Goal: Task Accomplishment & Management: Use online tool/utility

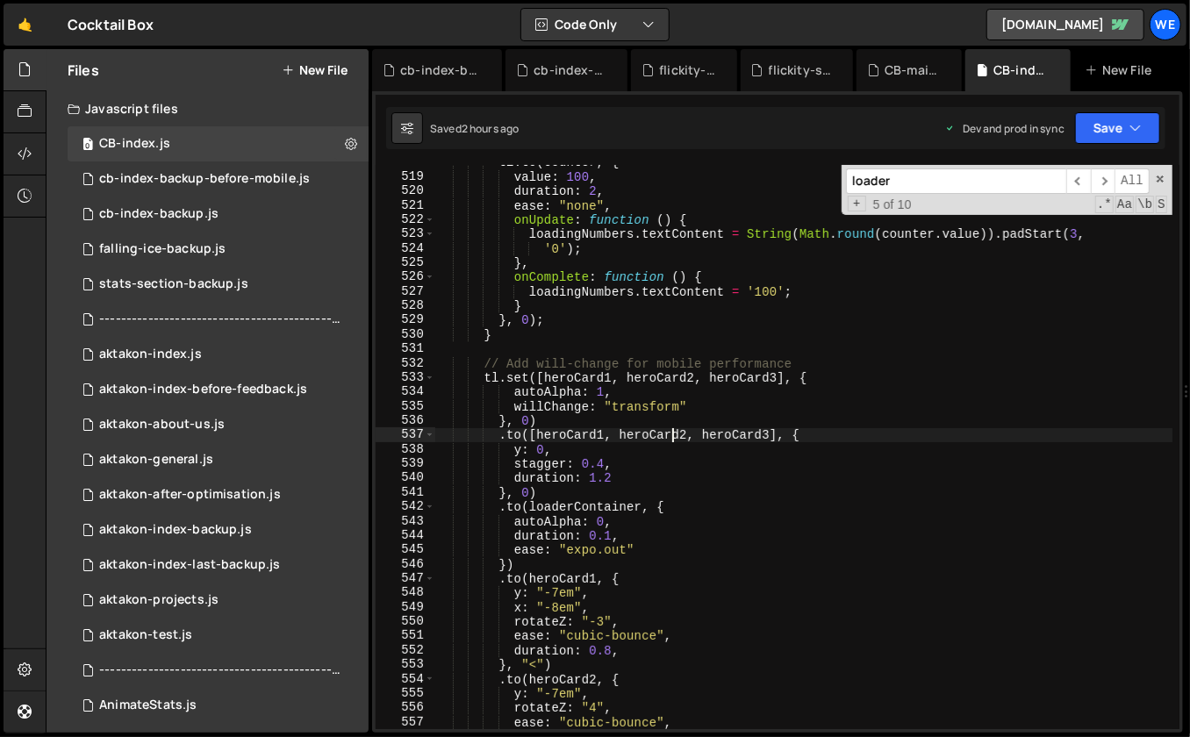
scroll to position [6943, 0]
click at [1161, 176] on span at bounding box center [1160, 179] width 12 height 12
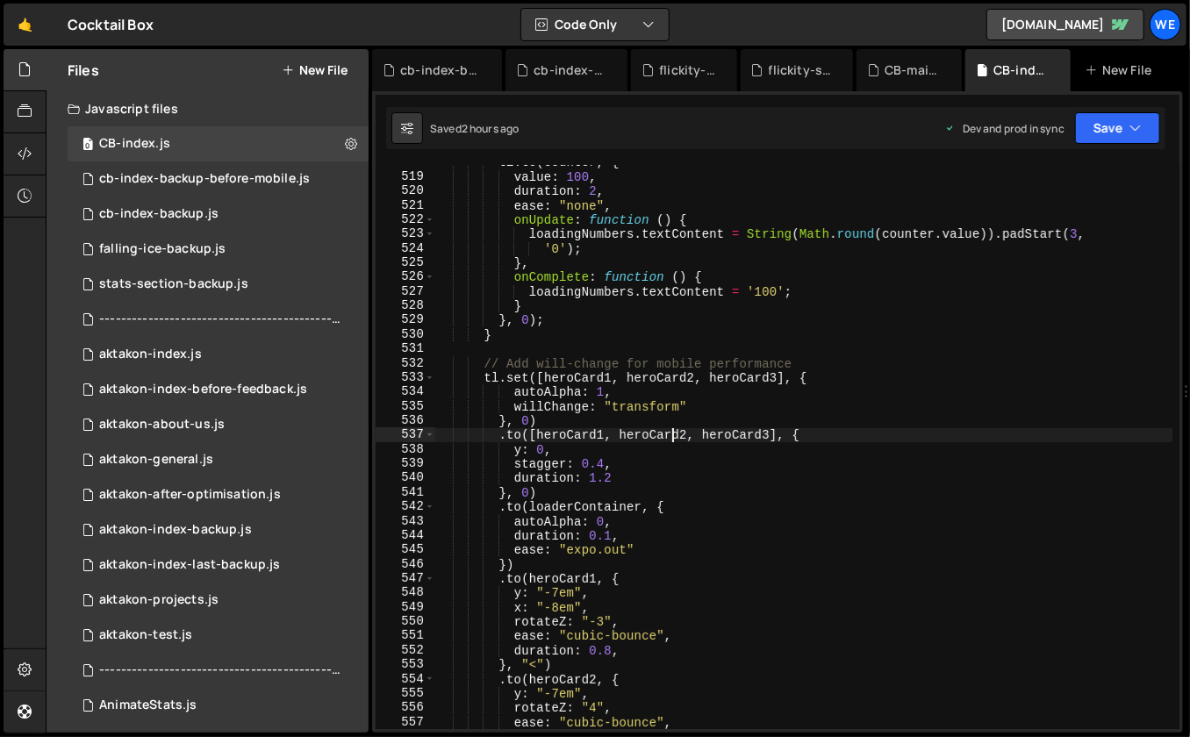
click at [972, 217] on div "tl . to ( counter , { value : 100 , duration : 2 , ease : "none" , onUpdate : f…" at bounding box center [804, 452] width 738 height 594
type textarea "onUpdate: function () {"
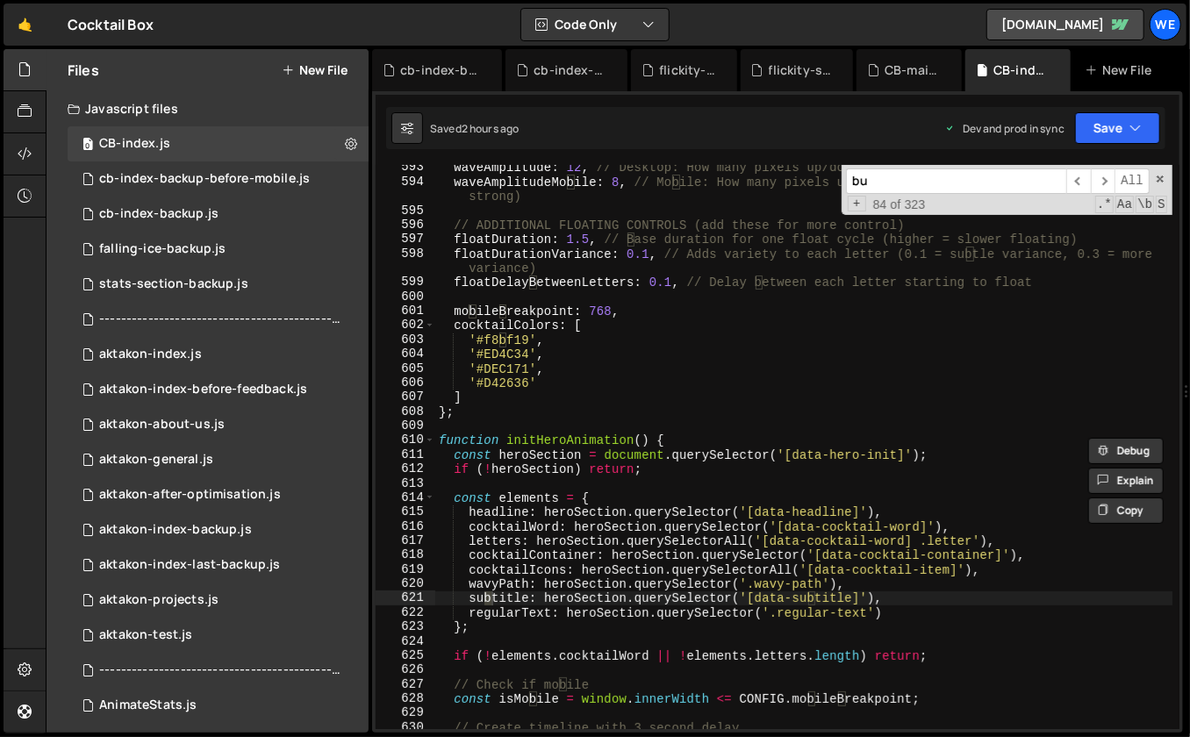
scroll to position [9360, 0]
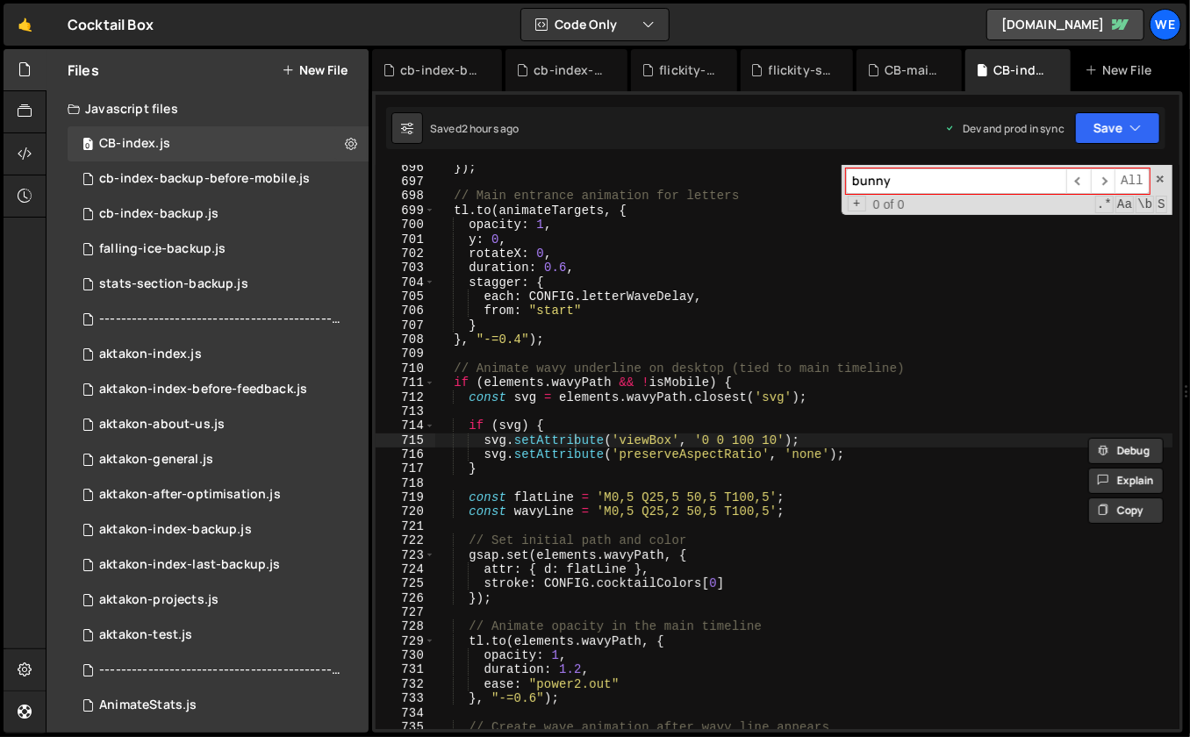
type input "bunny"
click at [1048, 266] on div "}) ; // Main entrance animation for letters tl . to ( animateTargets , { opacit…" at bounding box center [804, 458] width 738 height 594
type textarea "duration: 0.6,"
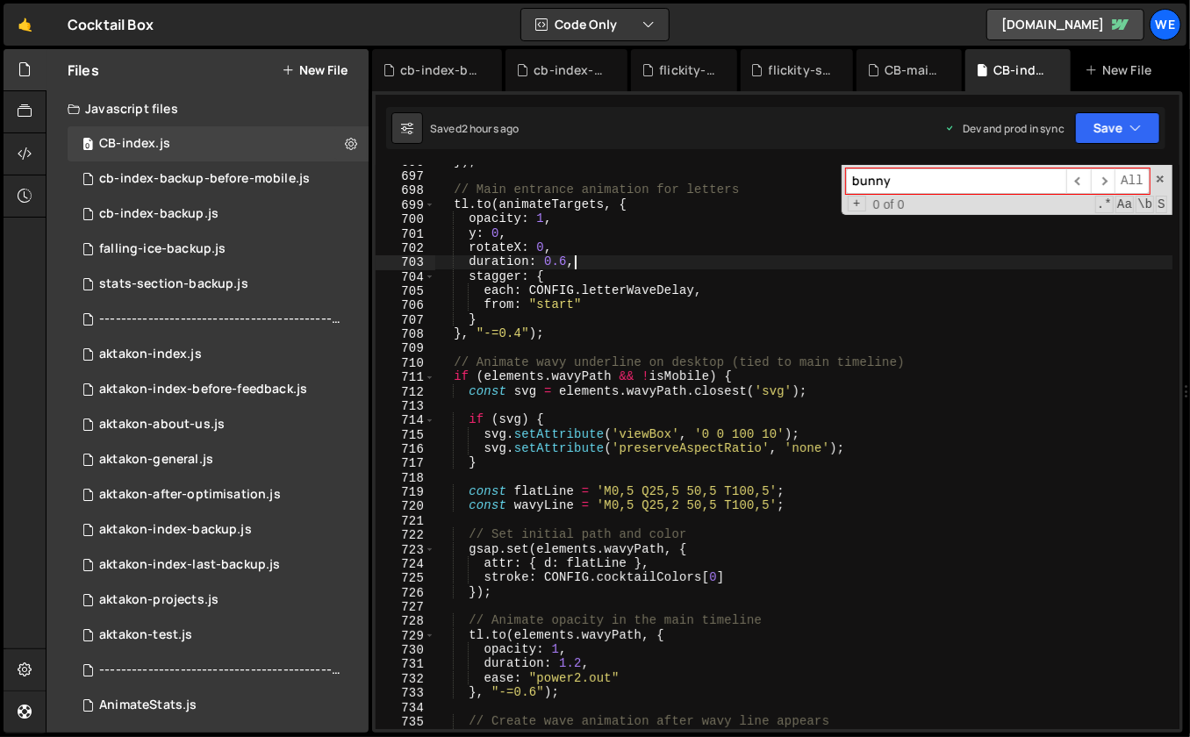
scroll to position [9367, 0]
click at [1160, 182] on span at bounding box center [1160, 179] width 12 height 12
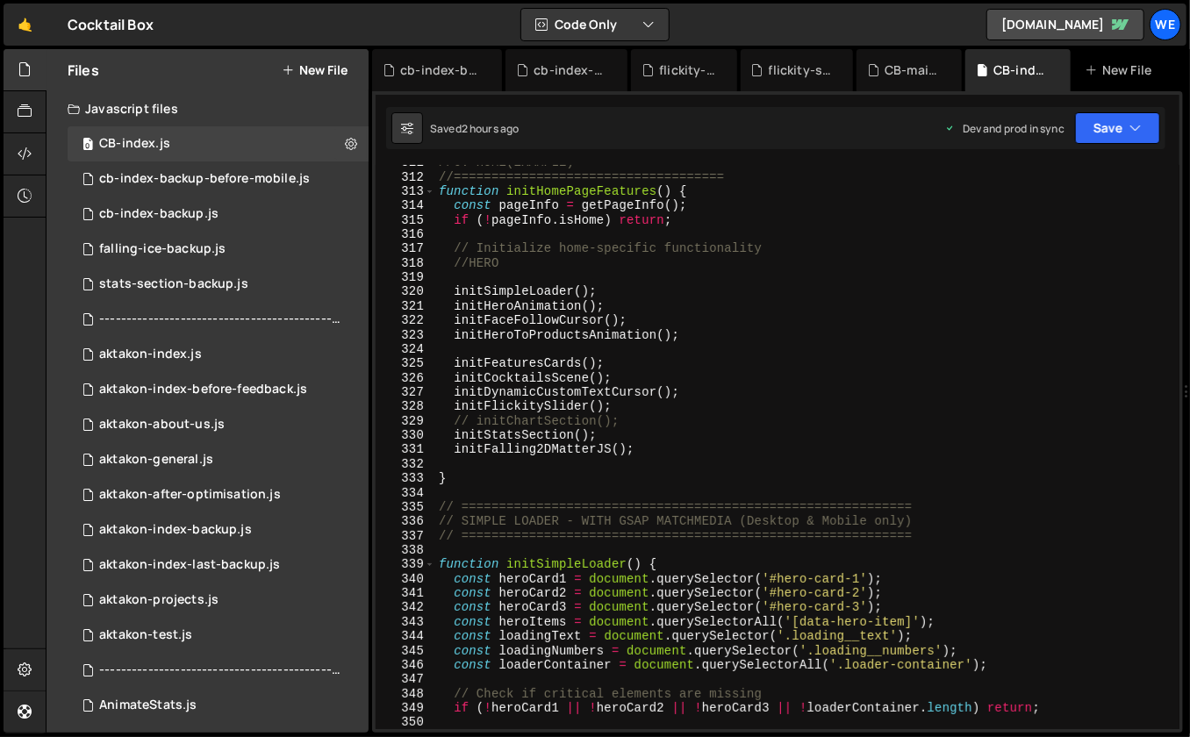
scroll to position [4189, 0]
click at [298, 179] on div "cb-index-backup-before-mobile.js" at bounding box center [204, 179] width 211 height 16
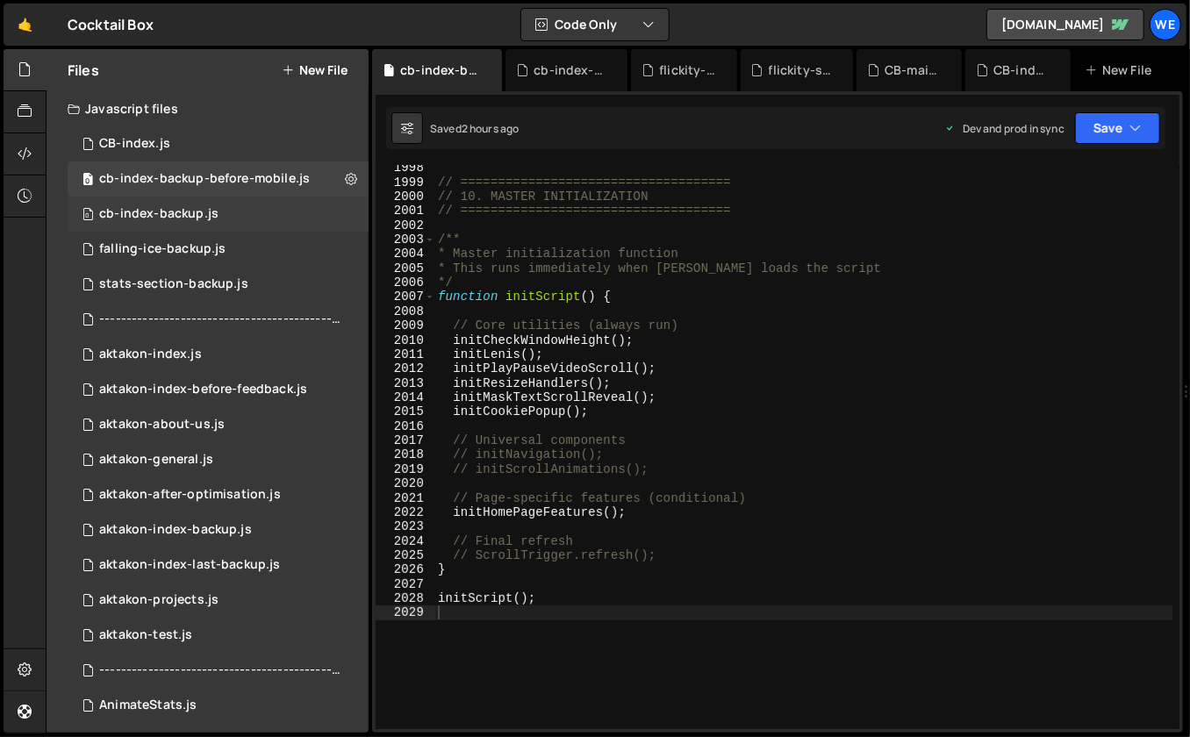
click at [237, 205] on div "0 cb-index-backup.js 0" at bounding box center [218, 214] width 301 height 35
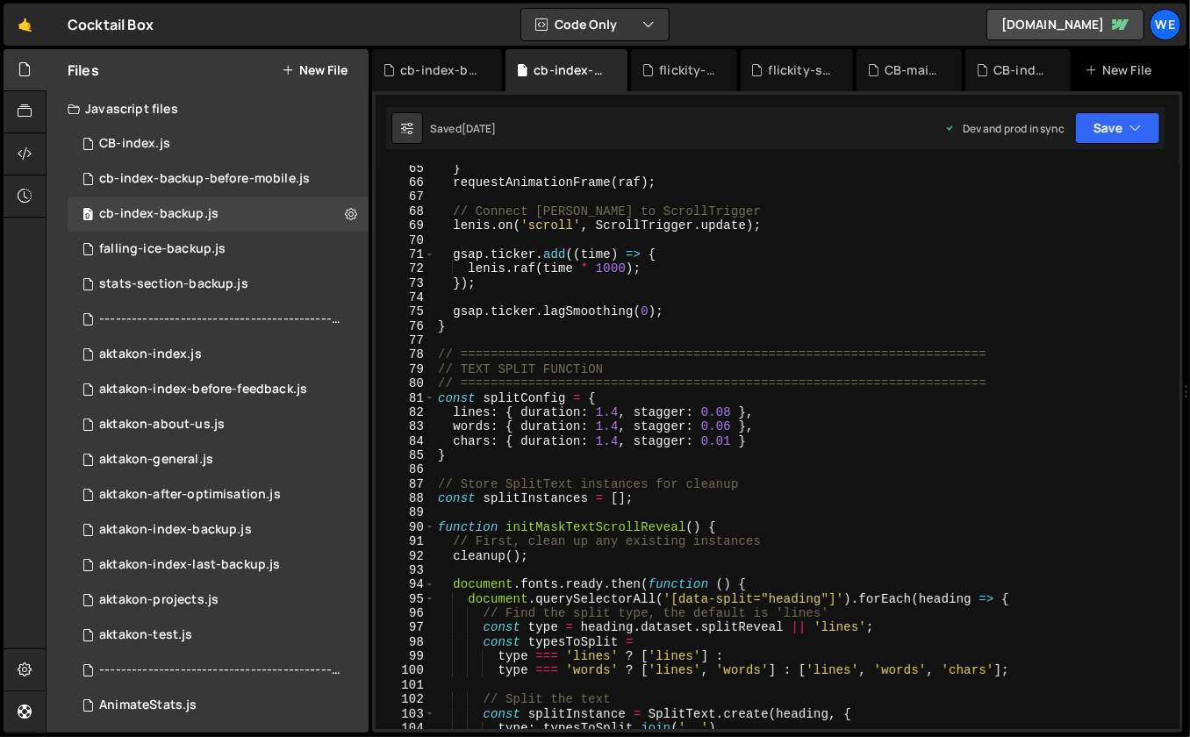
scroll to position [1065, 0]
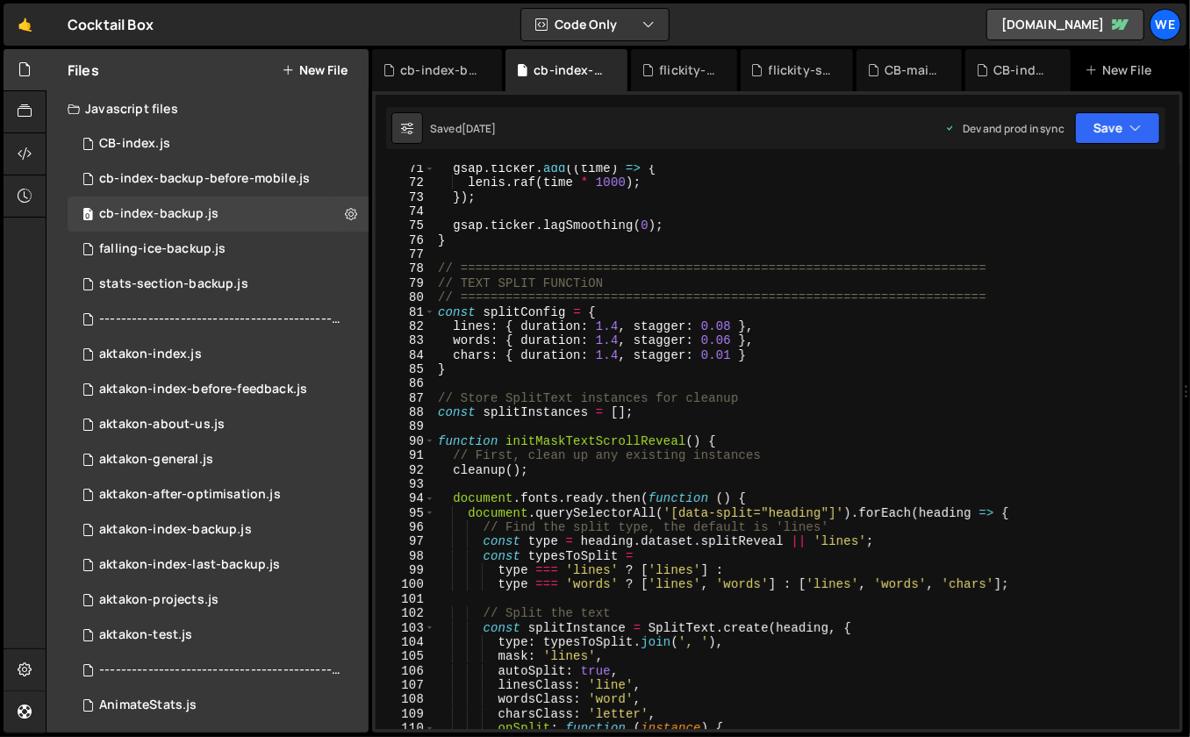
click at [639, 463] on div "gsap . ticker . add (( time ) => { lenis . raf ( time * 1000 ) ; }) ; gsap . ti…" at bounding box center [803, 458] width 739 height 594
type textarea "cleanup();"
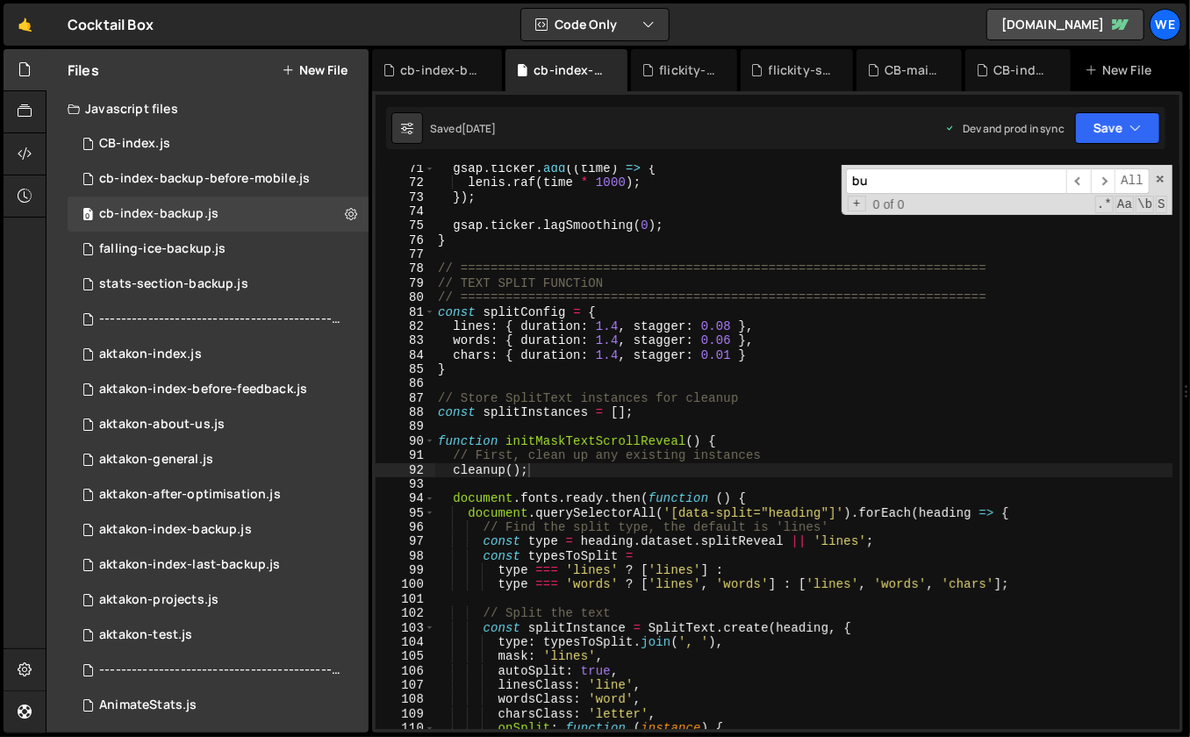
scroll to position [1971, 0]
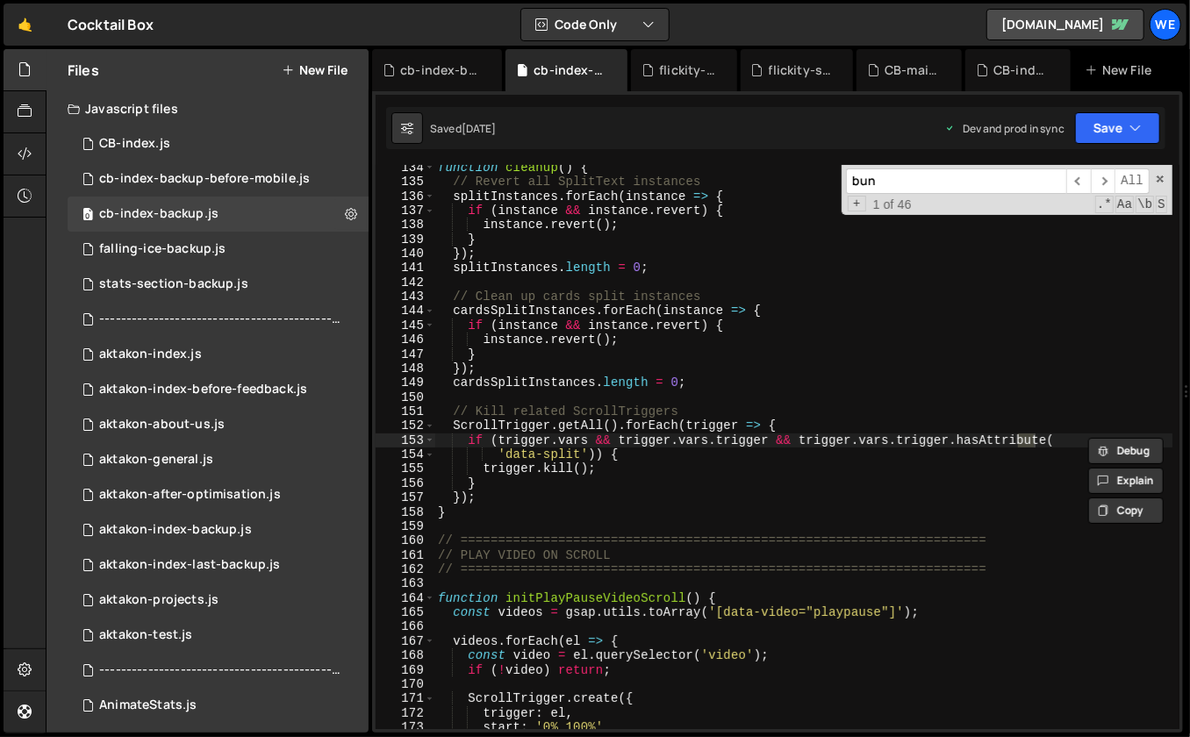
type input "[PERSON_NAME]"
click at [674, 401] on div "function cleanup ( ) { // Revert all SplitText instances splitInstances . forEa…" at bounding box center [803, 458] width 739 height 594
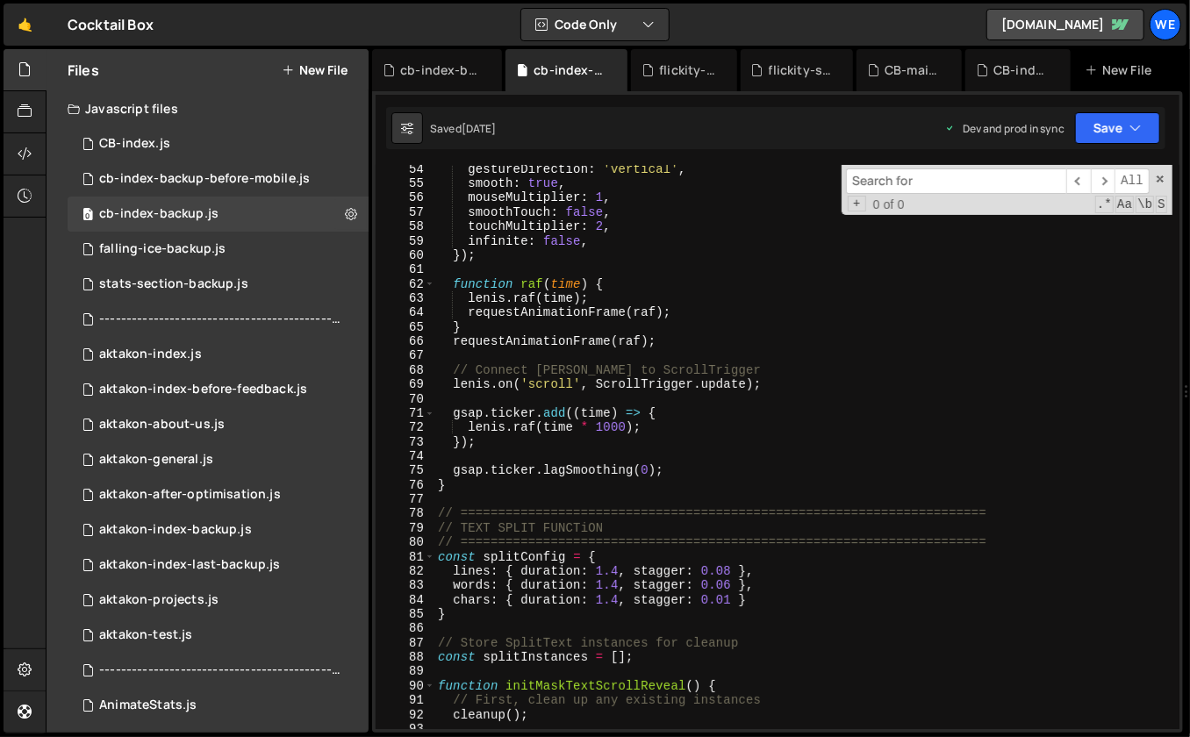
scroll to position [770, 0]
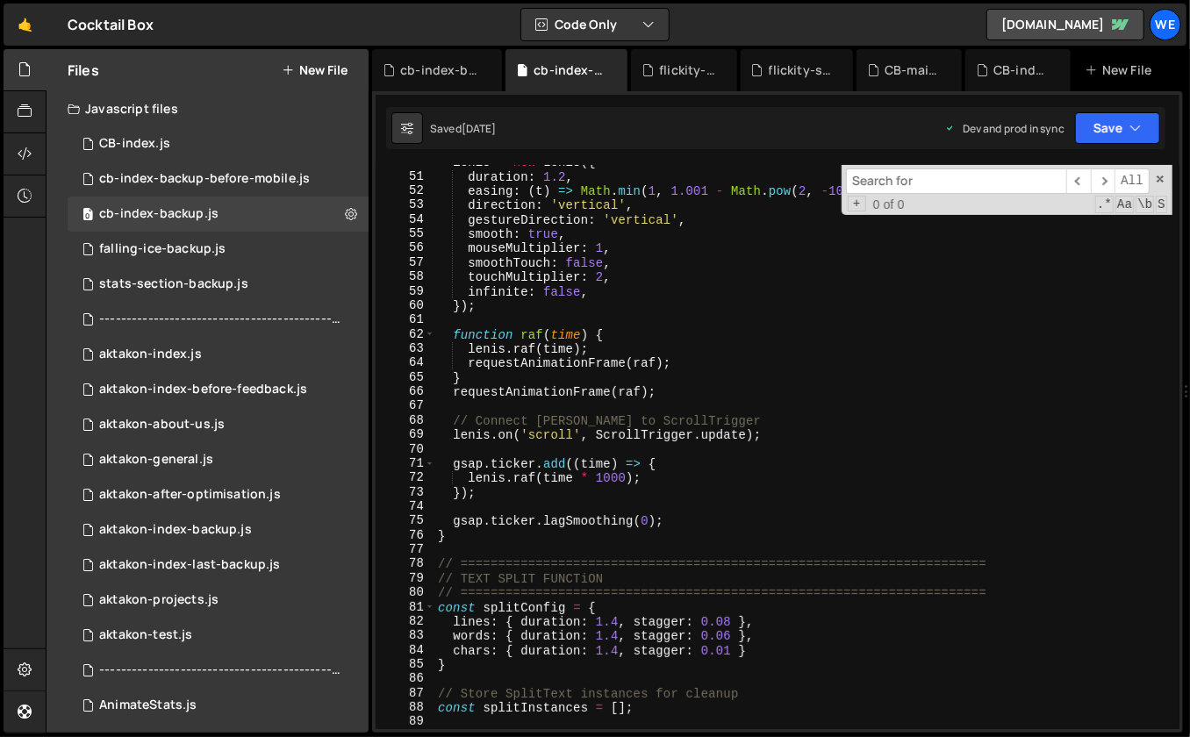
click at [909, 178] on input at bounding box center [956, 180] width 220 height 25
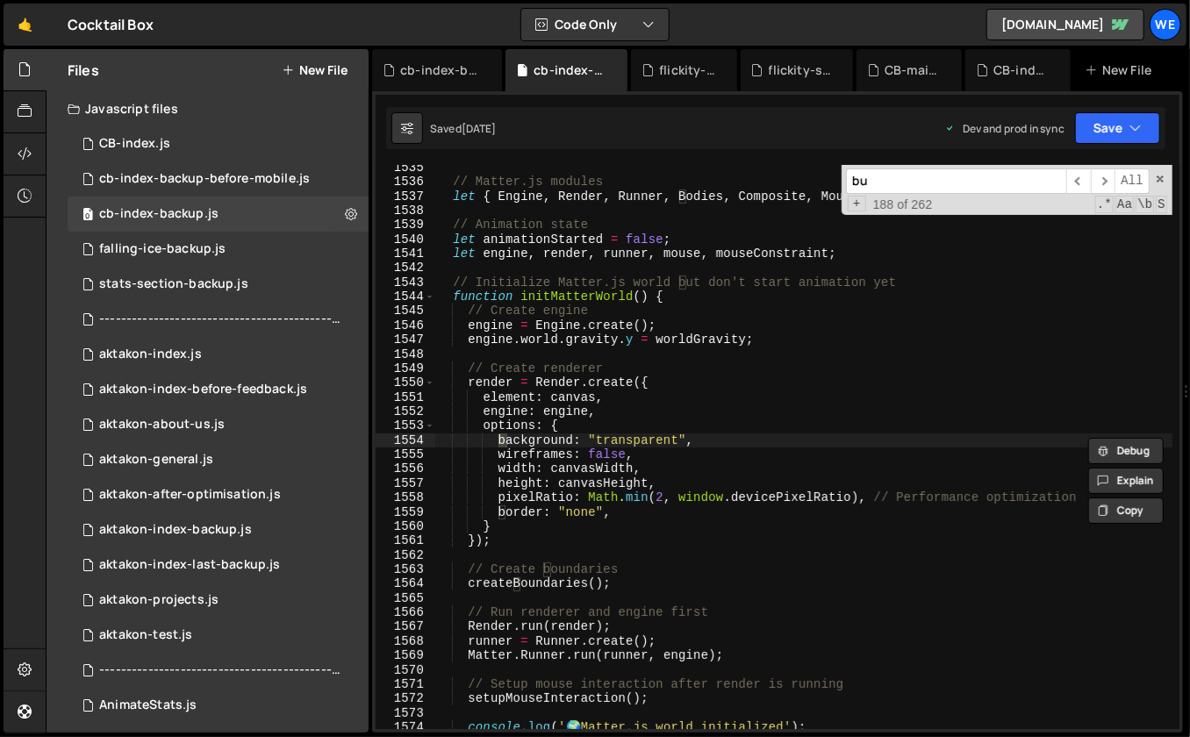
scroll to position [1956, 0]
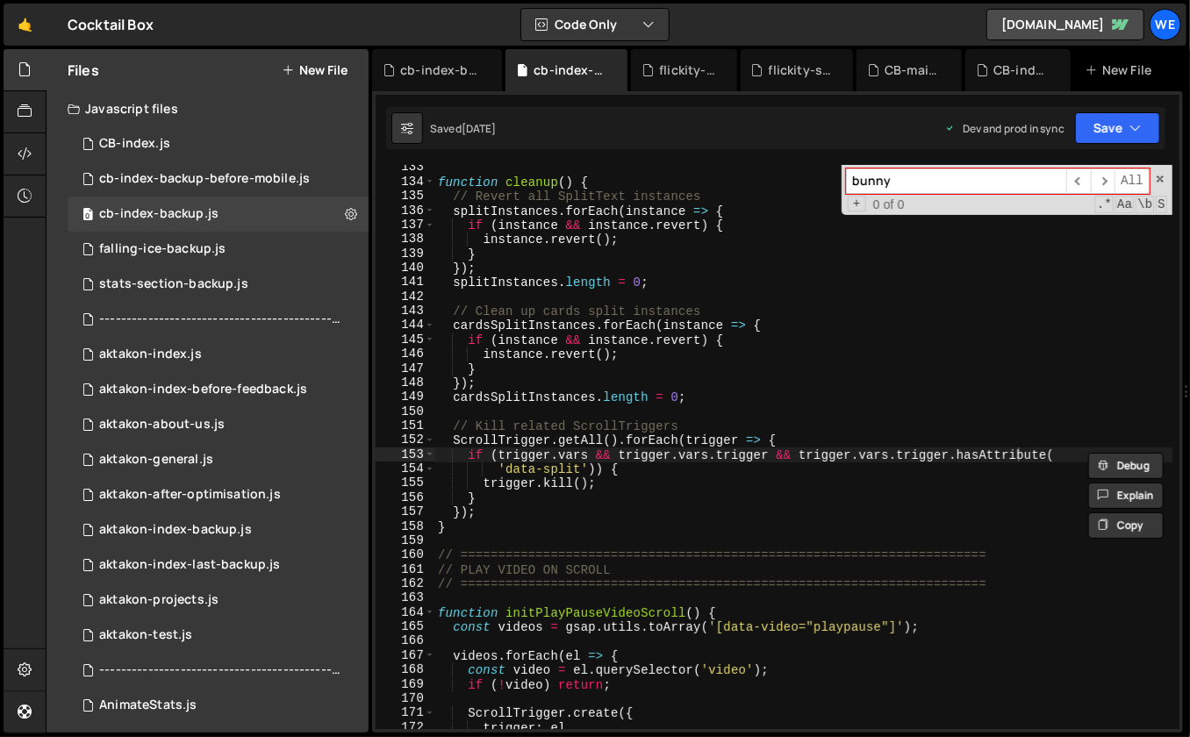
type input "bunny"
click at [845, 328] on div "function cleanup ( ) { // Revert all SplitText instances splitInstances . forEa…" at bounding box center [803, 458] width 739 height 594
type textarea "cardsSplitInstances.forEach(instance => {"
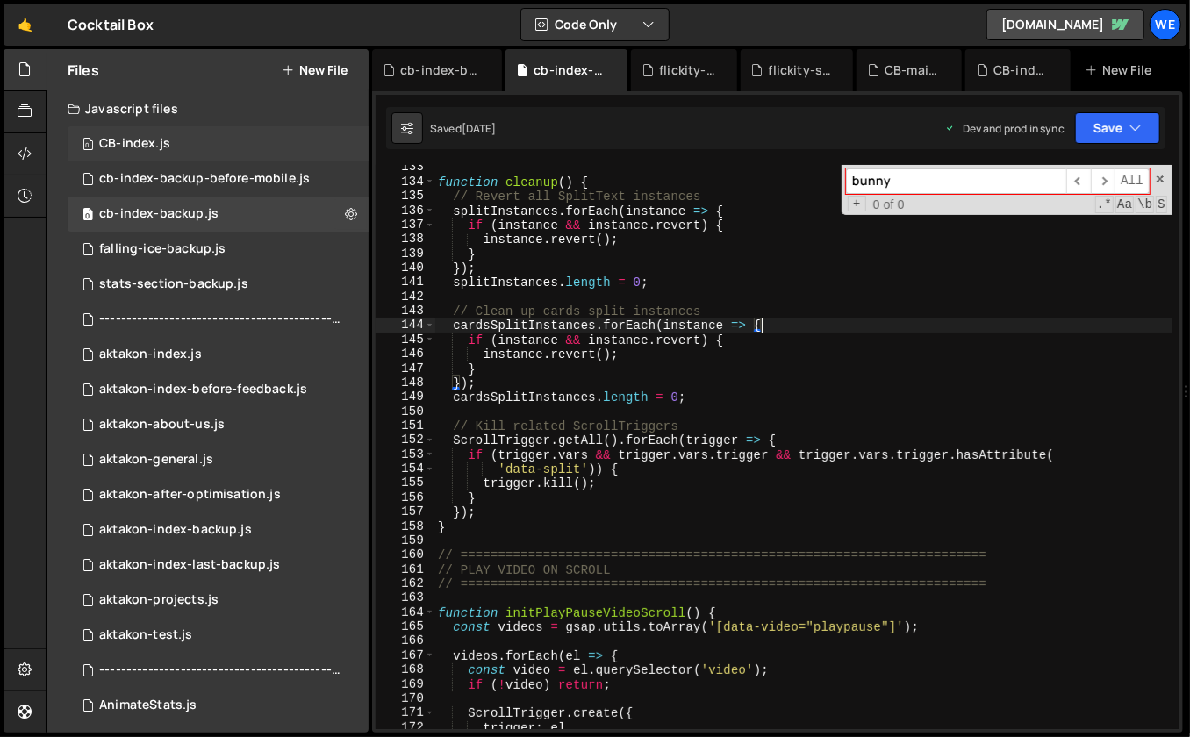
click at [240, 148] on div "0 CB-index.js 0" at bounding box center [218, 143] width 301 height 35
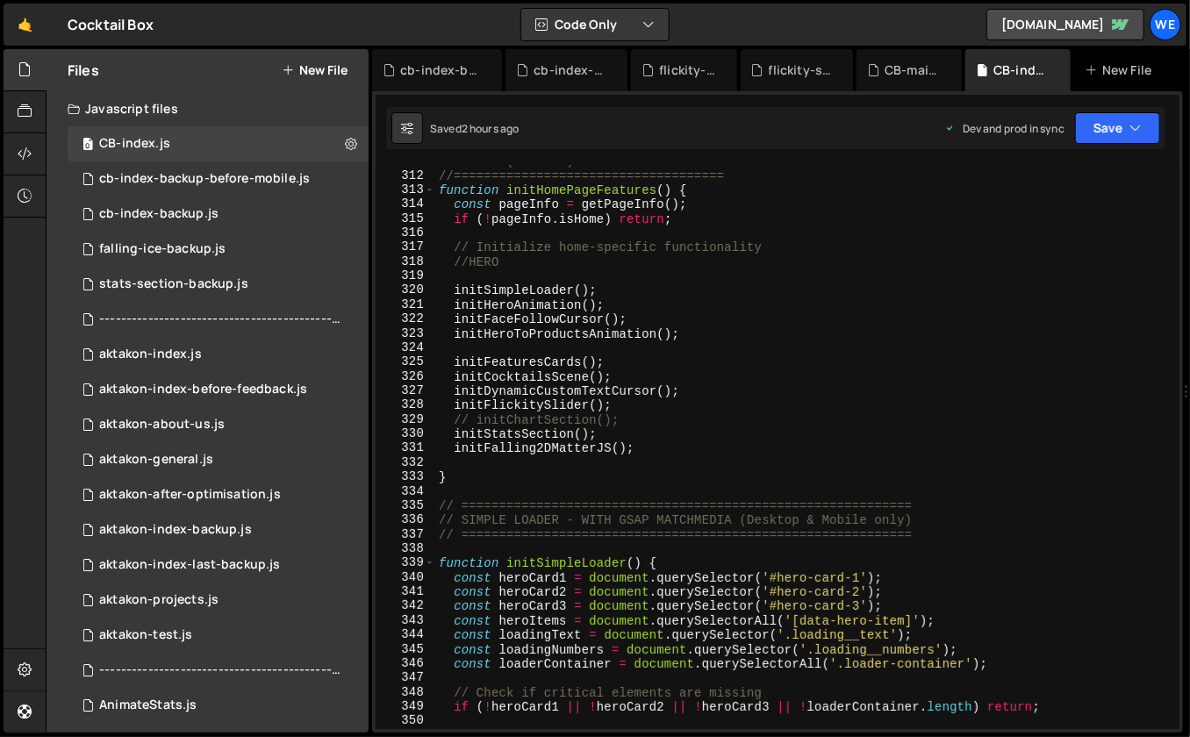
click at [759, 381] on div "//6. HOME(EXAMPLE) //==================================== function initHomePage…" at bounding box center [804, 451] width 738 height 594
type textarea "initCocktailsScene();"
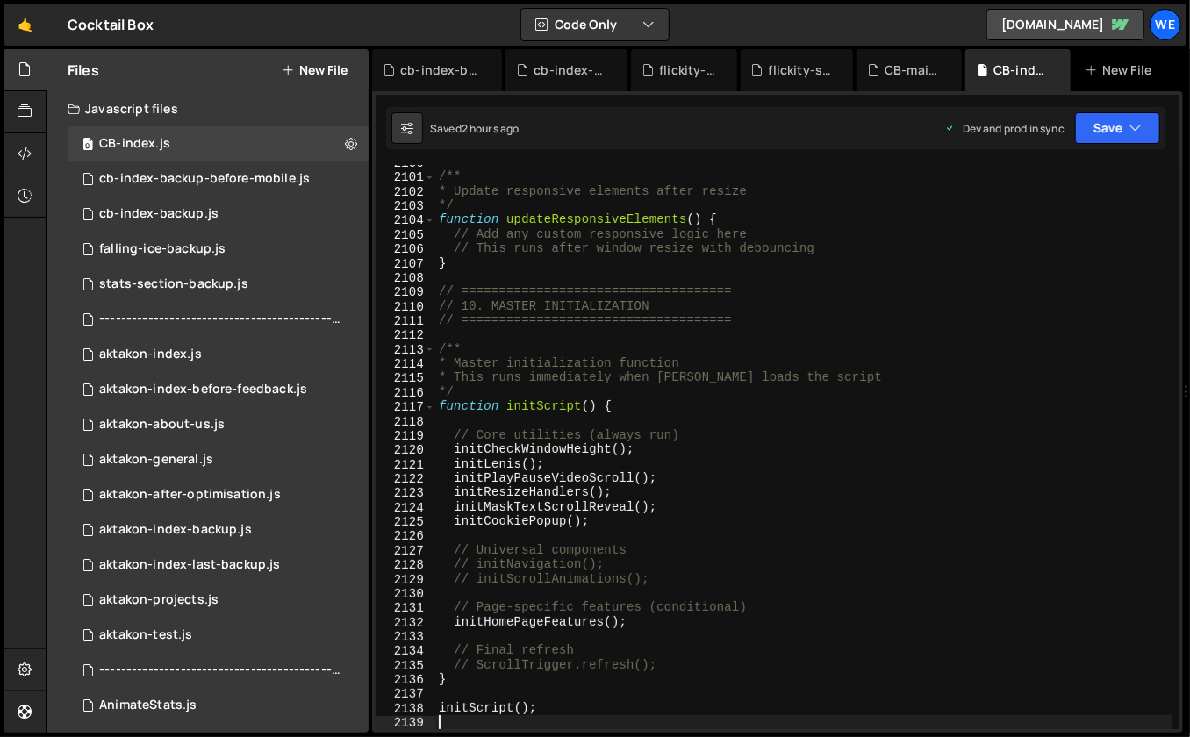
scroll to position [28182, 0]
click at [612, 514] on div "/** * Update responsive elements after resize */ function updateResponsiveEleme…" at bounding box center [804, 452] width 738 height 594
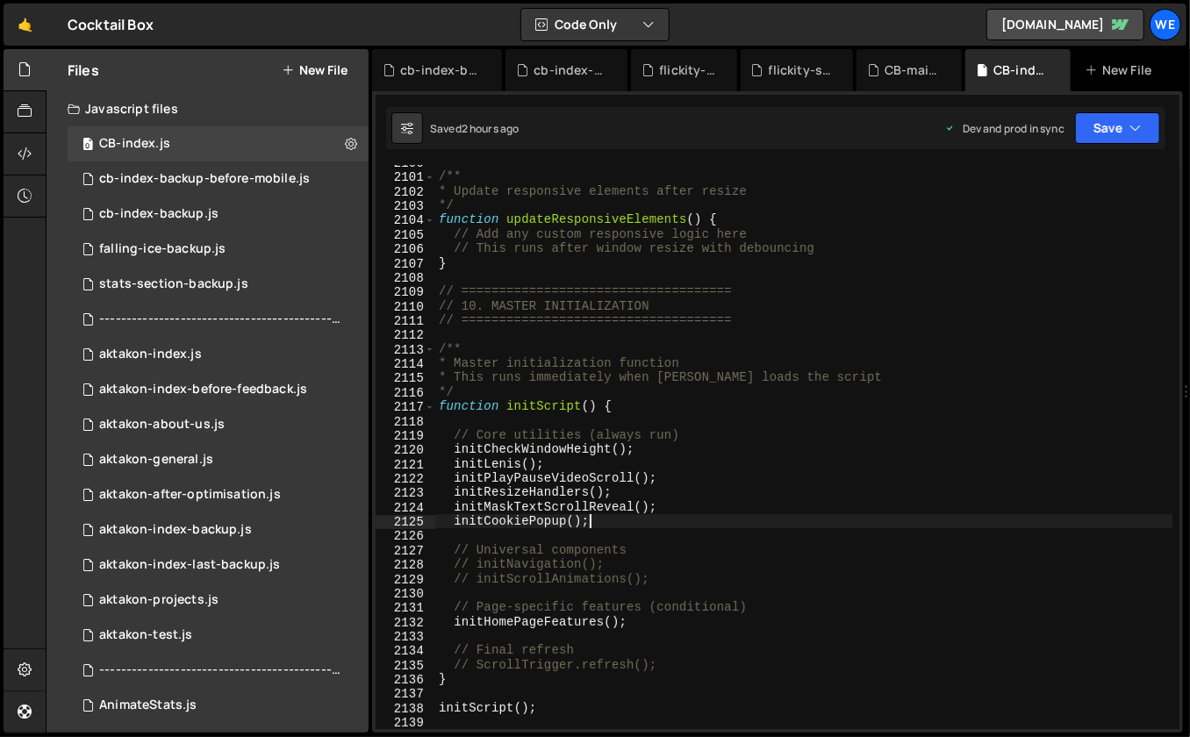
type textarea "// ============================================================================…"
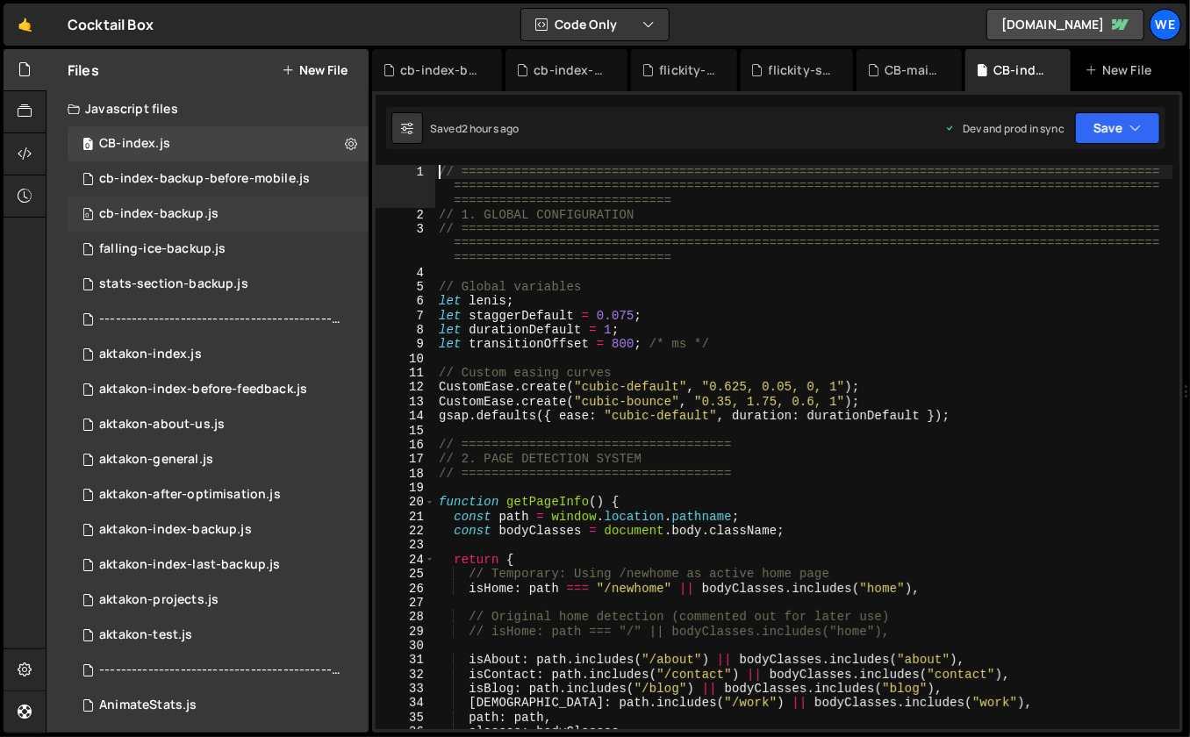
click at [222, 204] on div "0 cb-index-backup.js 0" at bounding box center [218, 214] width 301 height 35
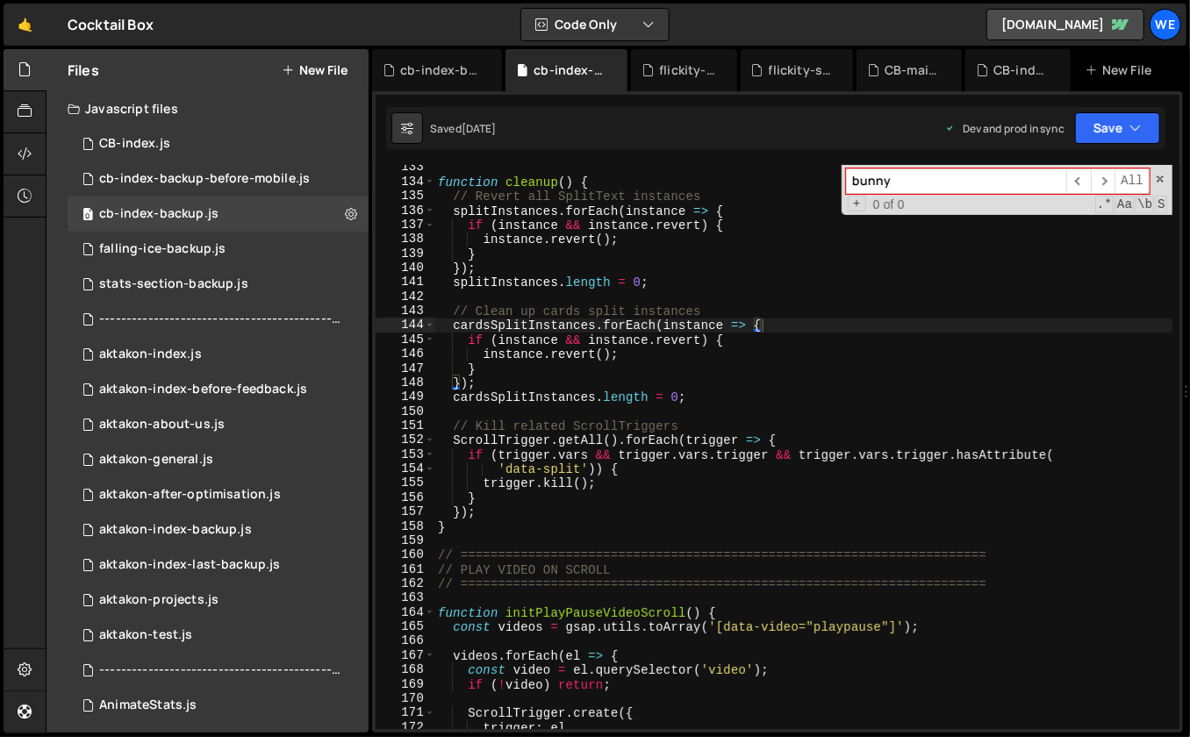
click at [533, 258] on div "function cleanup ( ) { // Revert all SplitText instances splitInstances . forEa…" at bounding box center [803, 458] width 739 height 594
type textarea "}"
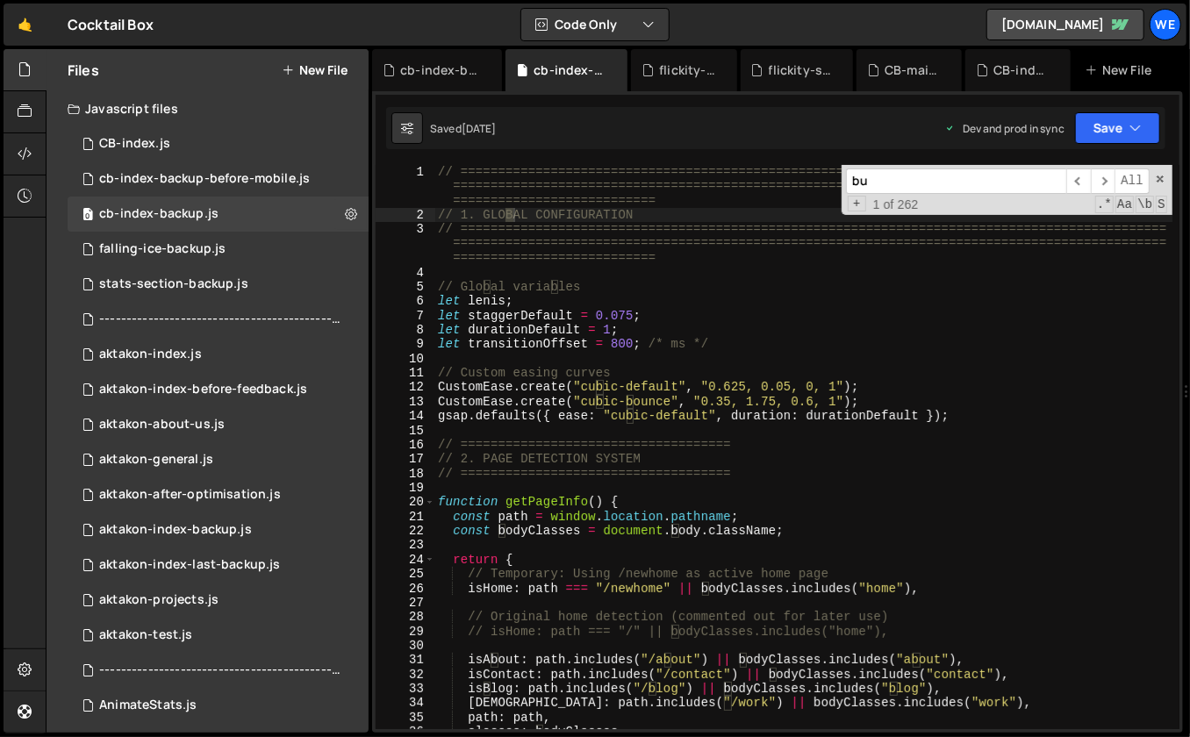
scroll to position [1971, 0]
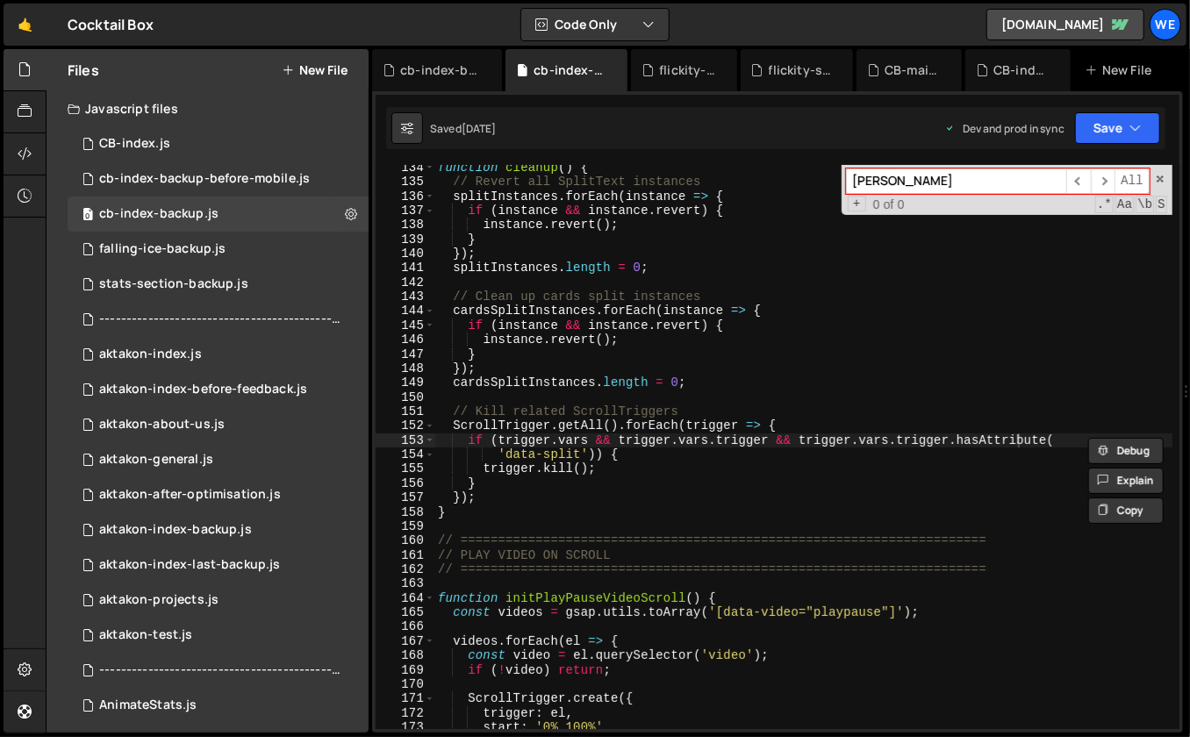
type input "bunny"
type textarea "if (trigger.vars && trigger.vars.trigger && trigger.vars.trigger.hasAttribute("
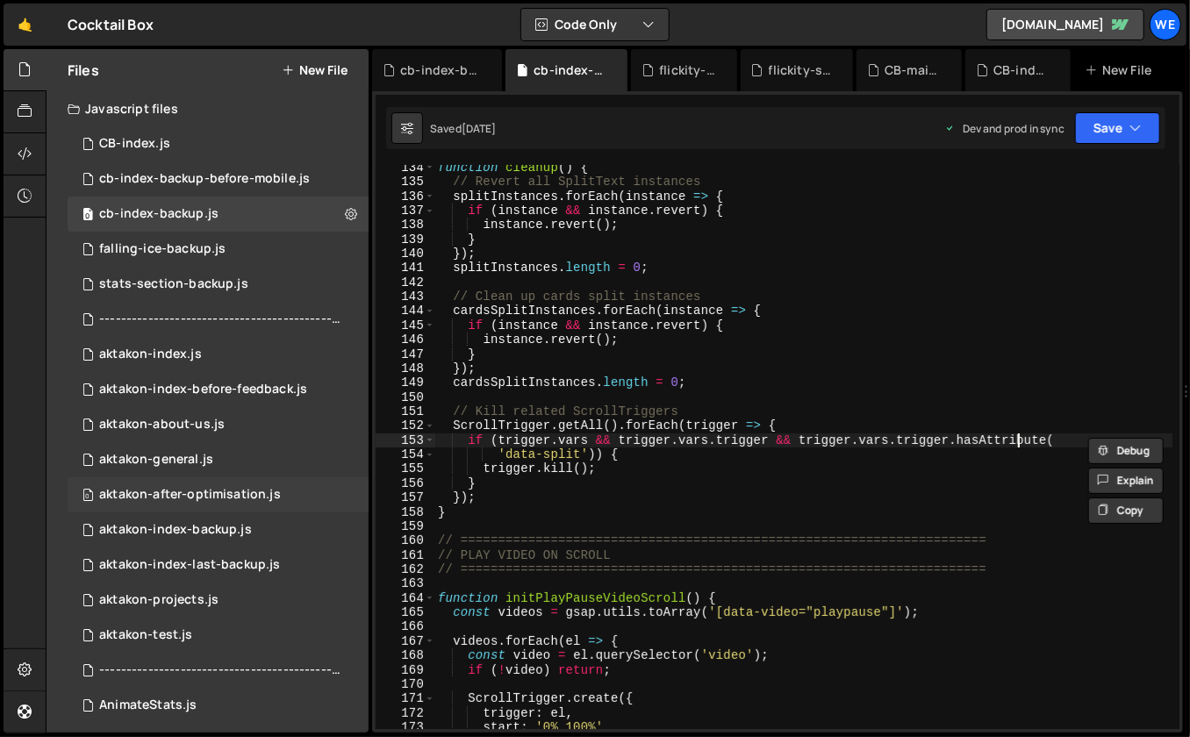
scroll to position [604, 0]
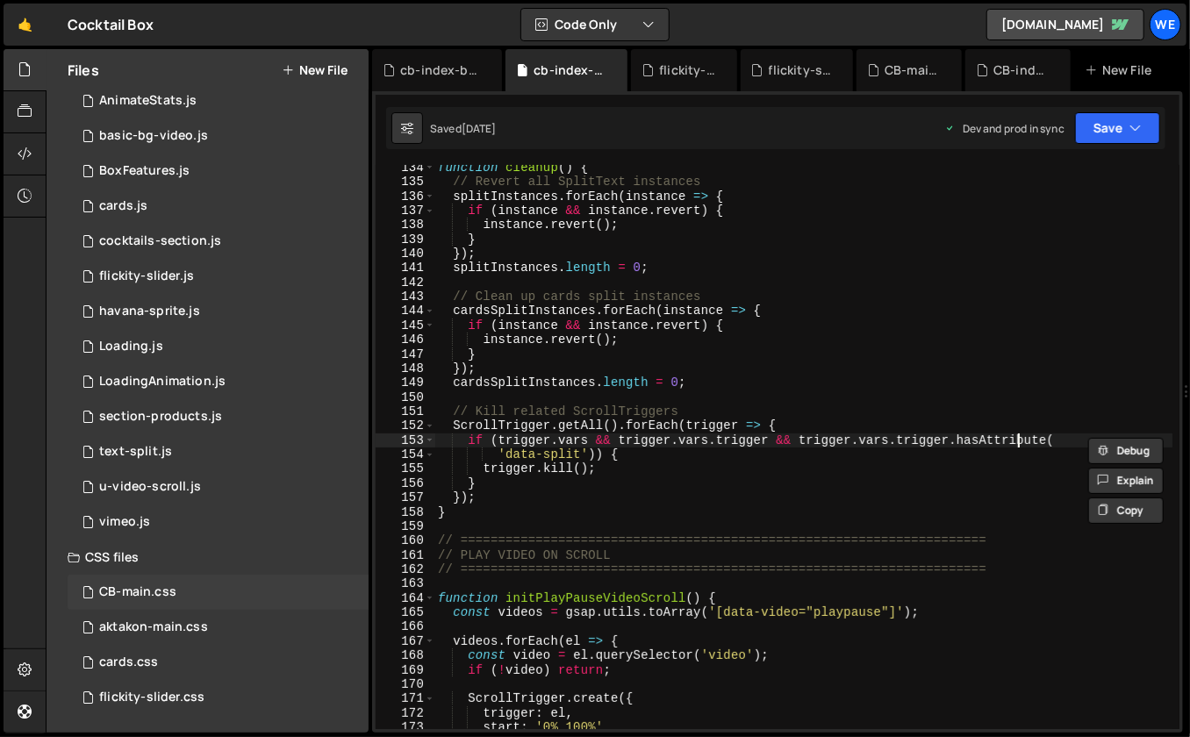
click at [141, 594] on div "CB-main.css" at bounding box center [137, 592] width 77 height 16
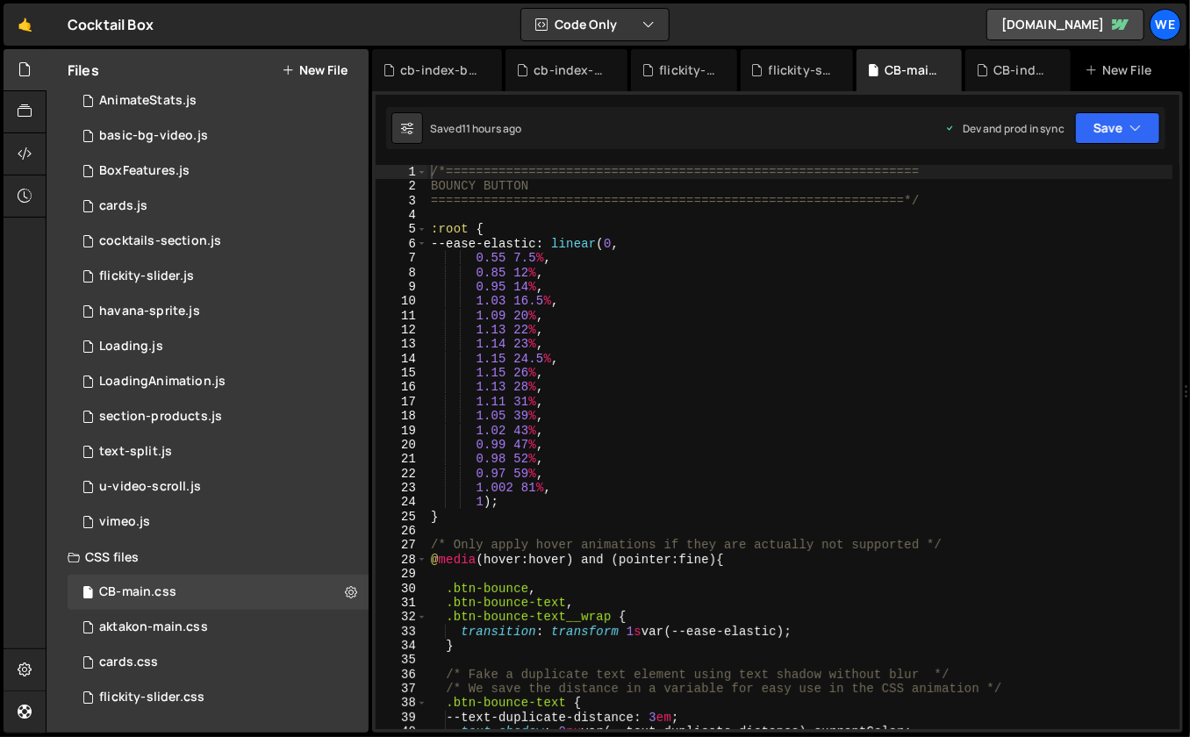
click at [708, 444] on div "/*=============================================================== BOUNCY BUTTON…" at bounding box center [800, 462] width 746 height 594
type textarea "0.99 47%,"
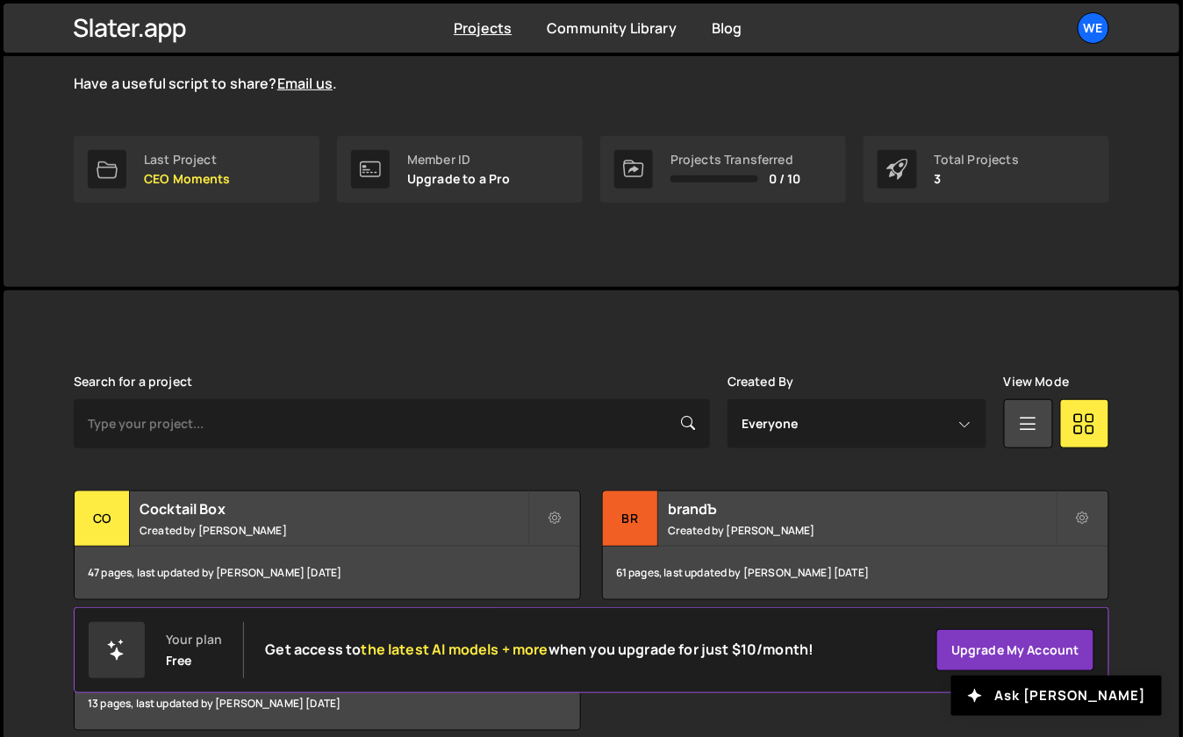
scroll to position [296, 0]
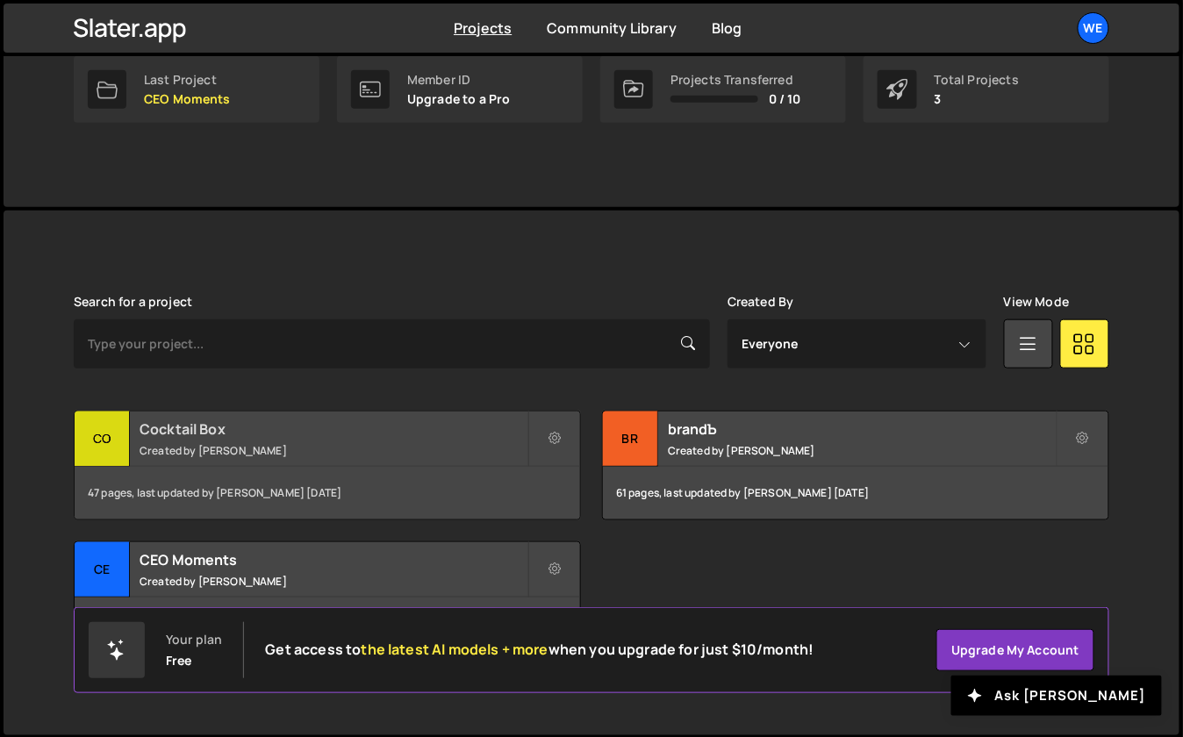
click at [258, 425] on h2 "Cocktail Box" at bounding box center [333, 428] width 388 height 19
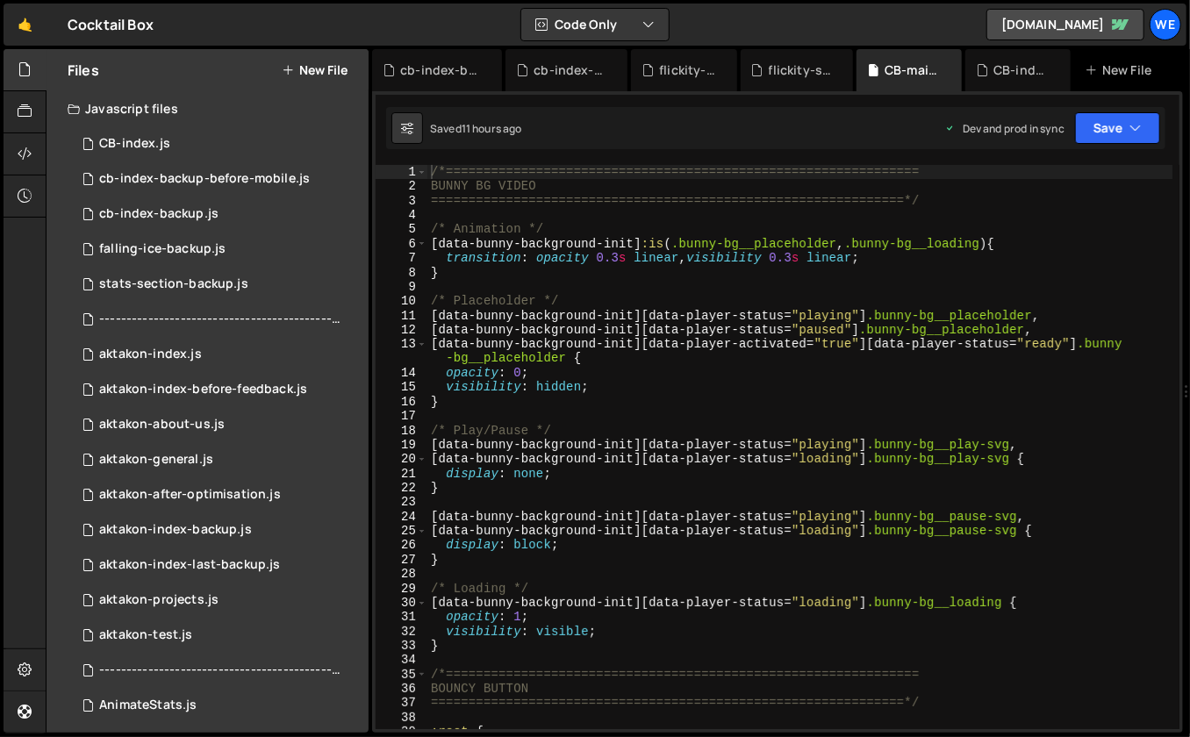
click at [603, 310] on div "/*=============================================================== BUNNY BG VIDE…" at bounding box center [800, 462] width 746 height 594
type textarea "[data-bunny-background-init][data-player-status="playing"] .bunny-bg__placehold…"
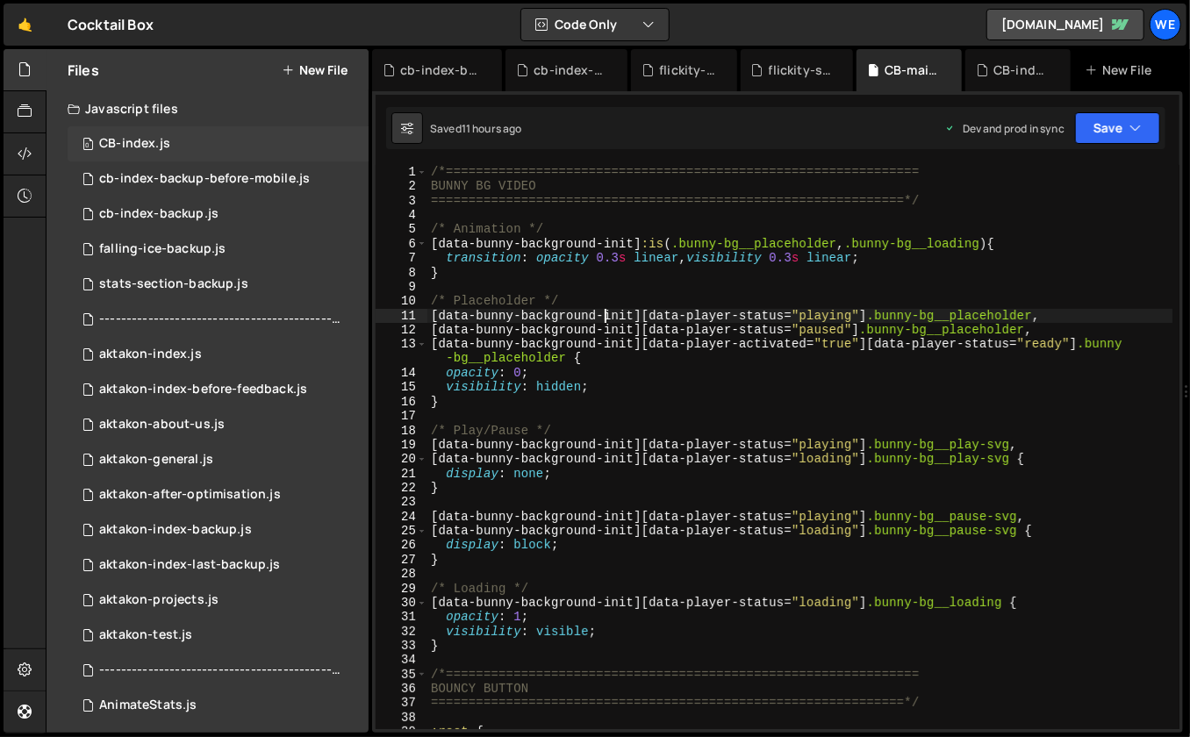
click at [232, 134] on div "0 CB-index.js 0" at bounding box center [218, 143] width 301 height 35
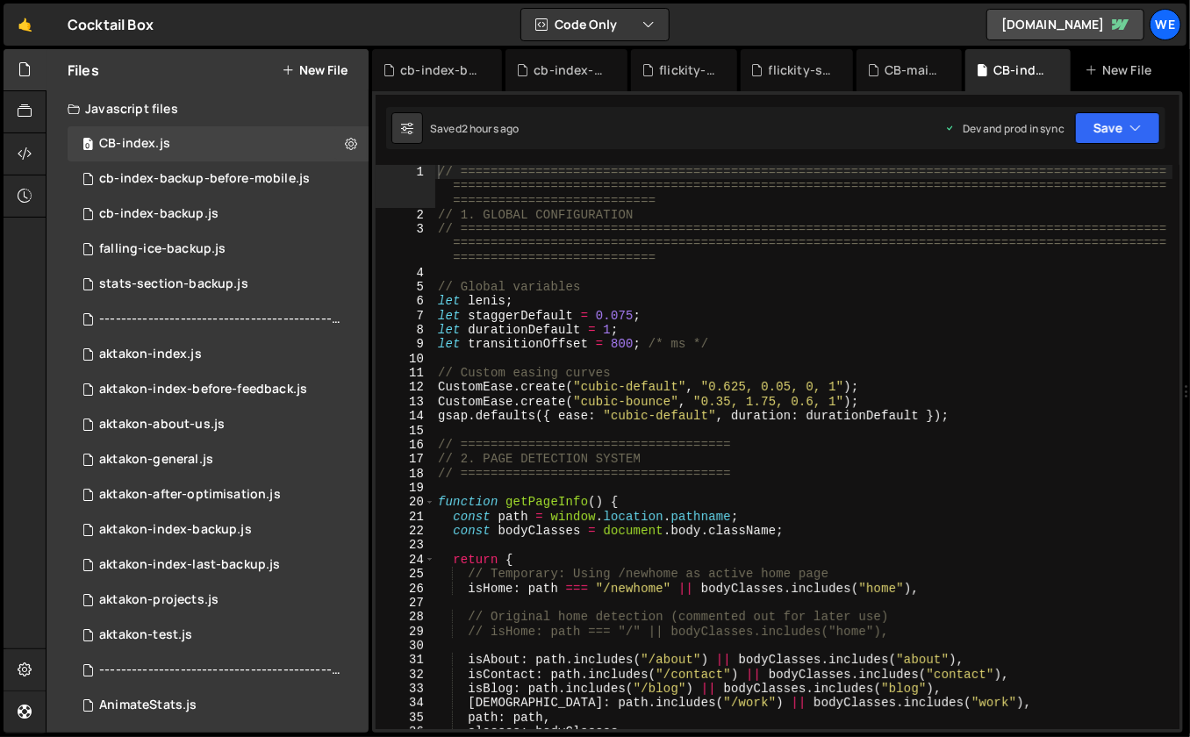
click at [649, 313] on div "// ============================================================================…" at bounding box center [803, 476] width 739 height 622
type textarea "let staggerDefault = 0.075;"
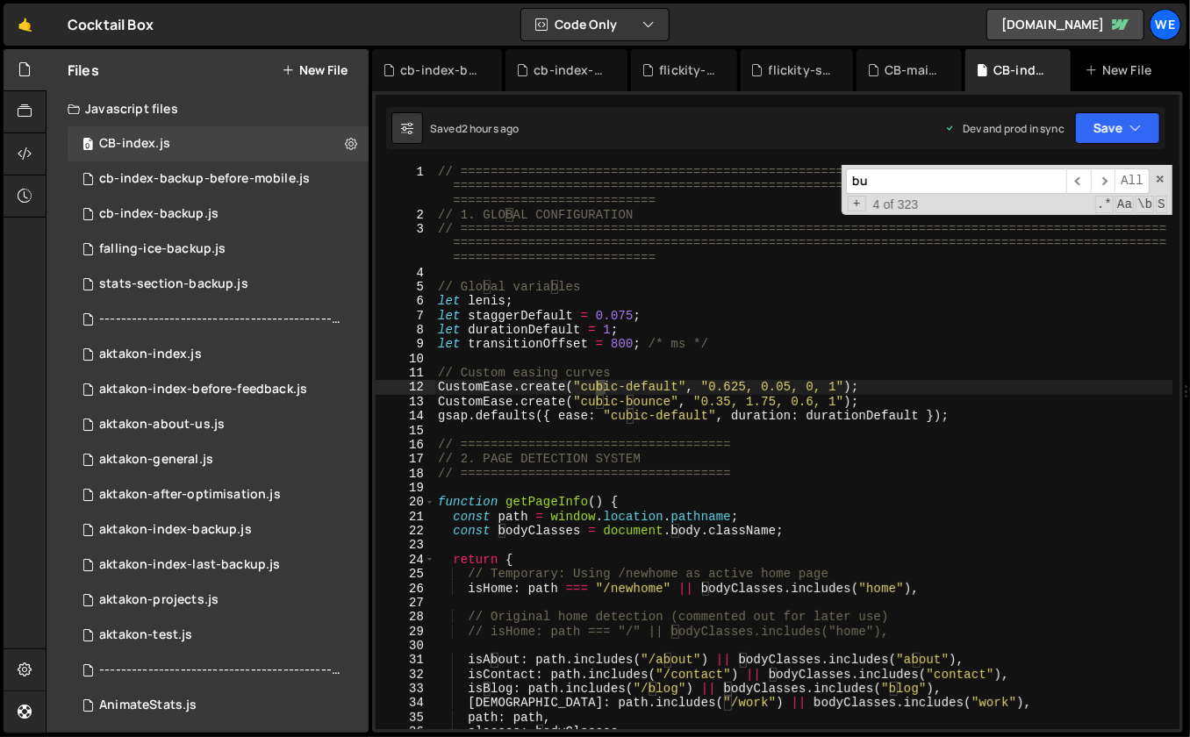
scroll to position [1827, 0]
type input "bun"
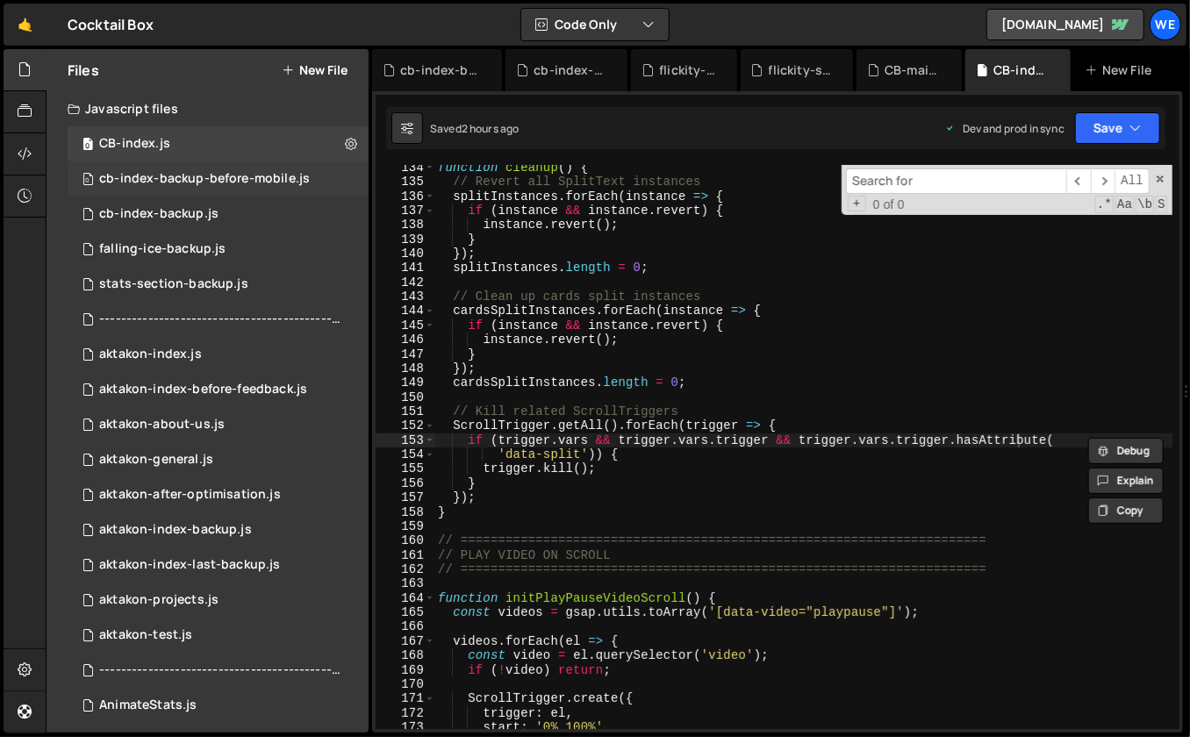
click at [222, 173] on div "cb-index-backup-before-mobile.js" at bounding box center [204, 179] width 211 height 16
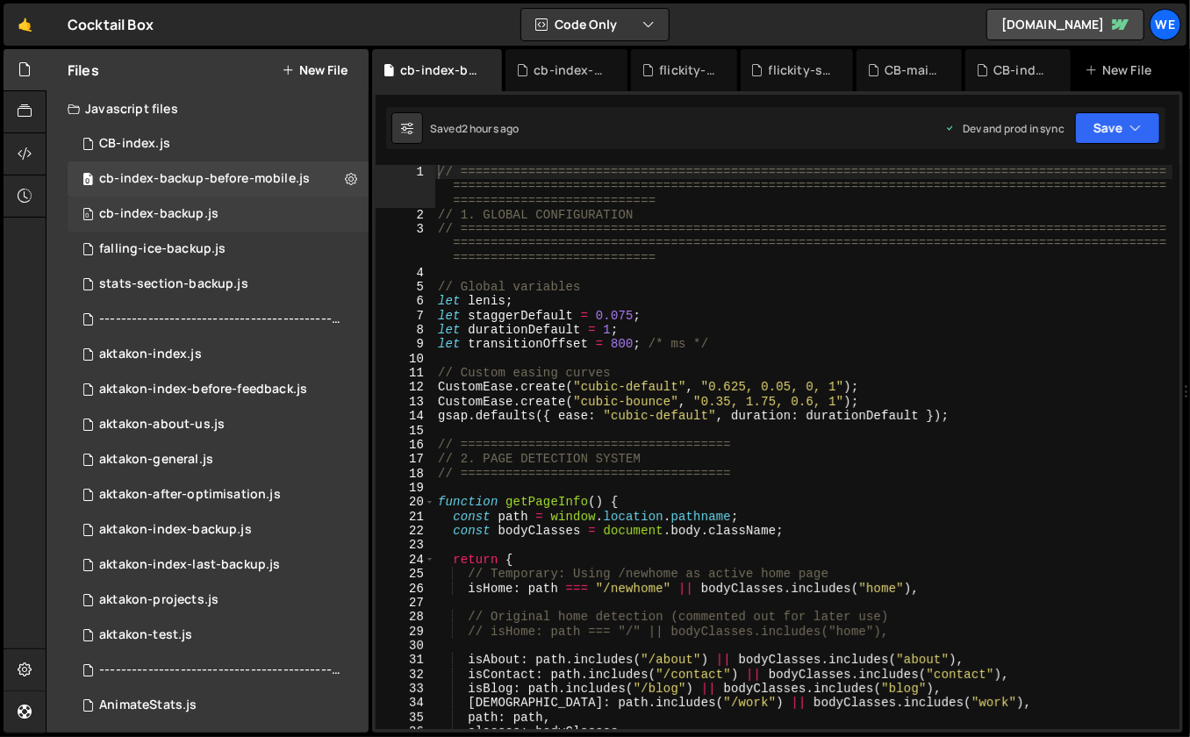
click at [191, 215] on div "cb-index-backup.js" at bounding box center [158, 214] width 119 height 16
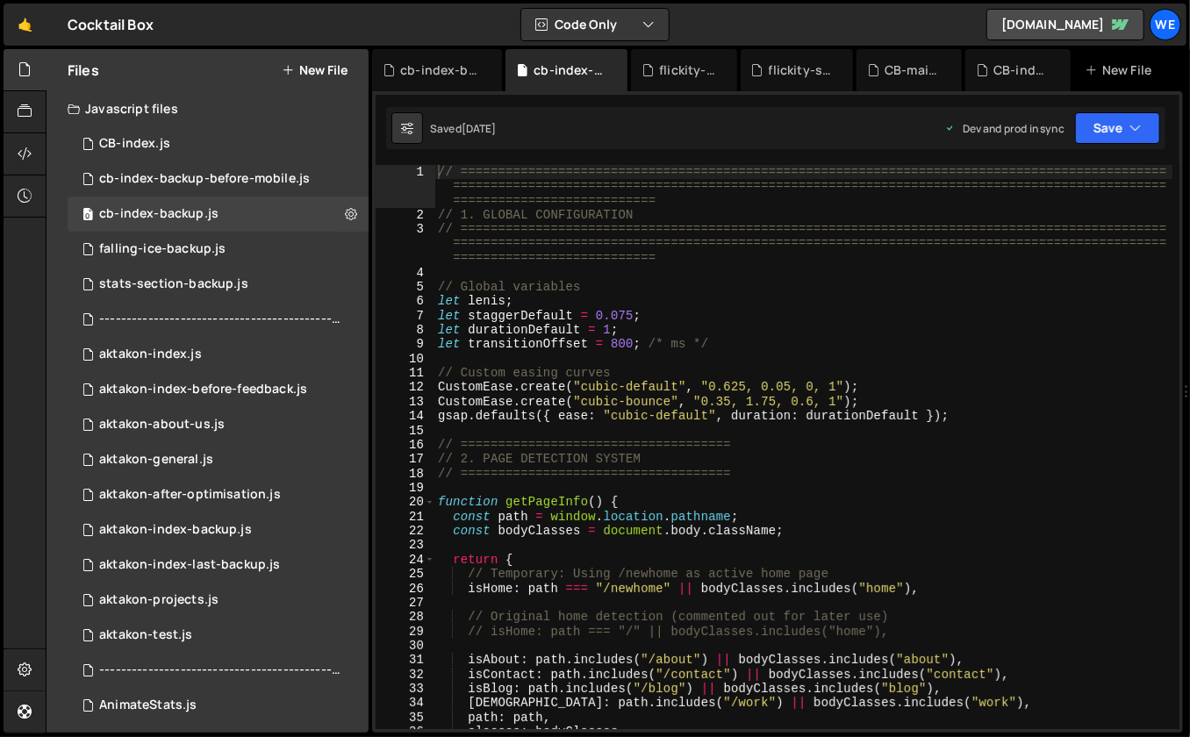
click at [670, 300] on div "// ============================================================================…" at bounding box center [803, 476] width 739 height 622
type textarea "let lenis;"
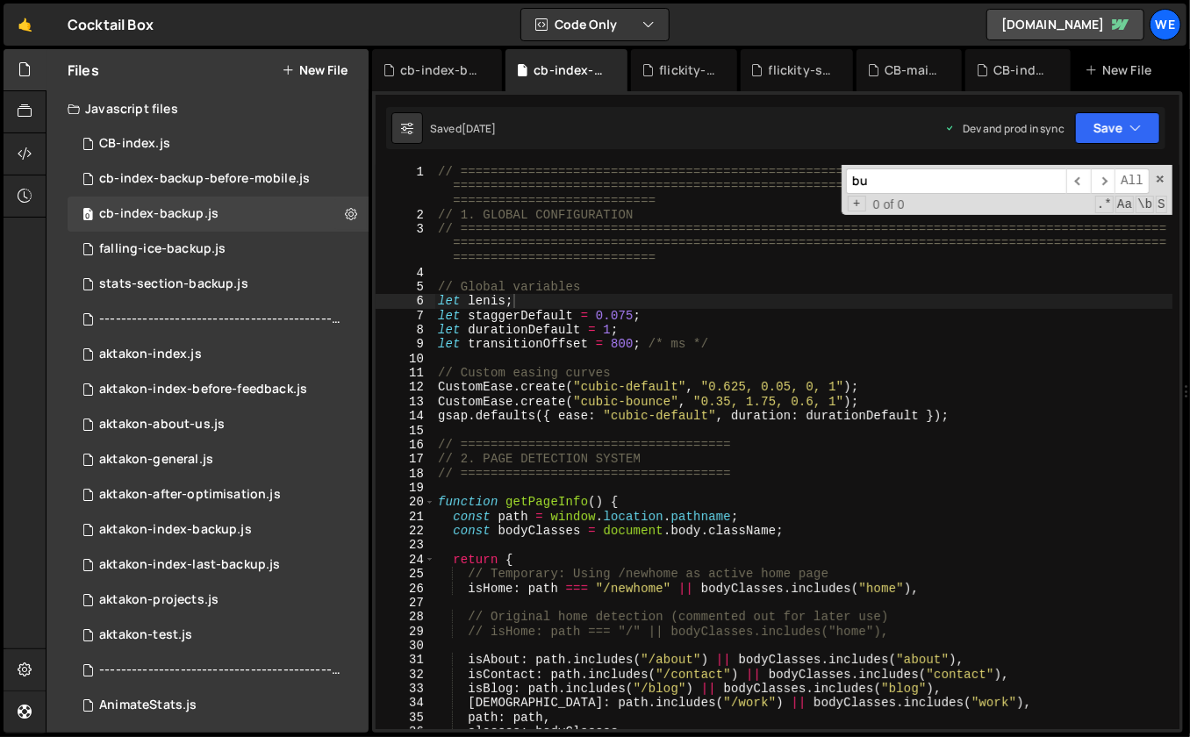
scroll to position [1971, 0]
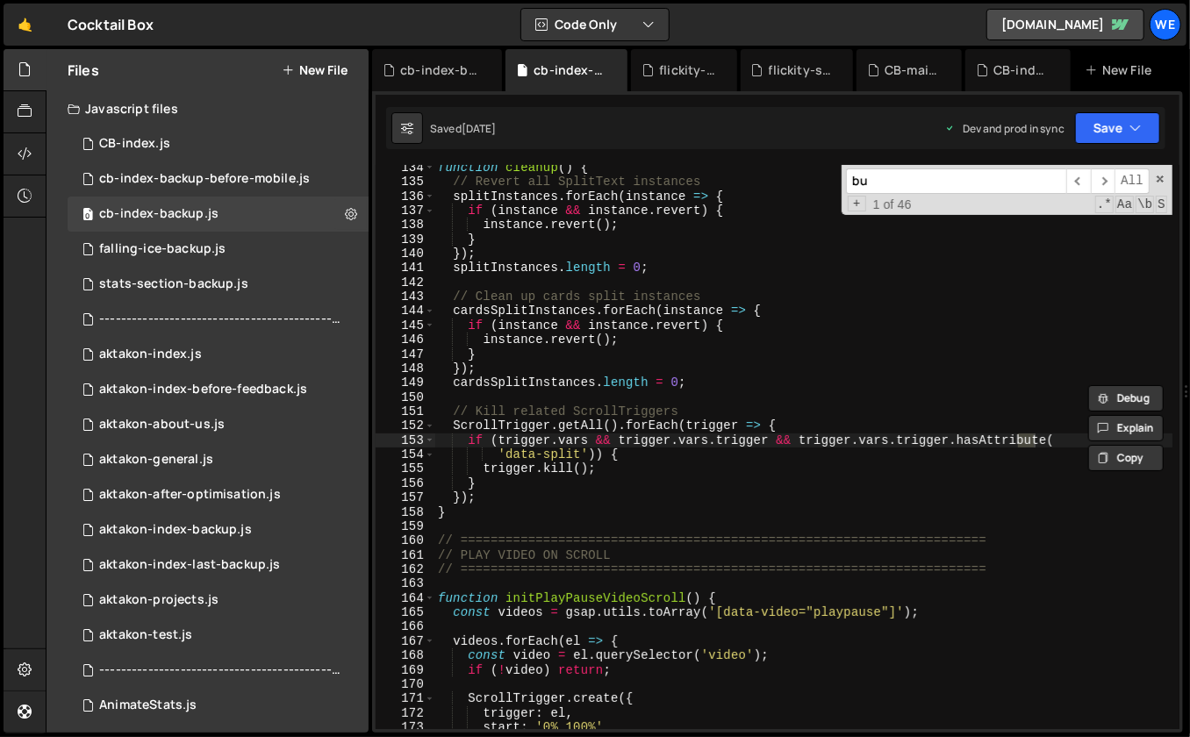
type input "bun"
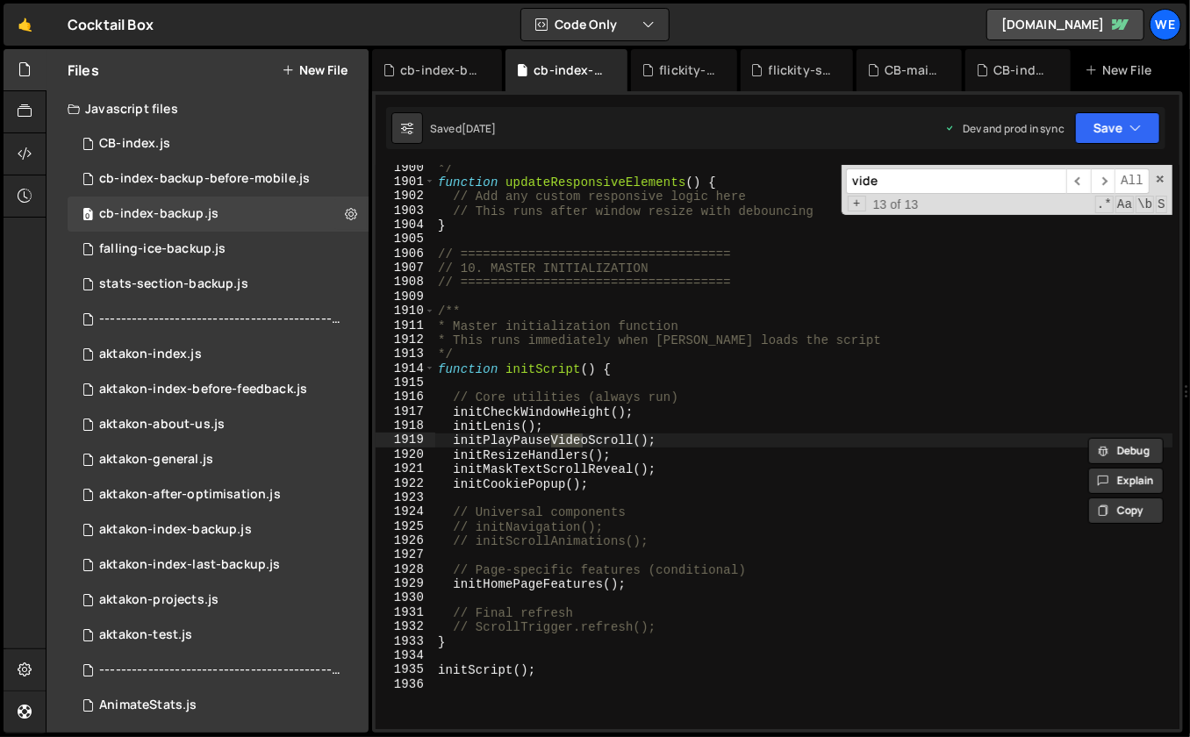
scroll to position [27539, 0]
click at [1102, 179] on span "​" at bounding box center [1102, 180] width 25 height 25
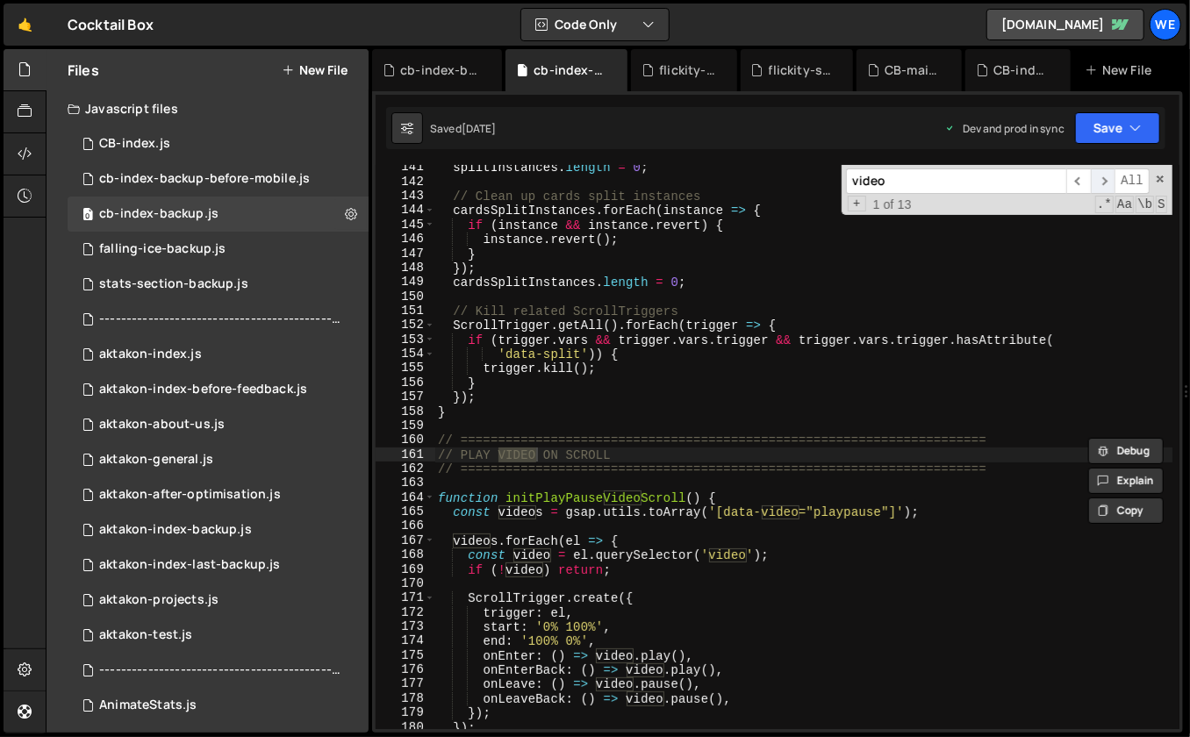
click at [1102, 179] on span "​" at bounding box center [1102, 180] width 25 height 25
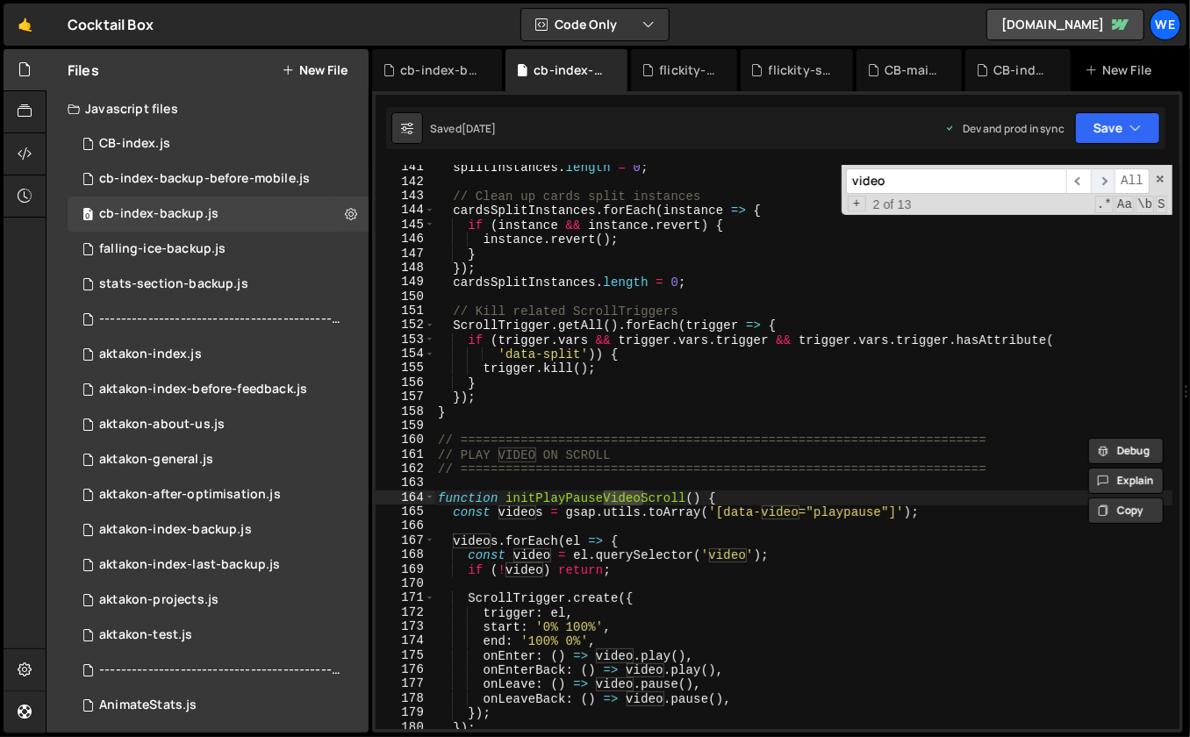
click at [1102, 179] on span "​" at bounding box center [1102, 180] width 25 height 25
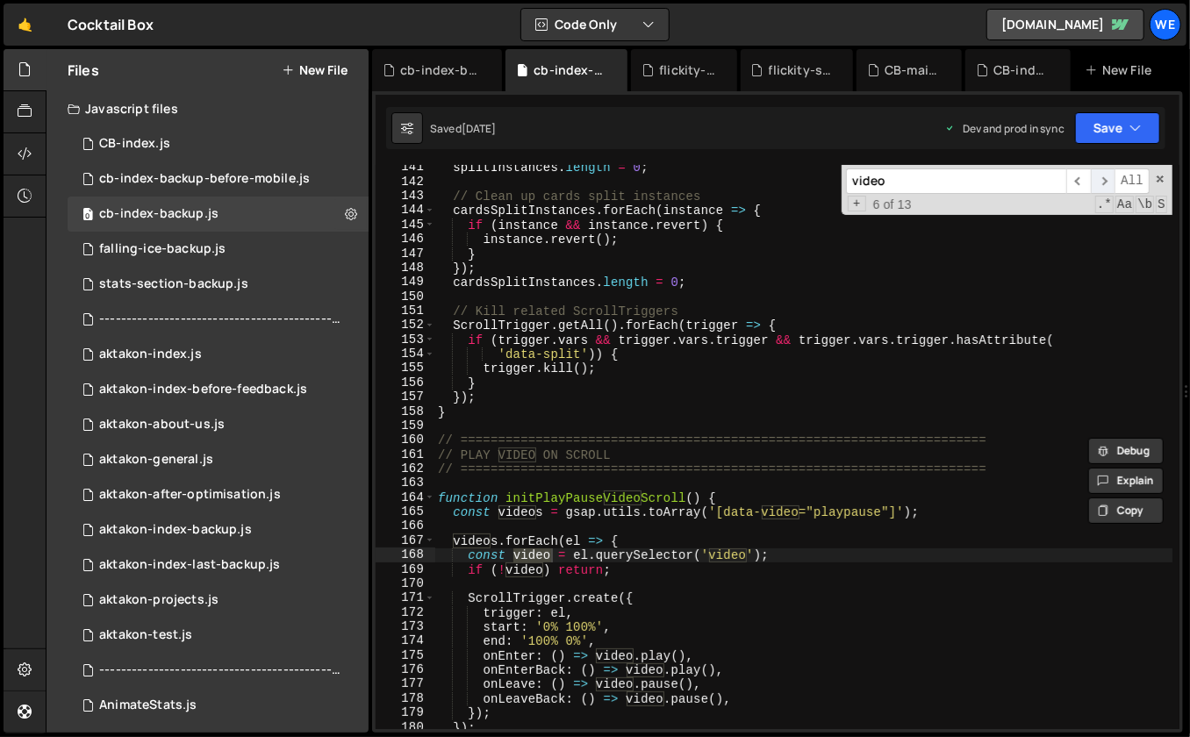
click at [1102, 179] on span "​" at bounding box center [1102, 180] width 25 height 25
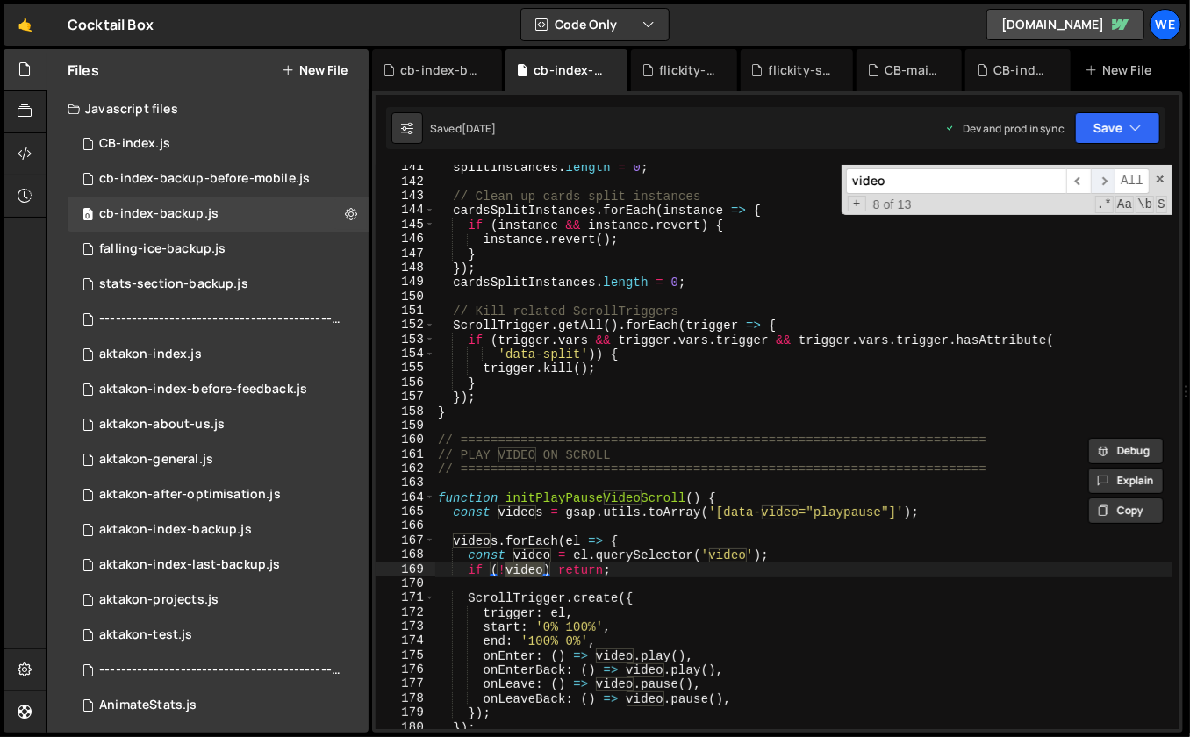
click at [1102, 179] on span "​" at bounding box center [1102, 180] width 25 height 25
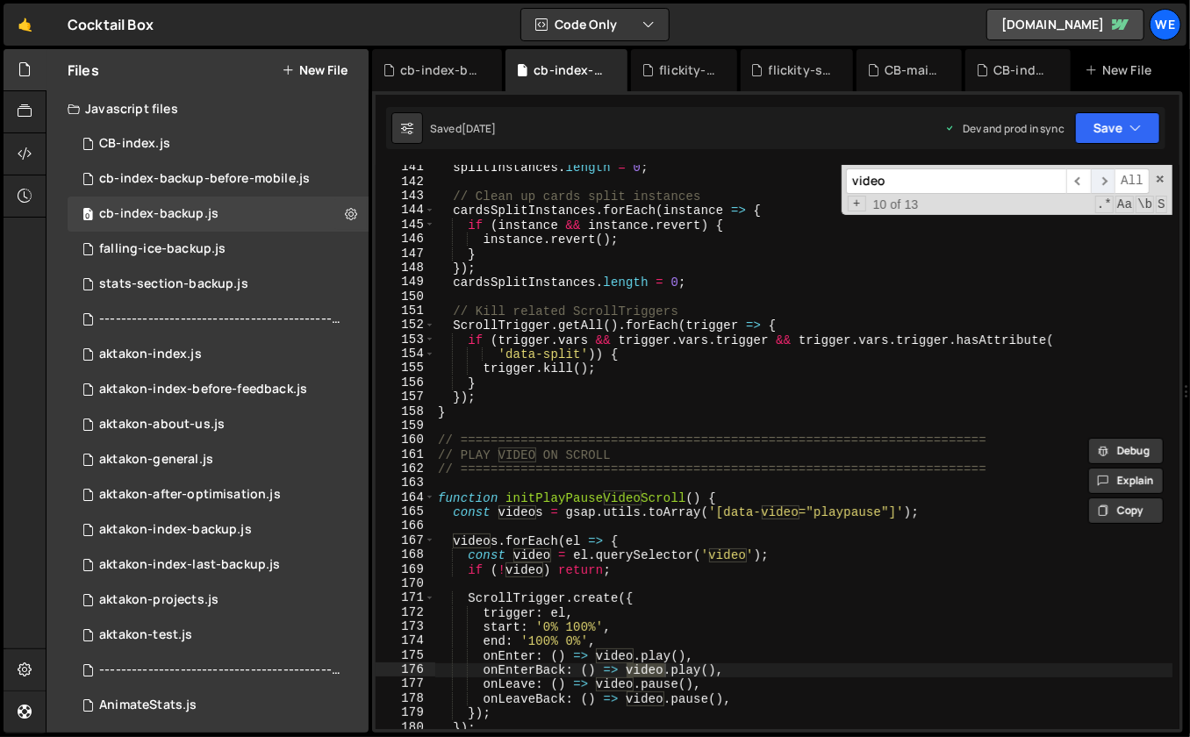
click at [1102, 179] on span "​" at bounding box center [1102, 180] width 25 height 25
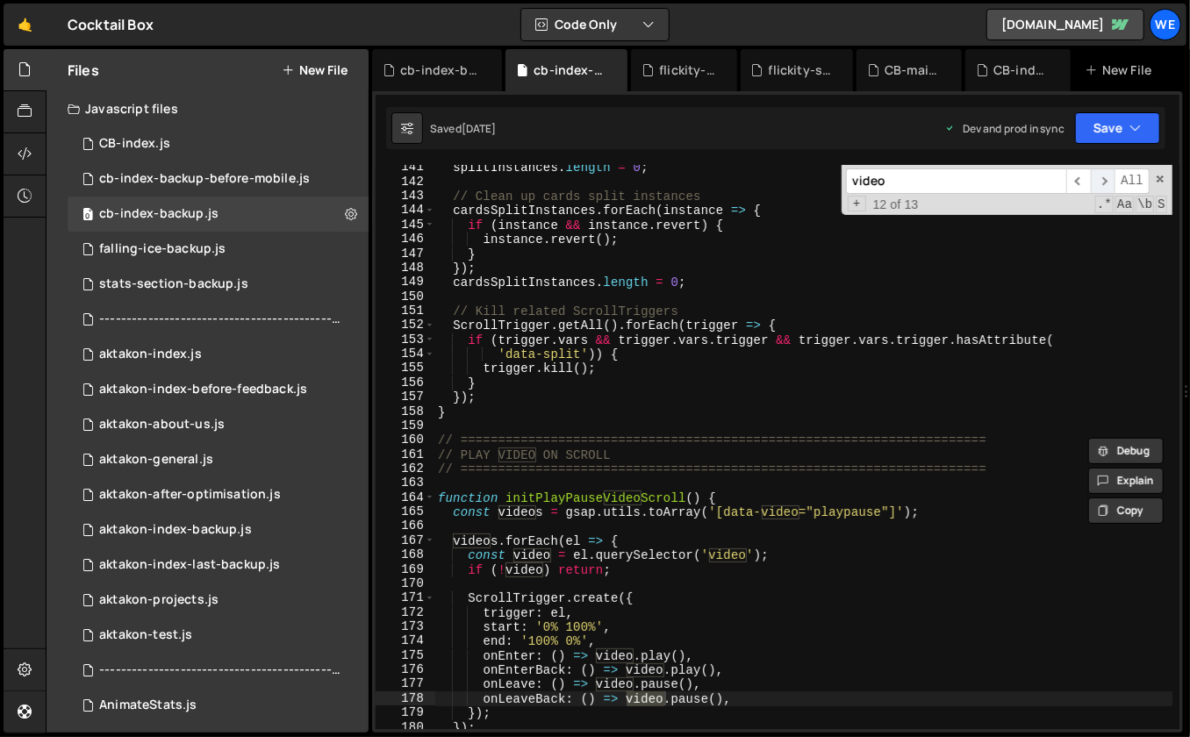
click at [1102, 179] on span "​" at bounding box center [1102, 180] width 25 height 25
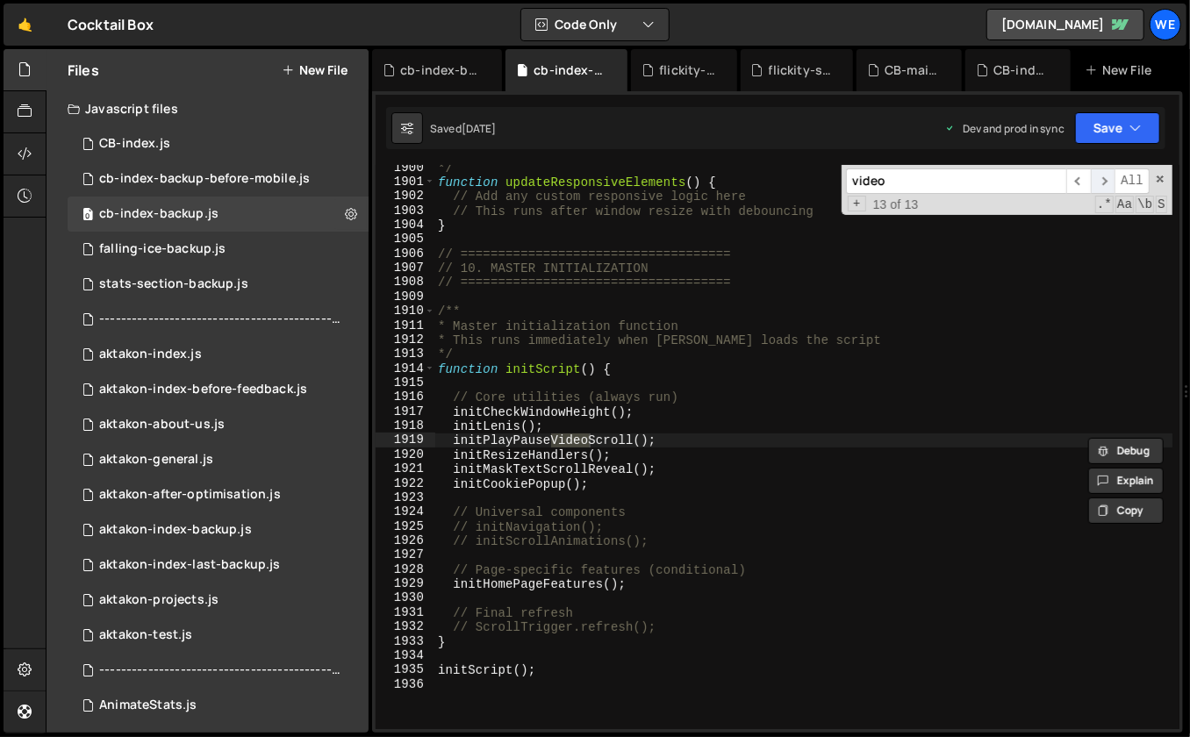
click at [1102, 179] on span "​" at bounding box center [1102, 180] width 25 height 25
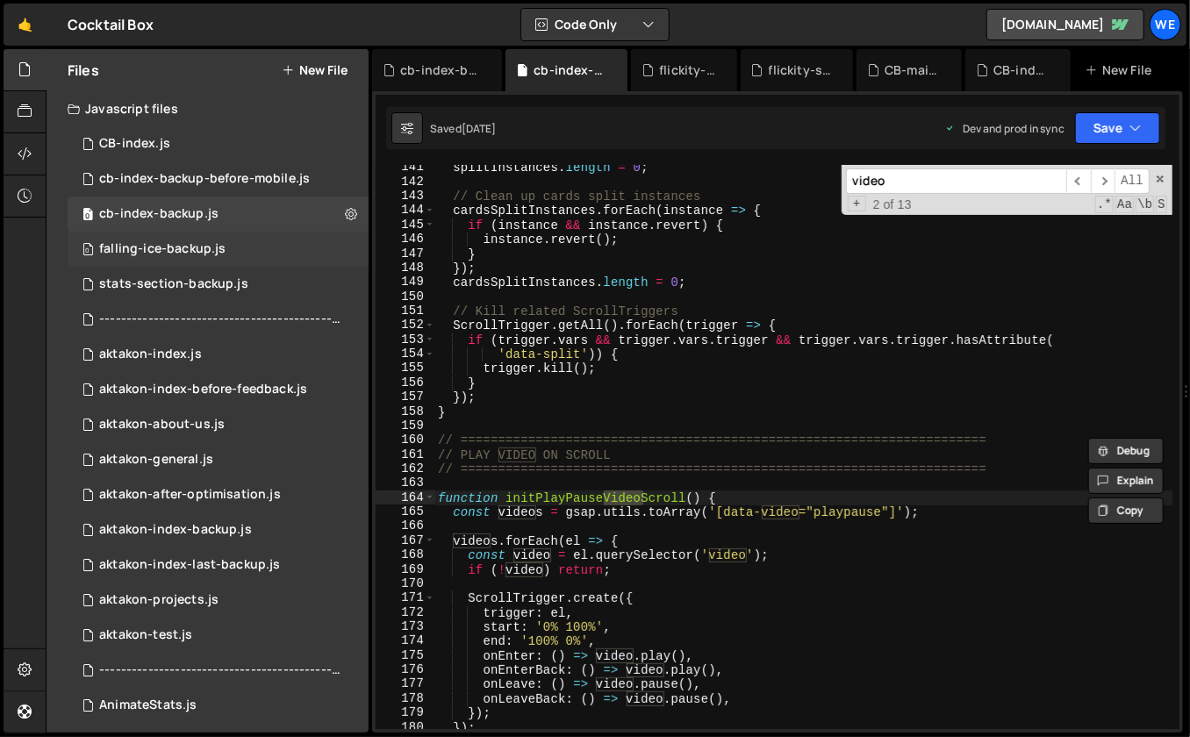
click at [185, 244] on div "falling-ice-backup.js" at bounding box center [162, 249] width 126 height 16
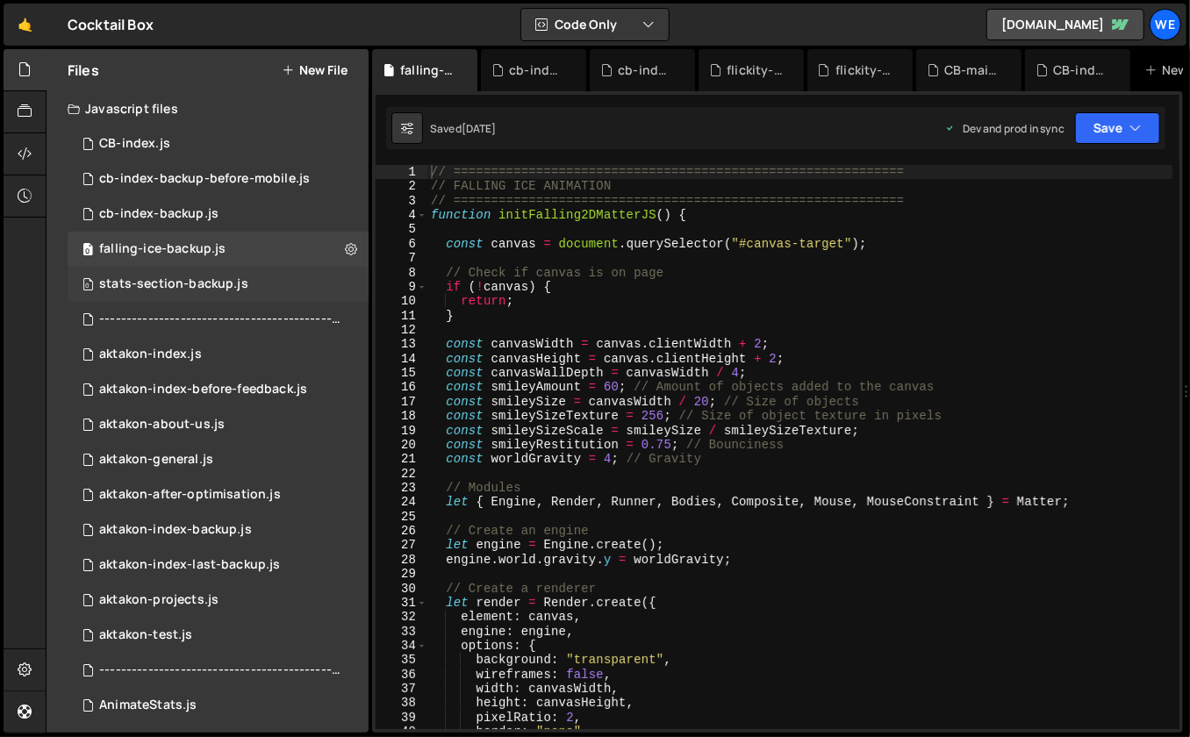
click at [189, 282] on div "stats-section-backup.js" at bounding box center [173, 284] width 149 height 16
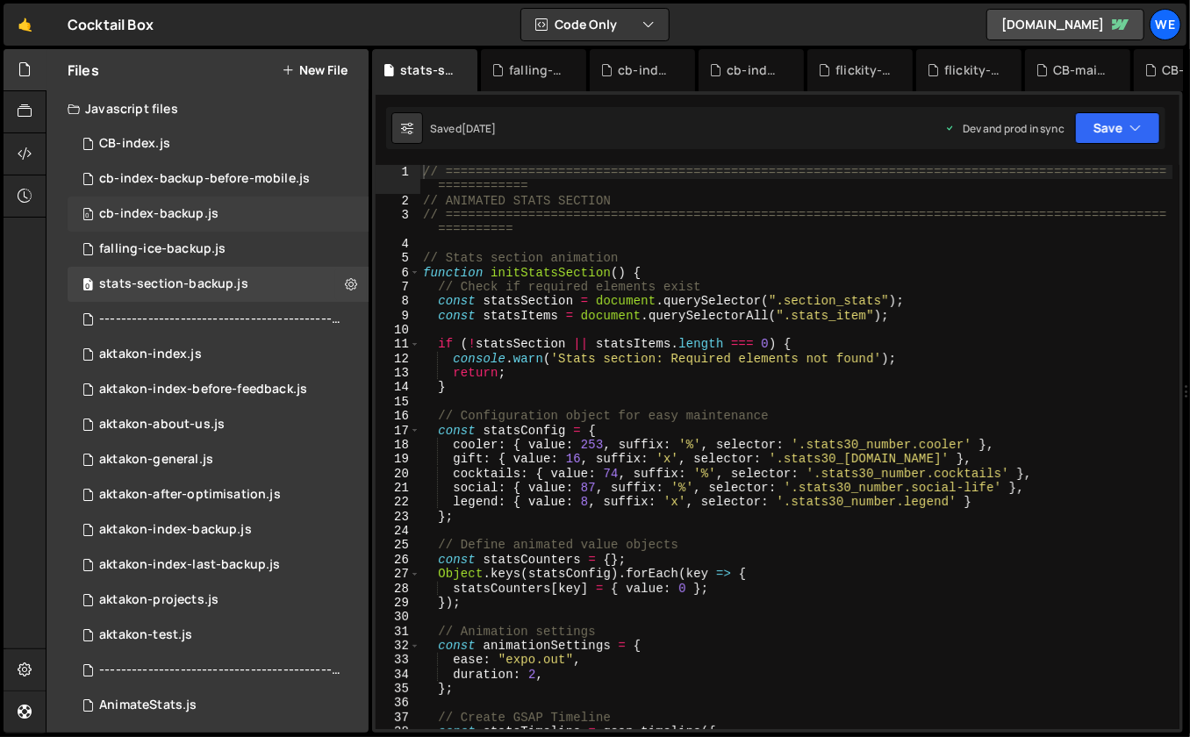
click at [201, 212] on div "cb-index-backup.js" at bounding box center [158, 214] width 119 height 16
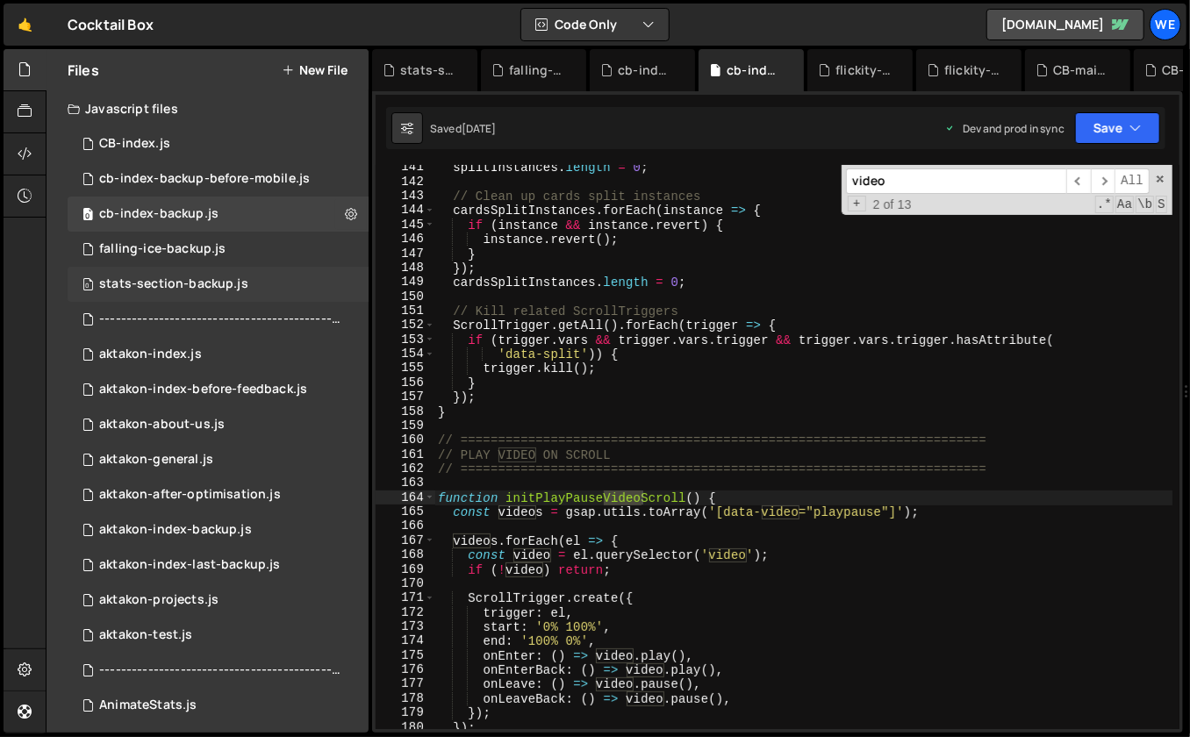
click at [182, 283] on div "stats-section-backup.js" at bounding box center [173, 284] width 149 height 16
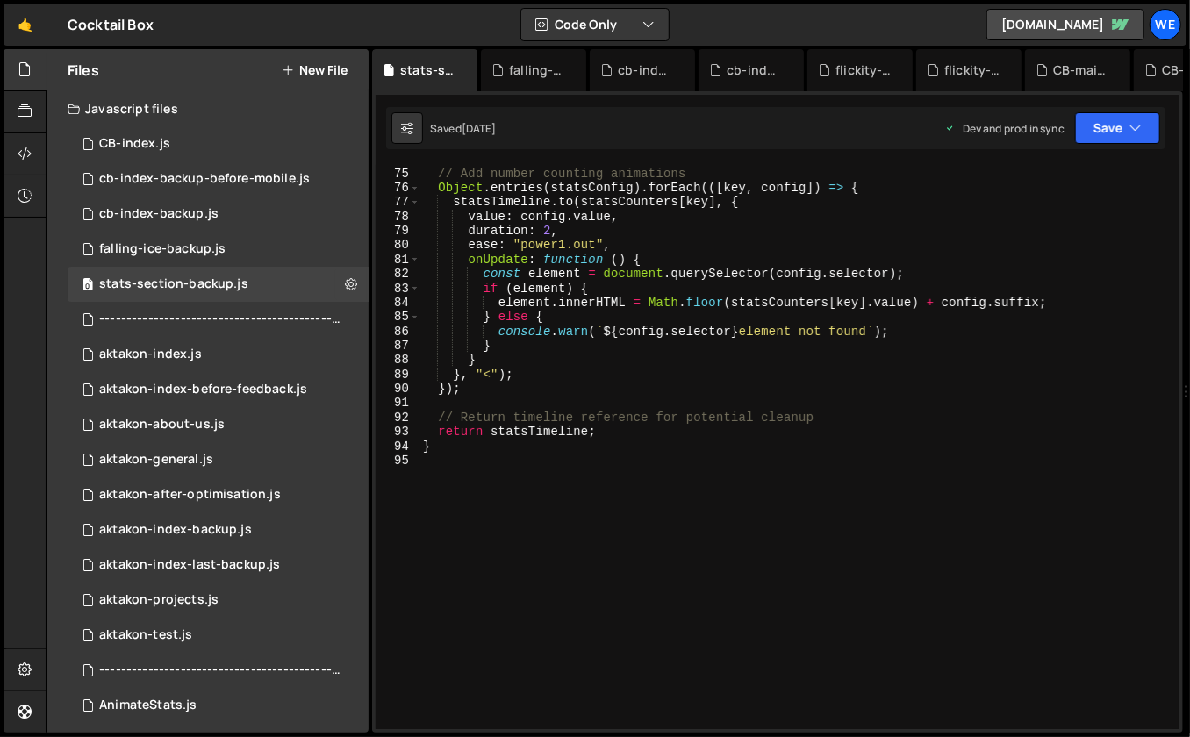
scroll to position [0, 0]
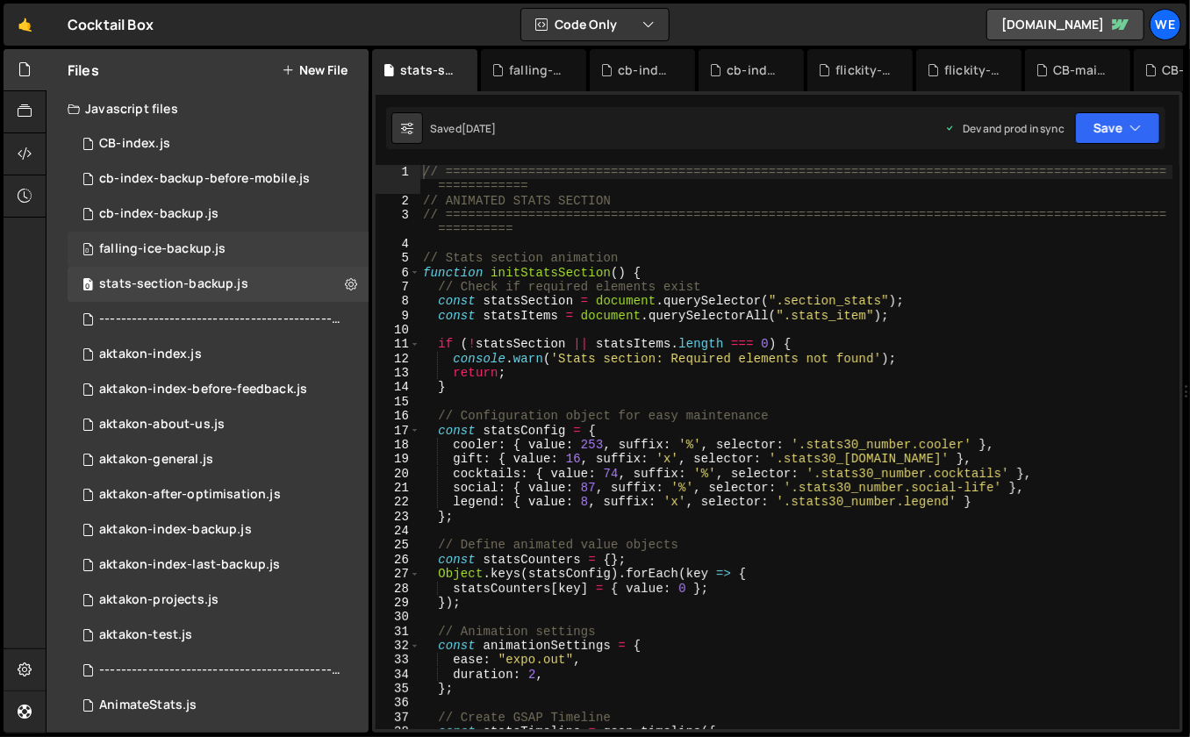
click at [136, 240] on div "0 falling-ice-backup.js 0" at bounding box center [218, 249] width 301 height 35
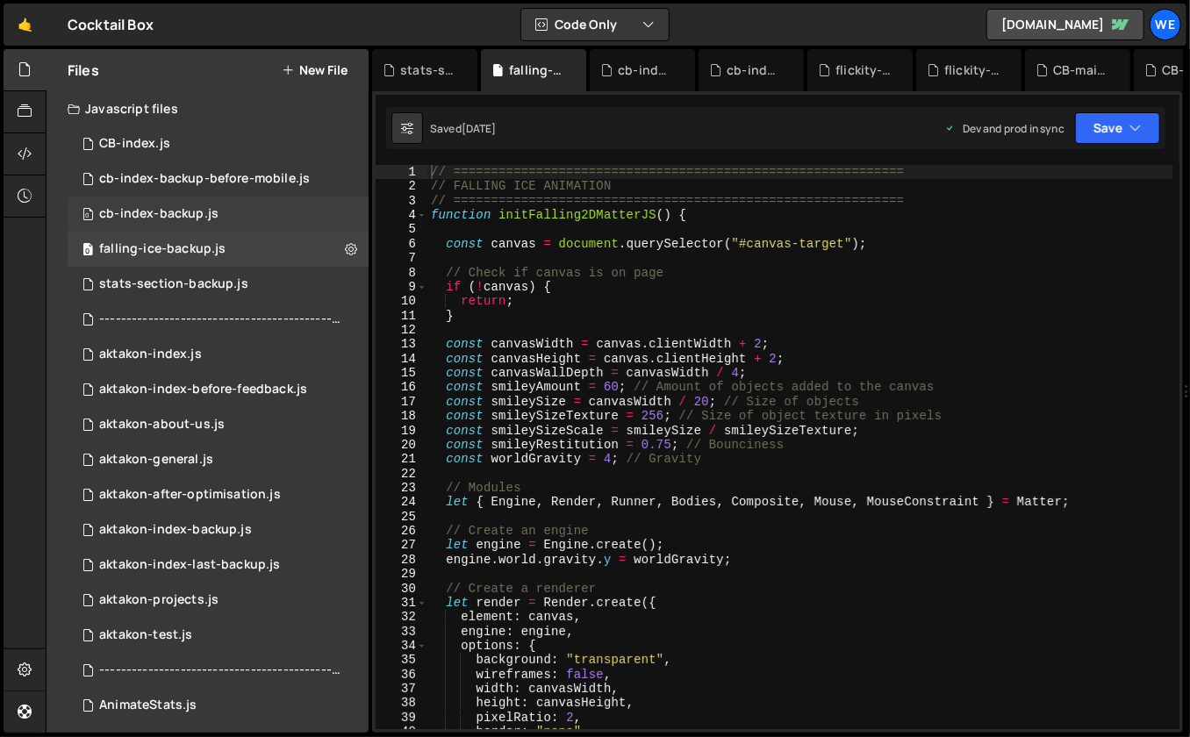
click at [214, 218] on div "cb-index-backup.js" at bounding box center [158, 214] width 119 height 16
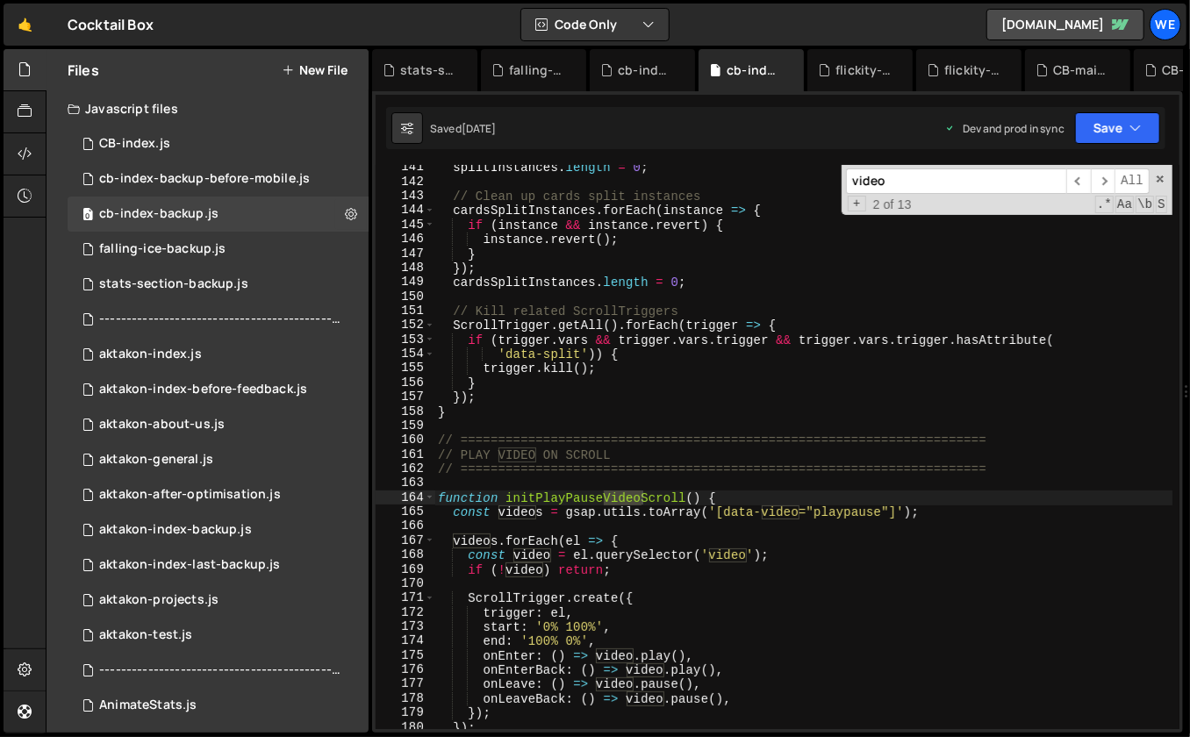
click at [999, 176] on input "video" at bounding box center [956, 180] width 220 height 25
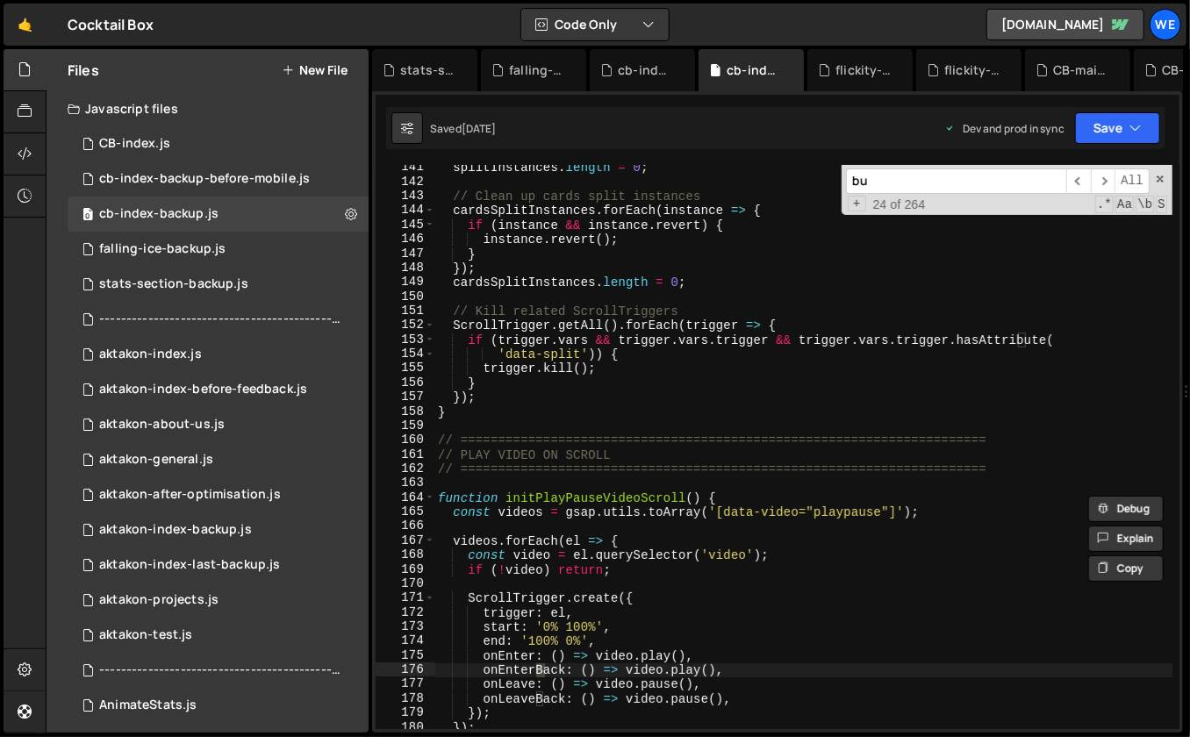
scroll to position [3521, 0]
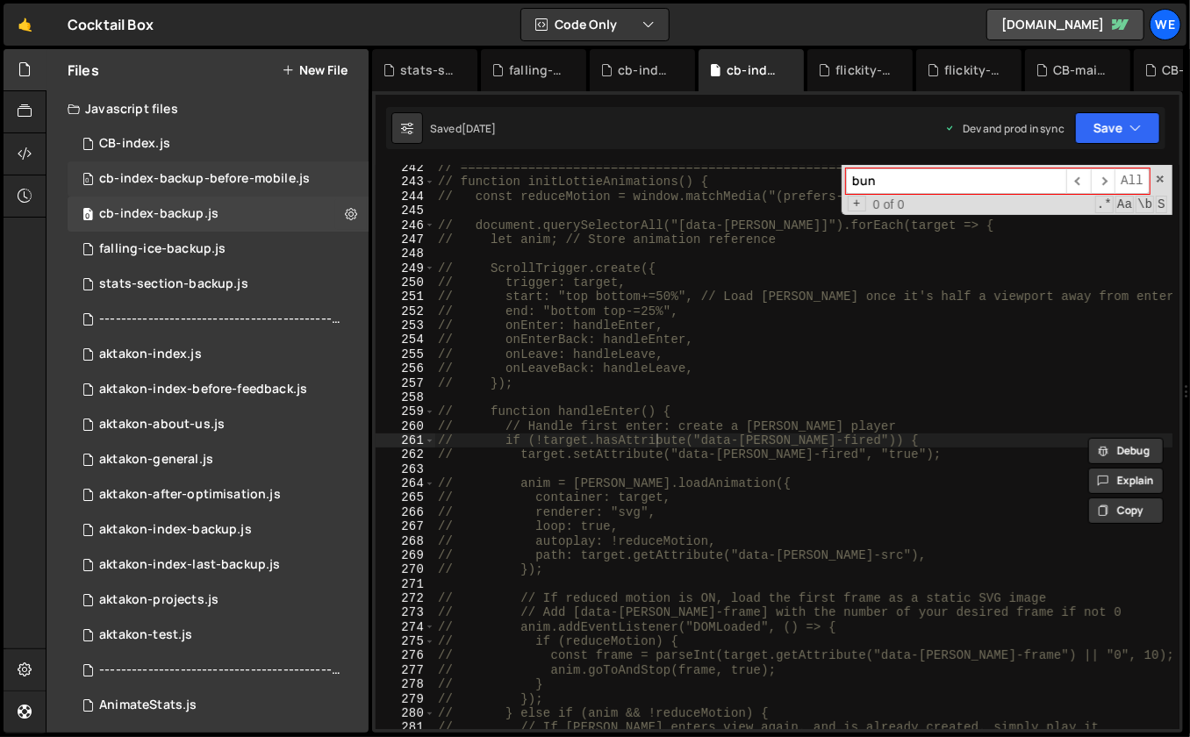
type input "bun"
click at [218, 175] on div "cb-index-backup-before-mobile.js" at bounding box center [204, 179] width 211 height 16
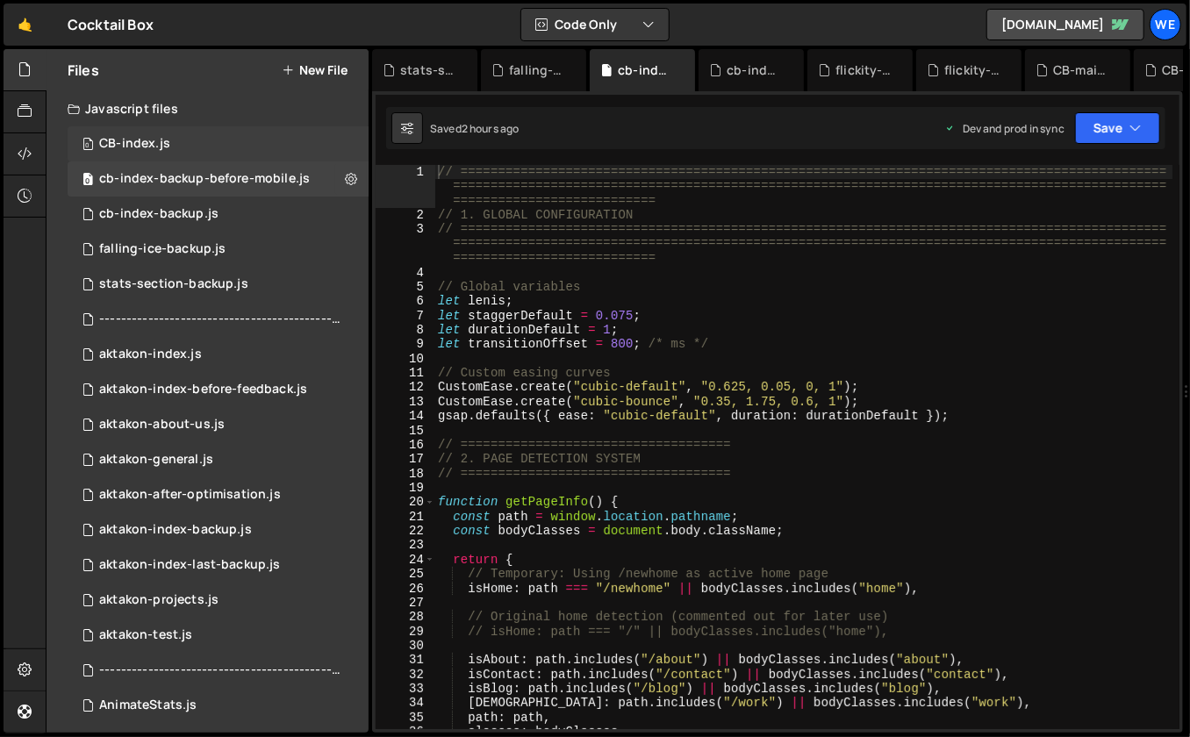
click at [179, 145] on div "0 CB-index.js 0" at bounding box center [218, 143] width 301 height 35
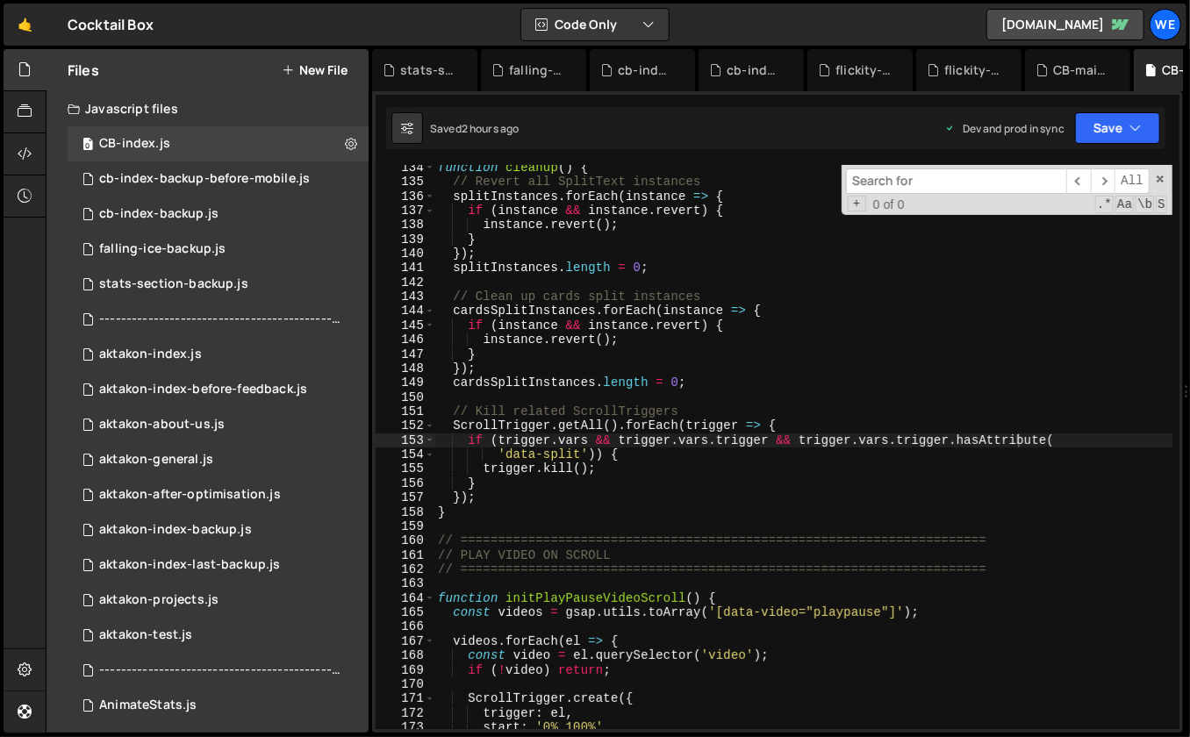
click at [913, 187] on input at bounding box center [956, 180] width 220 height 25
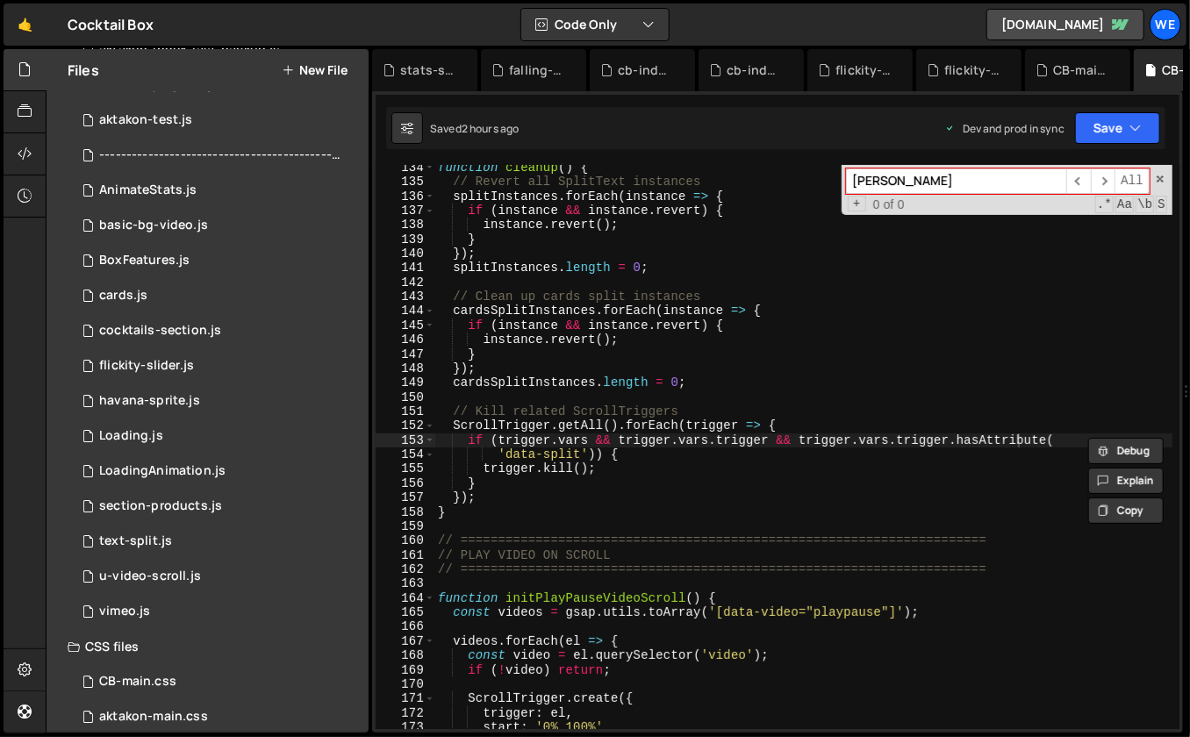
scroll to position [604, 0]
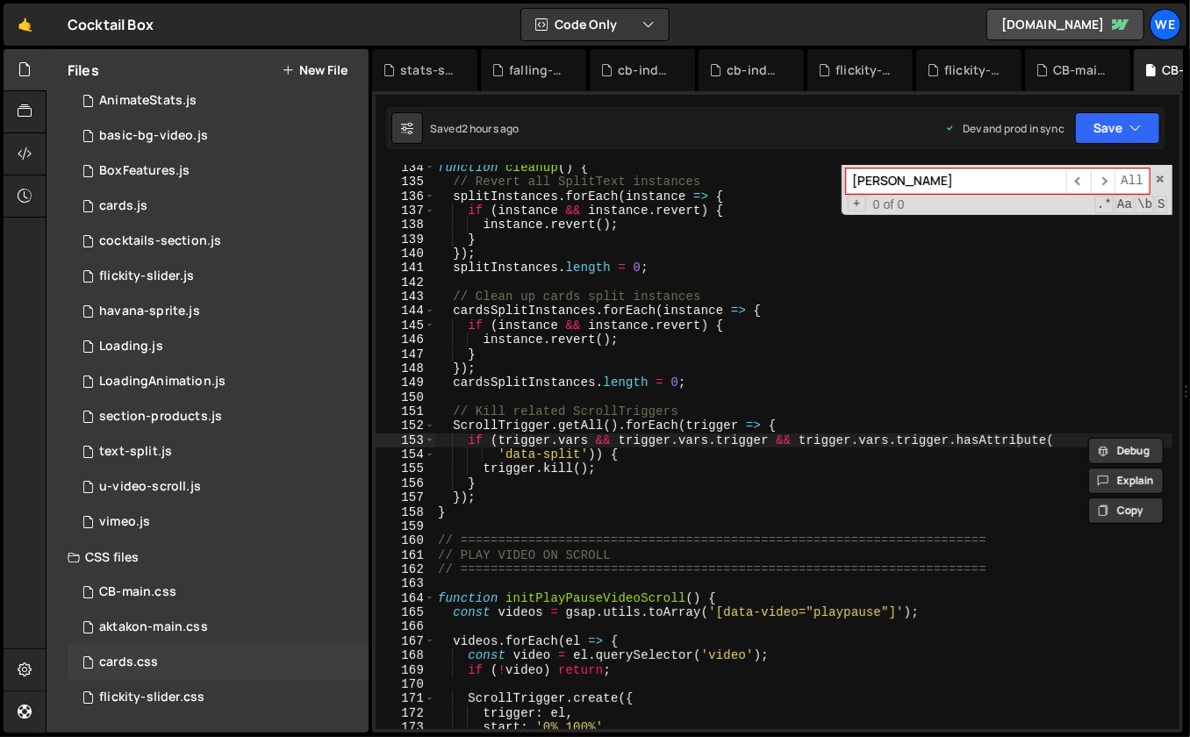
type input "[PERSON_NAME]"
click at [159, 668] on div "cards.css 0" at bounding box center [218, 662] width 301 height 35
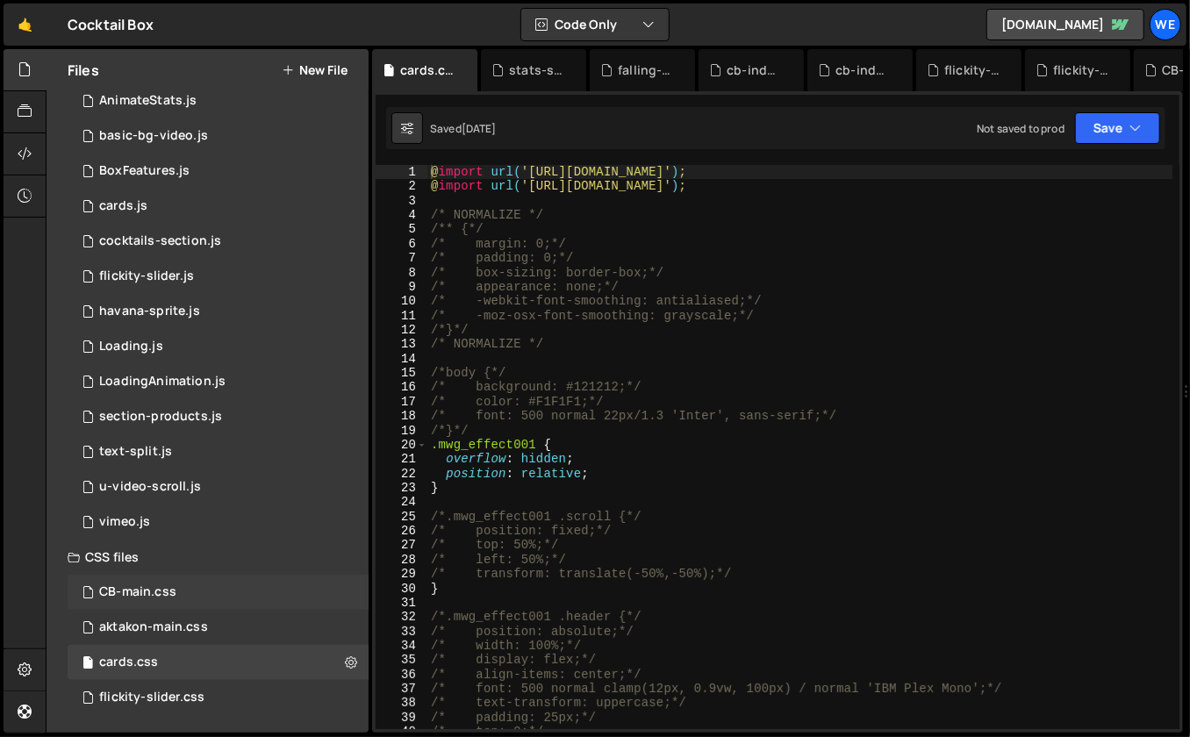
click at [171, 595] on div "CB-main.css" at bounding box center [137, 592] width 77 height 16
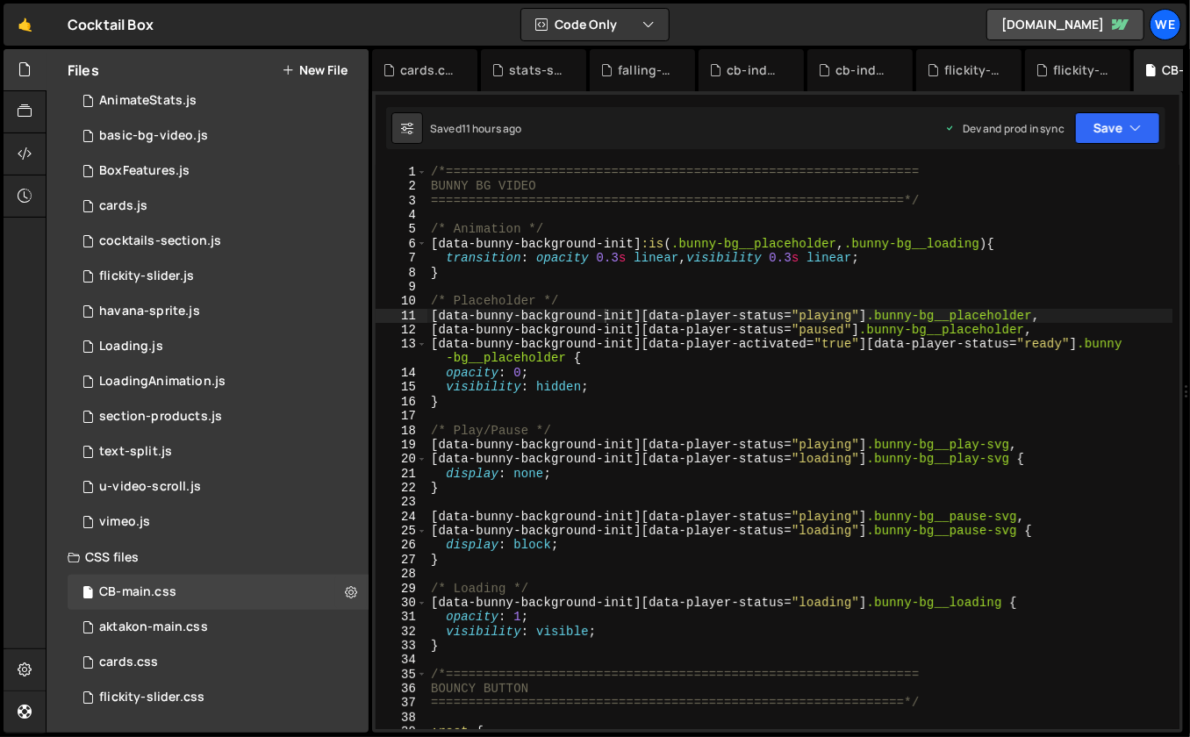
click at [783, 262] on div "/*=============================================================== BUNNY BG VIDE…" at bounding box center [800, 462] width 746 height 594
type textarea "transition: opacity 0.3s linear, visibility 0.3s linear;"
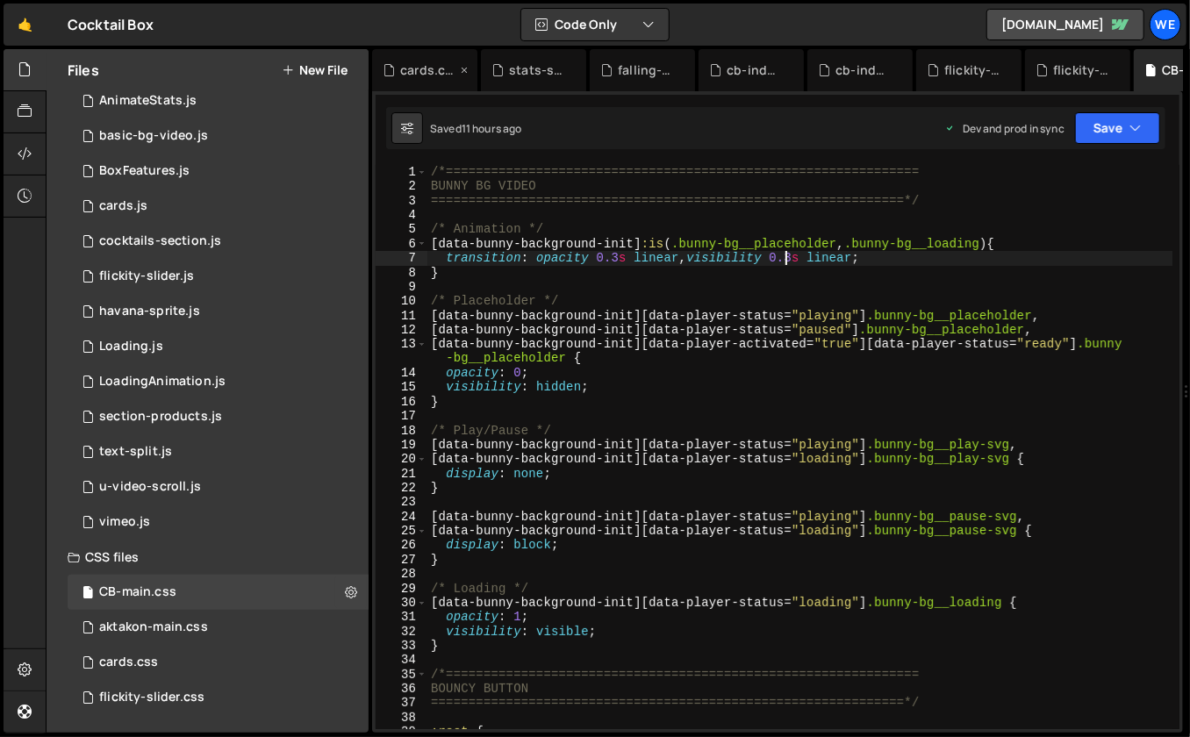
click at [464, 69] on icon at bounding box center [464, 70] width 12 height 18
click at [0, 0] on icon at bounding box center [0, 0] width 0 height 0
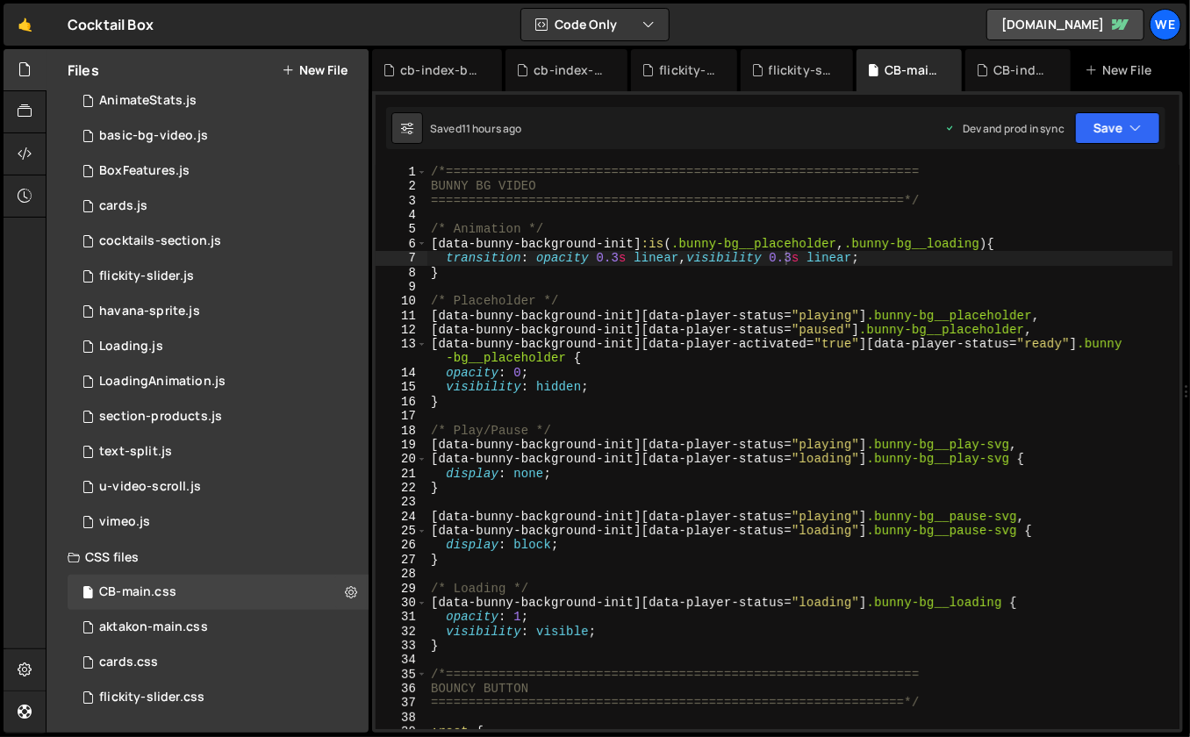
click at [464, 69] on div "cb-index-backup-before-mobile.js" at bounding box center [440, 70] width 81 height 18
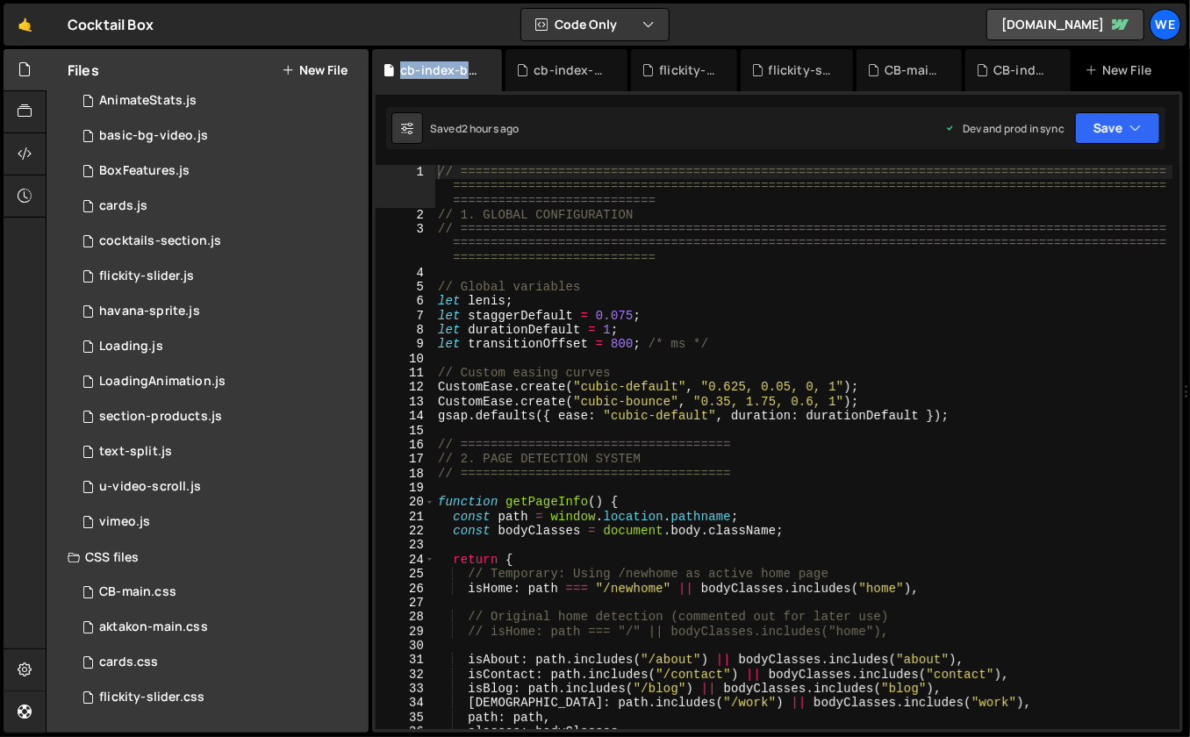
click at [464, 69] on div "cb-index-backup-before-mobile.js" at bounding box center [440, 70] width 81 height 18
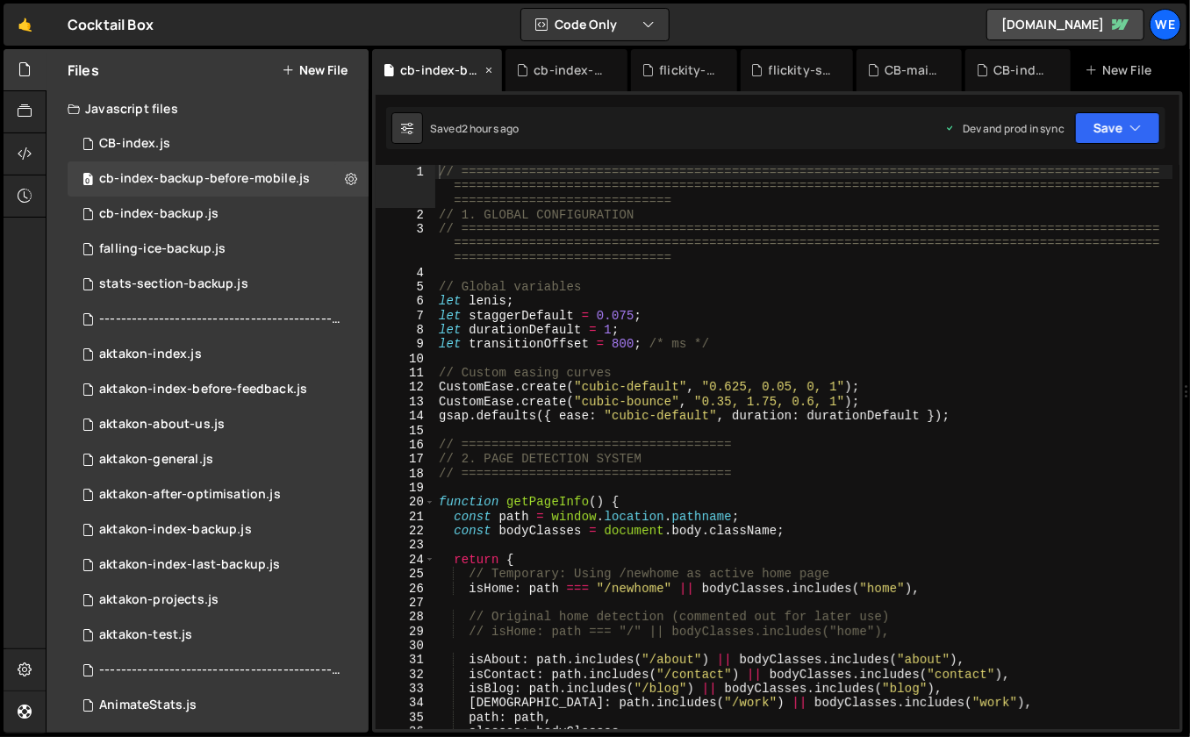
click at [487, 70] on icon at bounding box center [489, 70] width 12 height 18
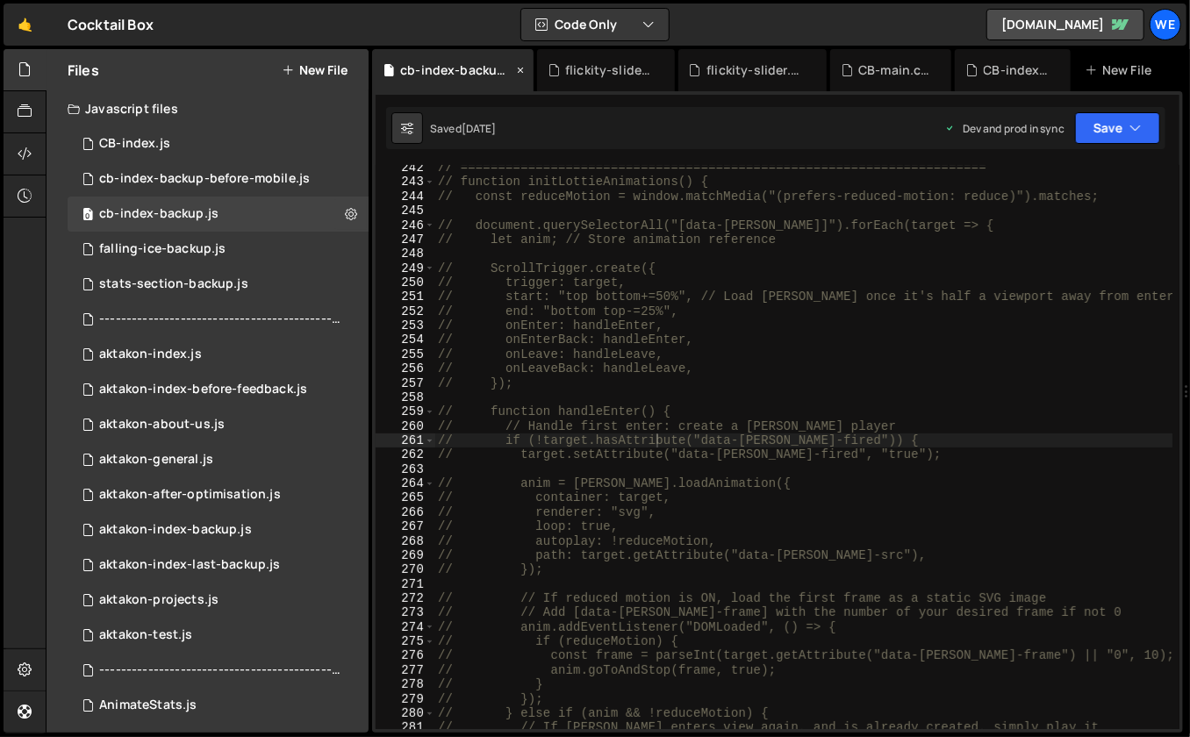
click at [520, 72] on icon at bounding box center [520, 70] width 12 height 18
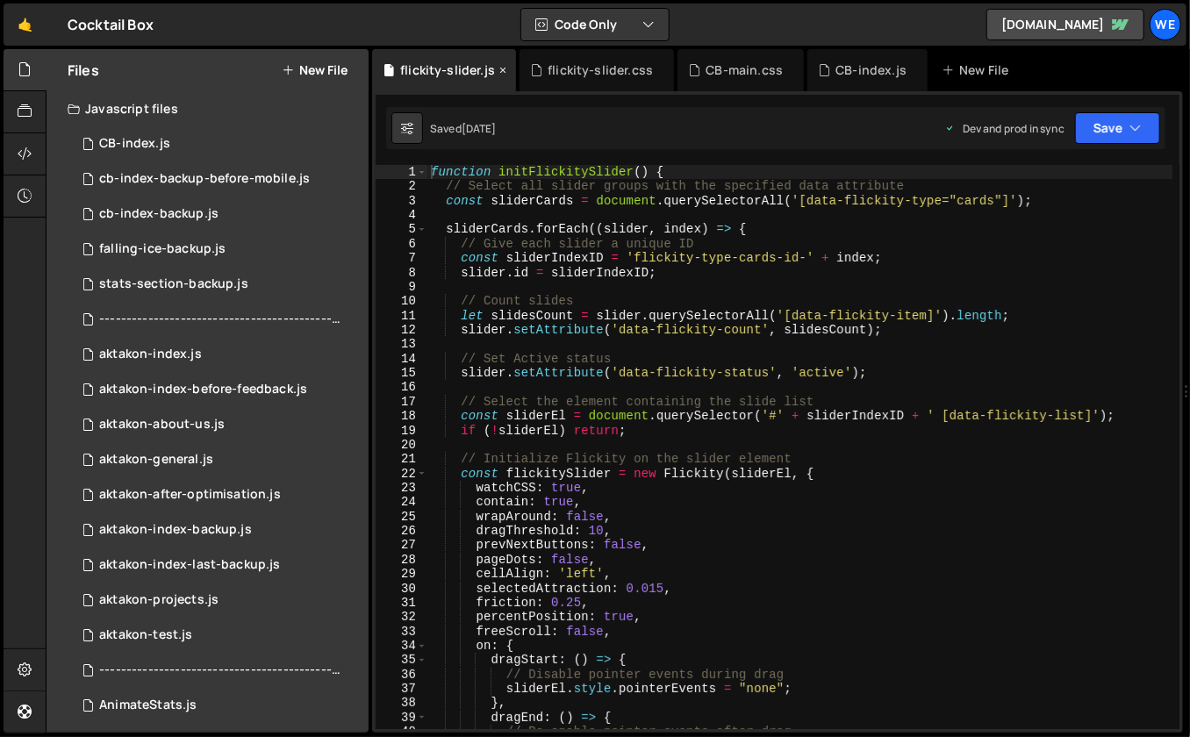
click at [497, 70] on icon at bounding box center [503, 70] width 12 height 18
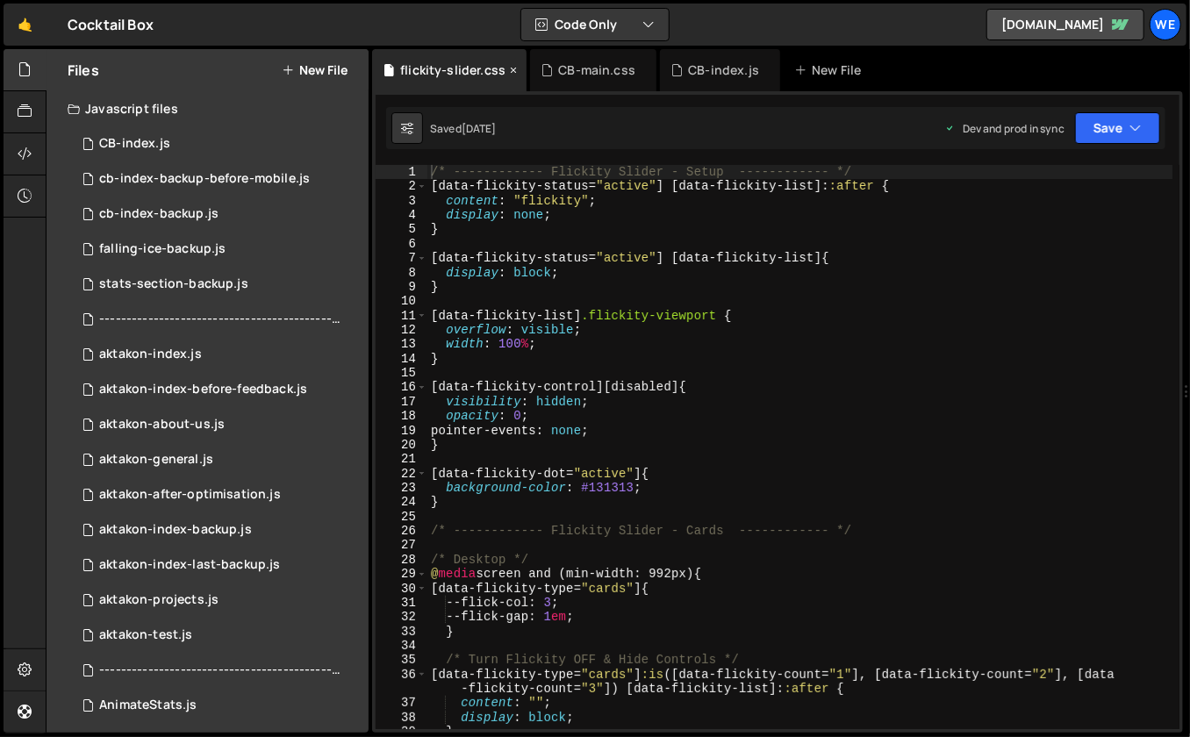
click at [511, 70] on icon at bounding box center [513, 70] width 12 height 18
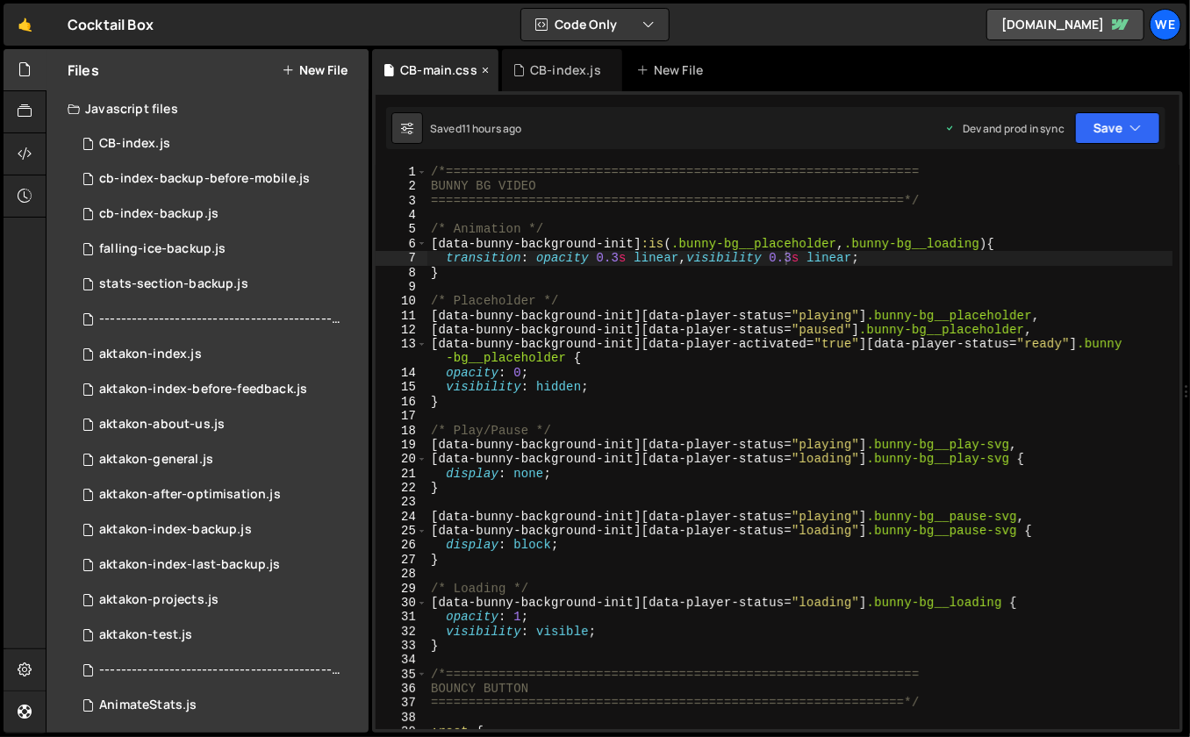
click at [484, 72] on icon at bounding box center [485, 70] width 12 height 18
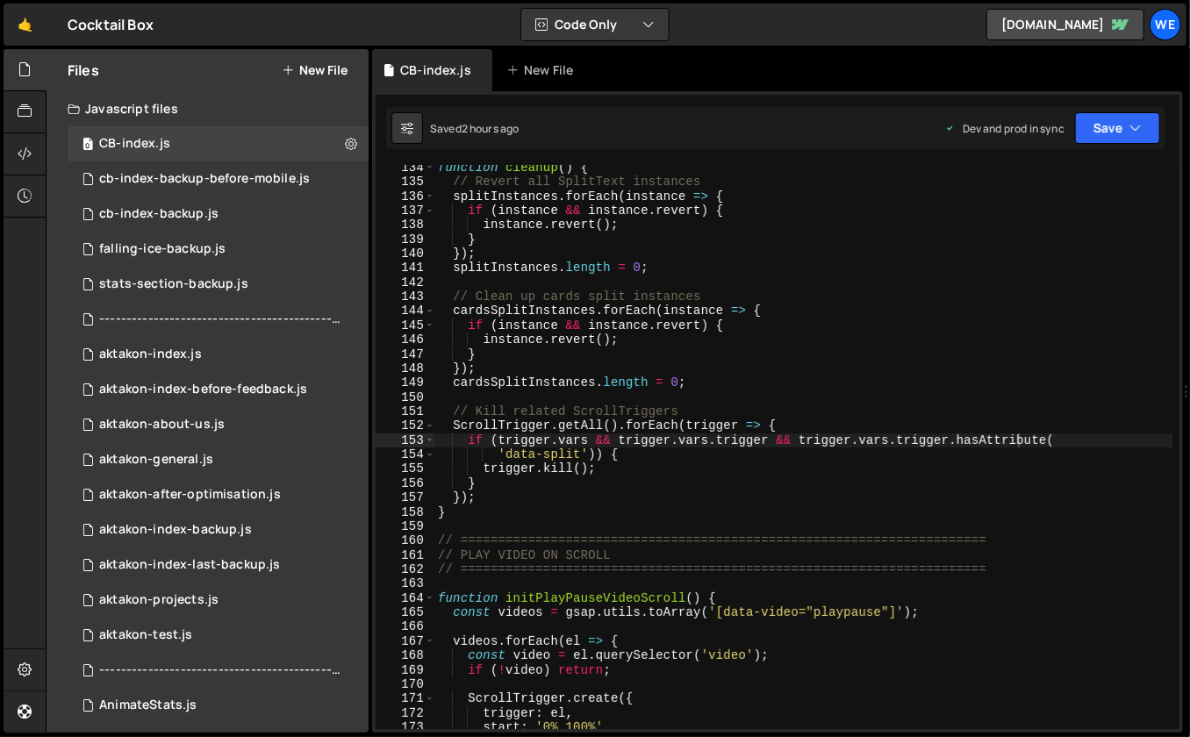
scroll to position [1827, 0]
click at [479, 67] on icon at bounding box center [479, 70] width 12 height 18
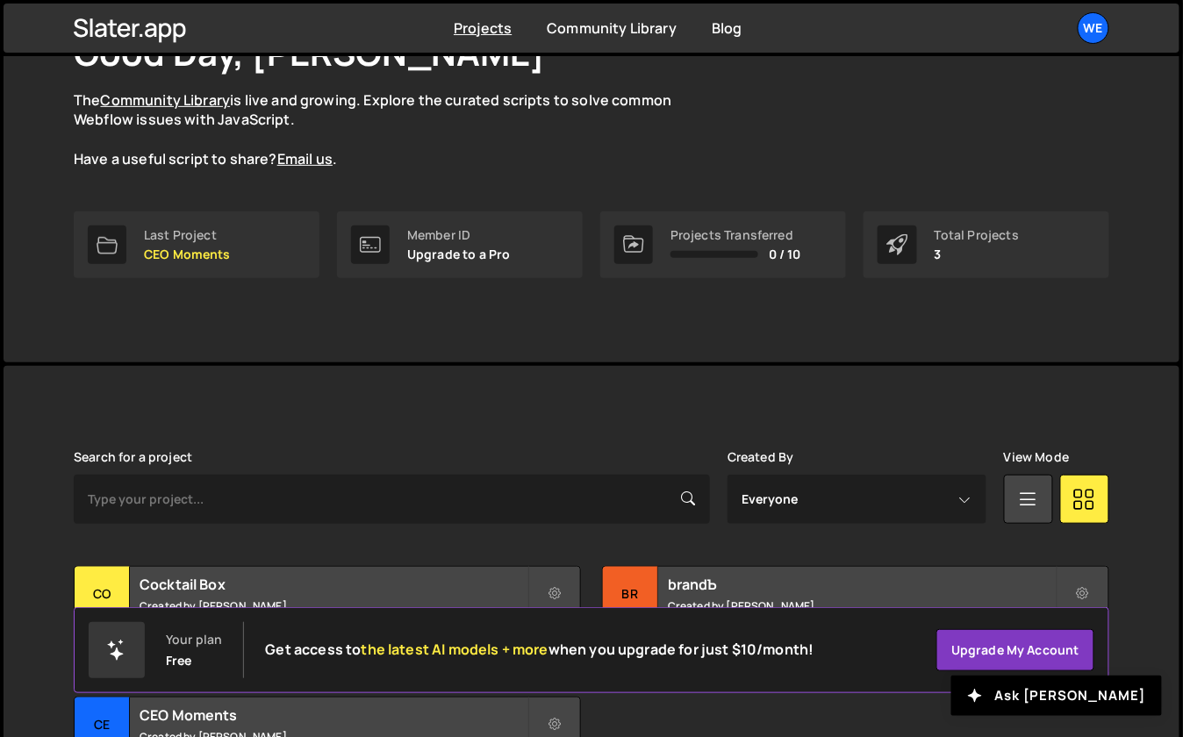
scroll to position [183, 0]
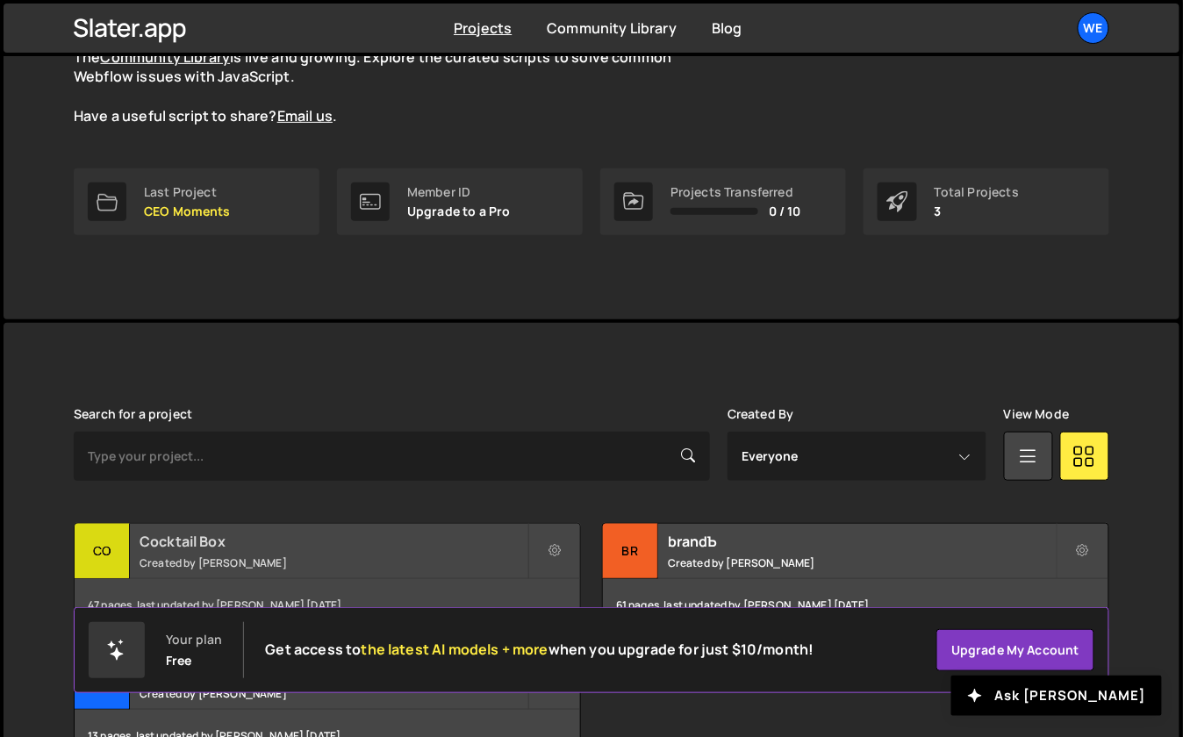
click at [367, 533] on h2 "Cocktail Box" at bounding box center [333, 541] width 388 height 19
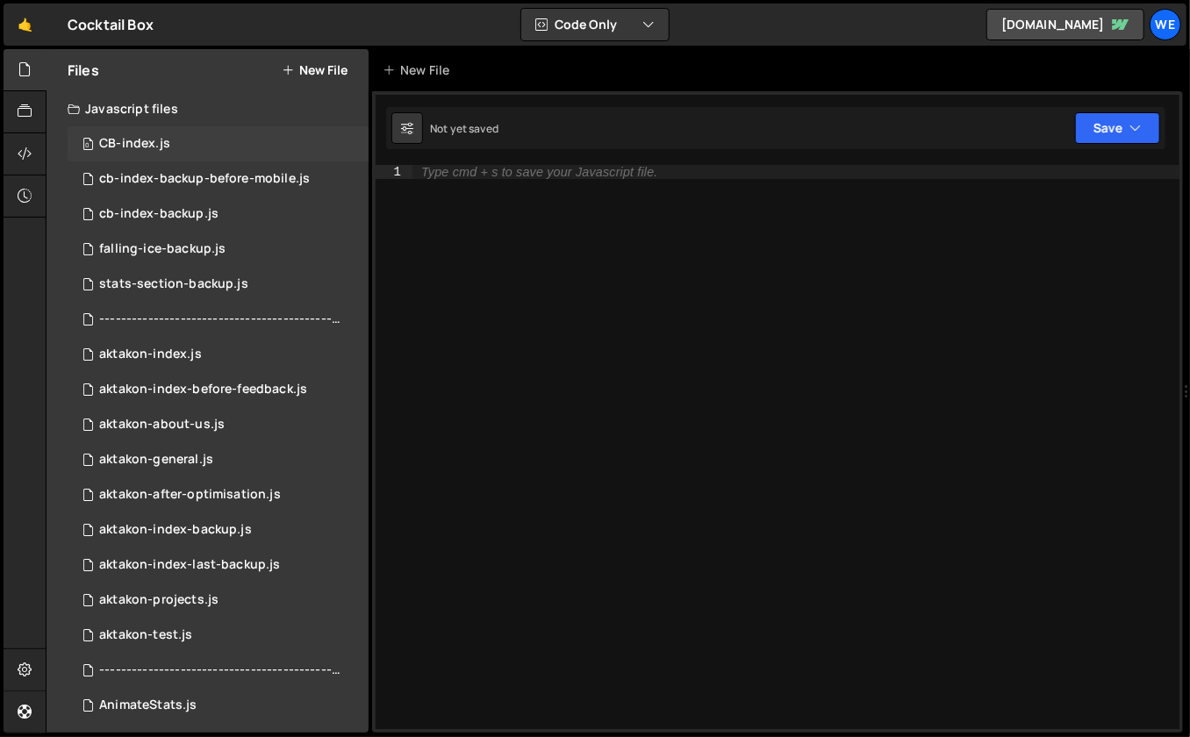
click at [155, 139] on div "CB-index.js" at bounding box center [134, 144] width 71 height 16
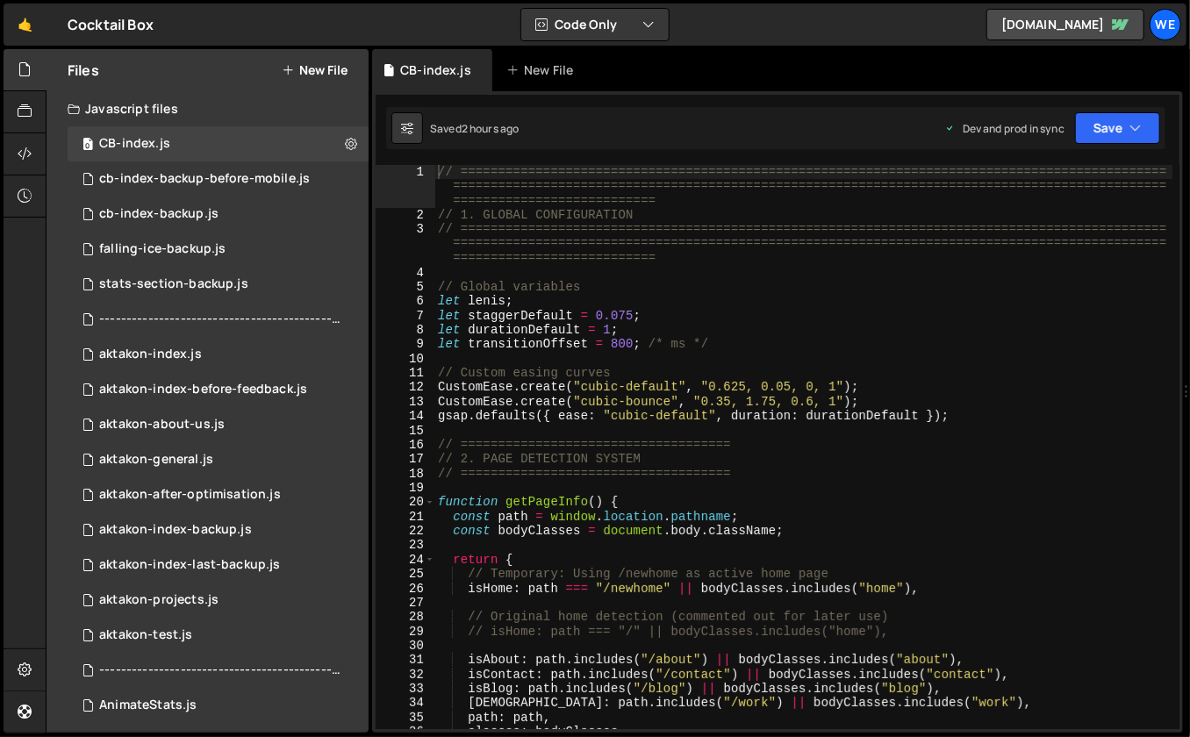
click at [630, 290] on div "// ============================================================================…" at bounding box center [803, 476] width 739 height 622
type textarea "// Global variables"
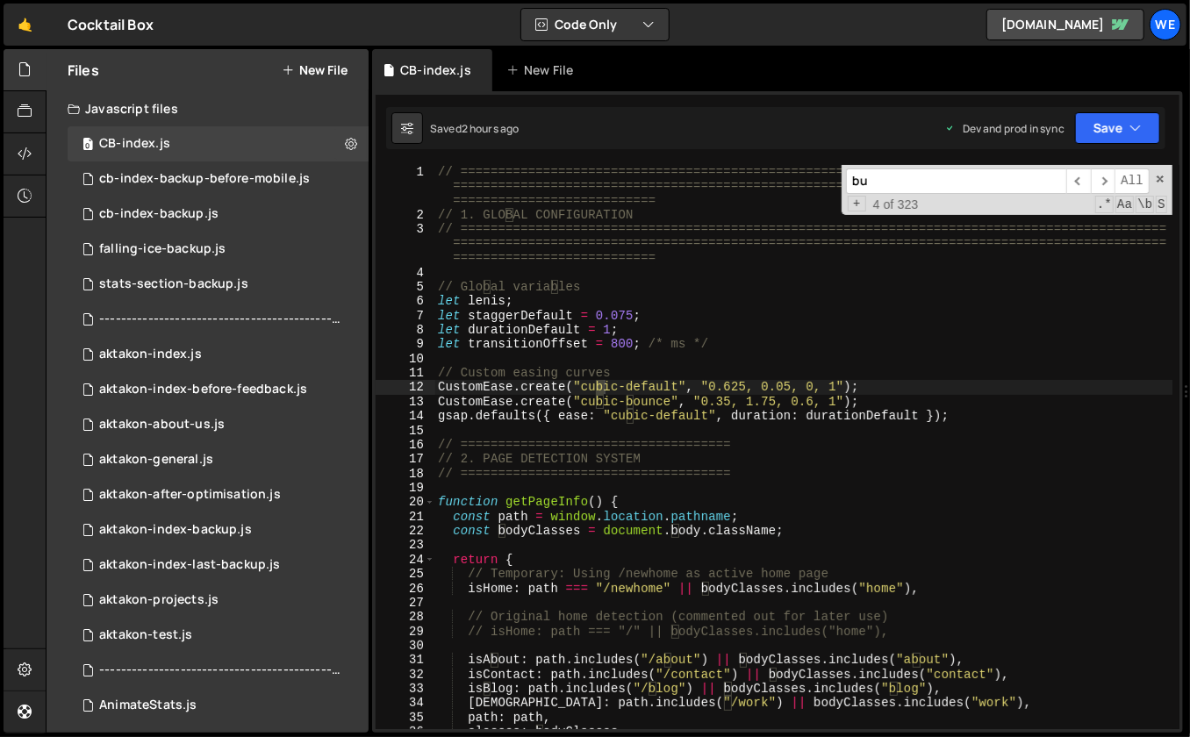
scroll to position [1827, 0]
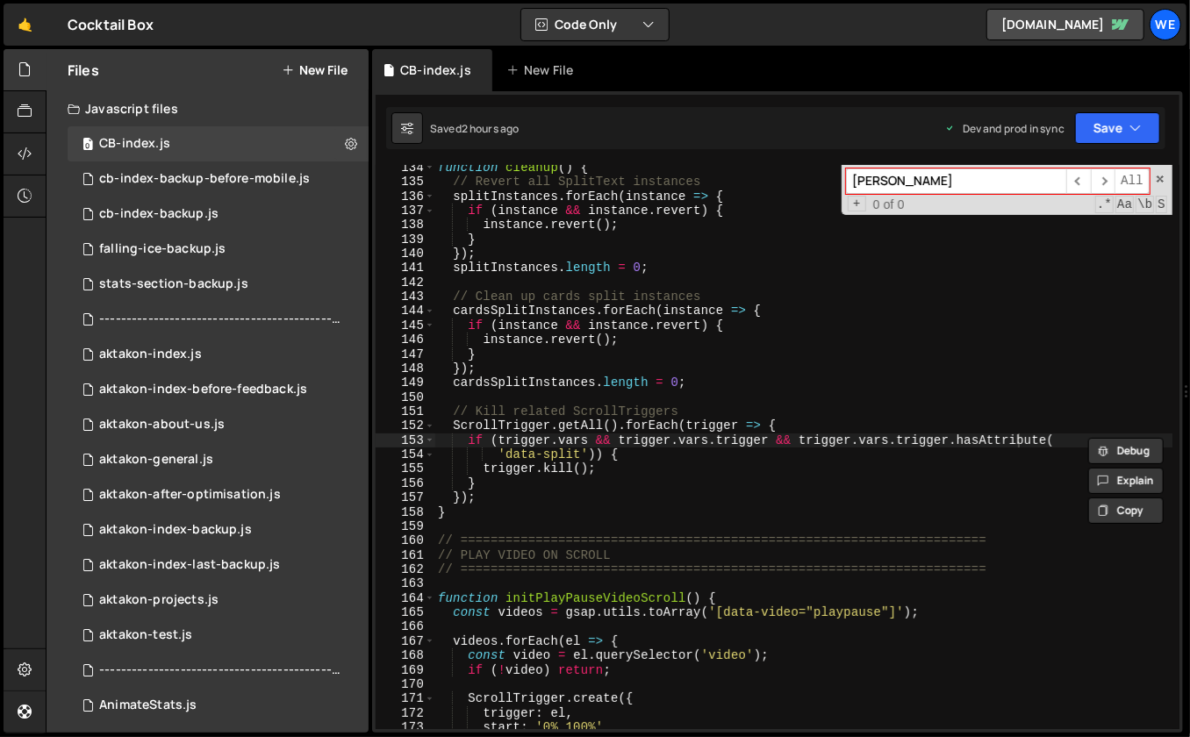
type input "bunny"
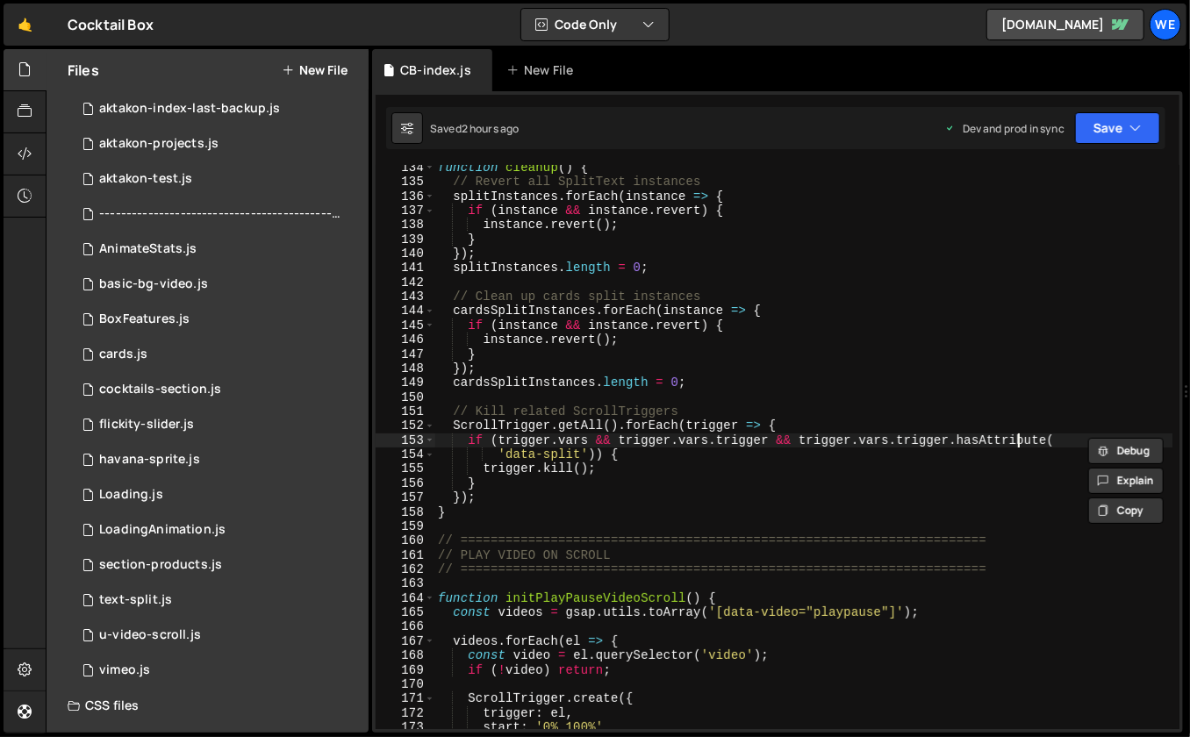
scroll to position [604, 0]
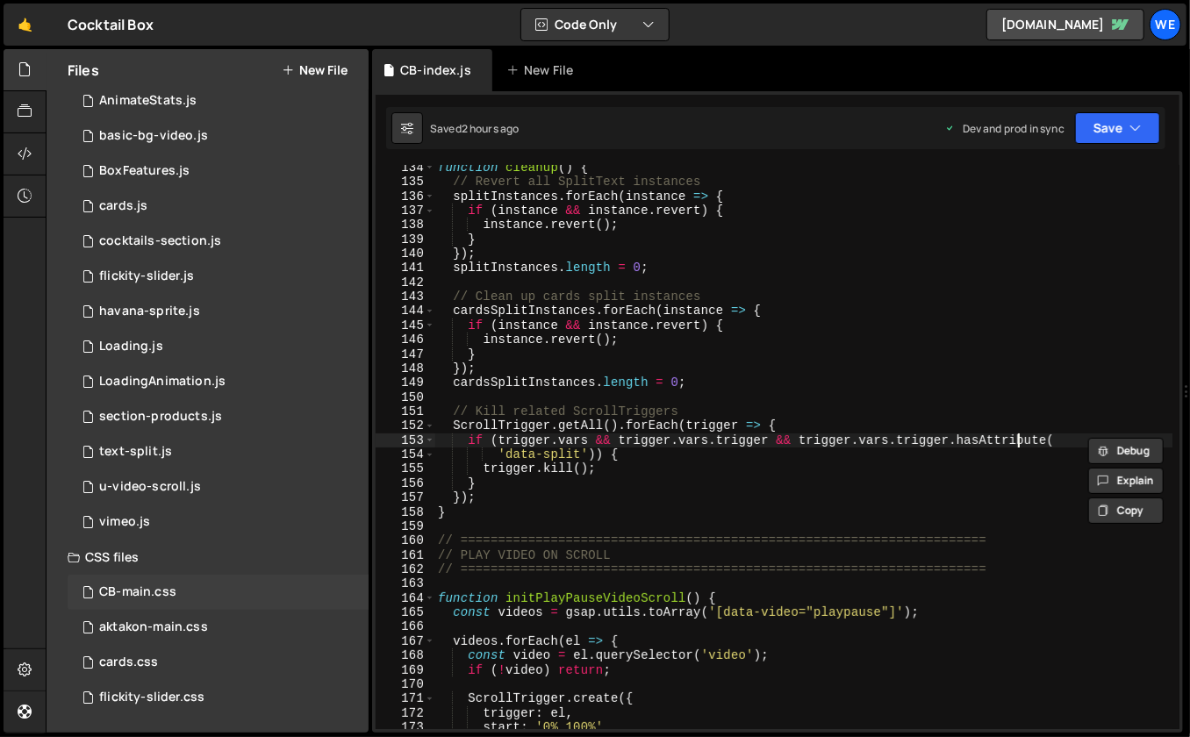
click at [142, 599] on div "CB-main.css" at bounding box center [137, 592] width 77 height 16
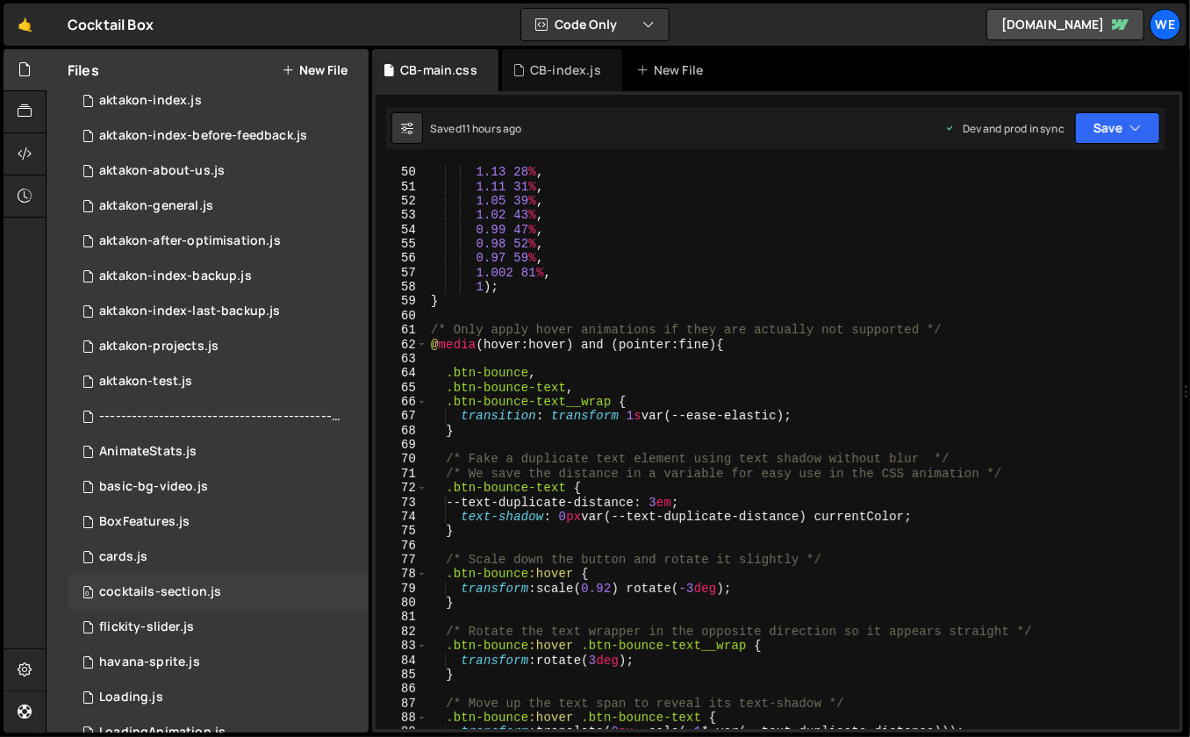
scroll to position [0, 0]
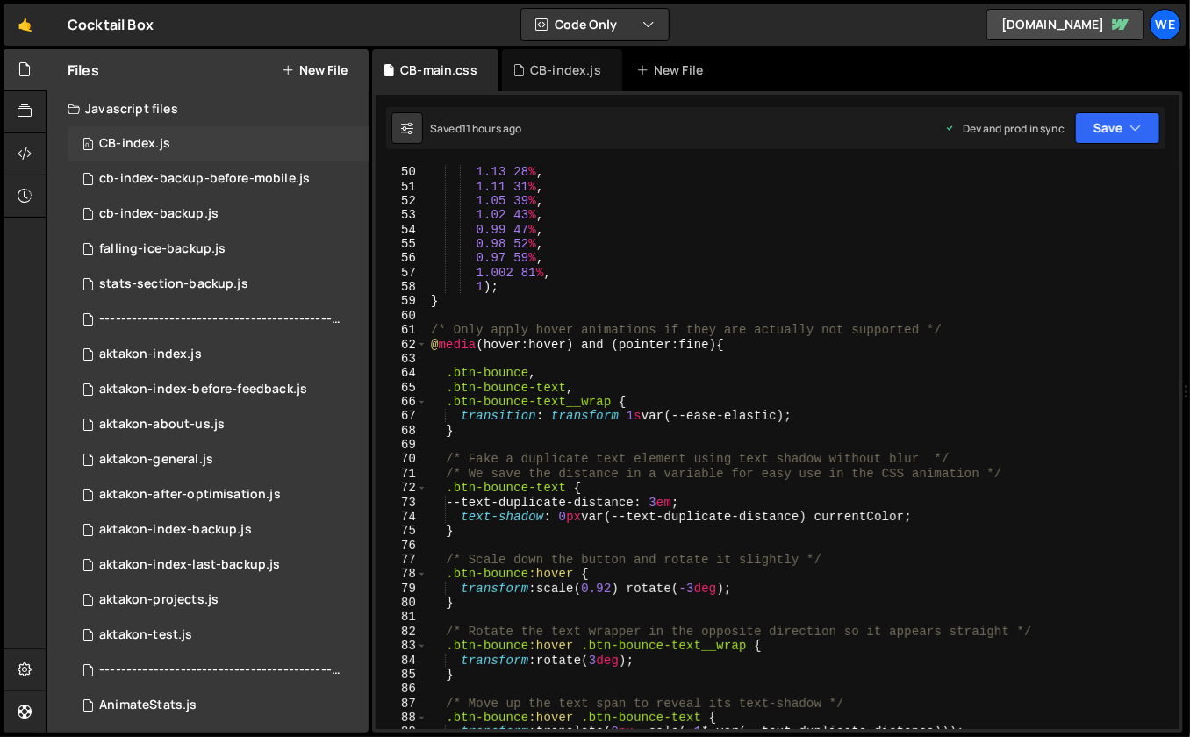
click at [169, 135] on div "0 CB-index.js 0" at bounding box center [218, 143] width 301 height 35
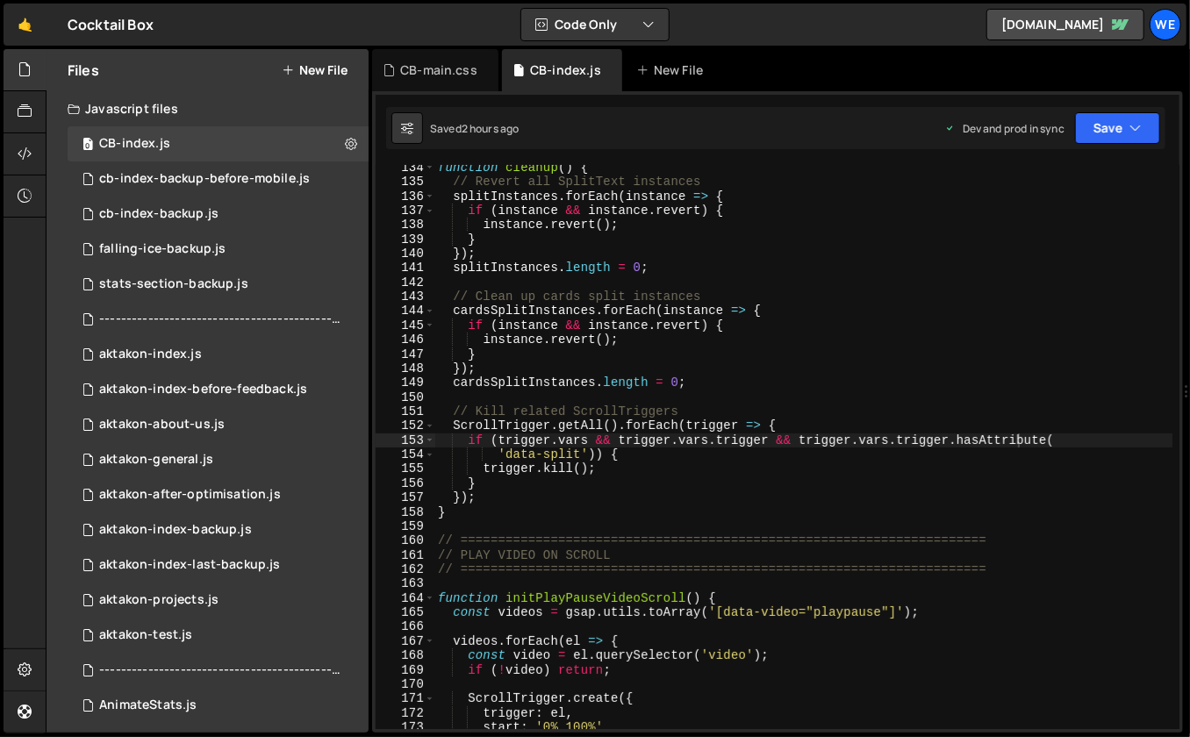
click at [660, 423] on div "function cleanup ( ) { // Revert all SplitText instances splitInstances . forEa…" at bounding box center [803, 458] width 739 height 594
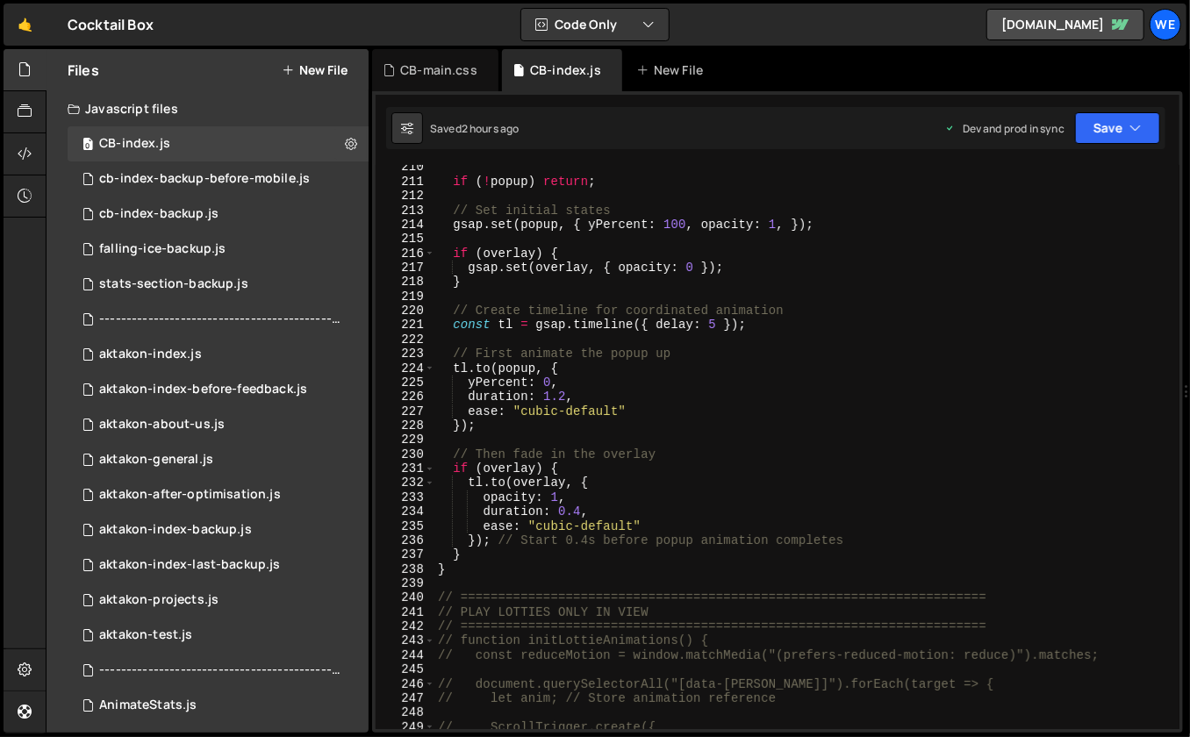
scroll to position [2841, 0]
click at [554, 569] on div "if ( ! popup ) return ; // Set initial states gsap . set ( popup , { yPercent :…" at bounding box center [803, 455] width 739 height 594
type textarea "}"
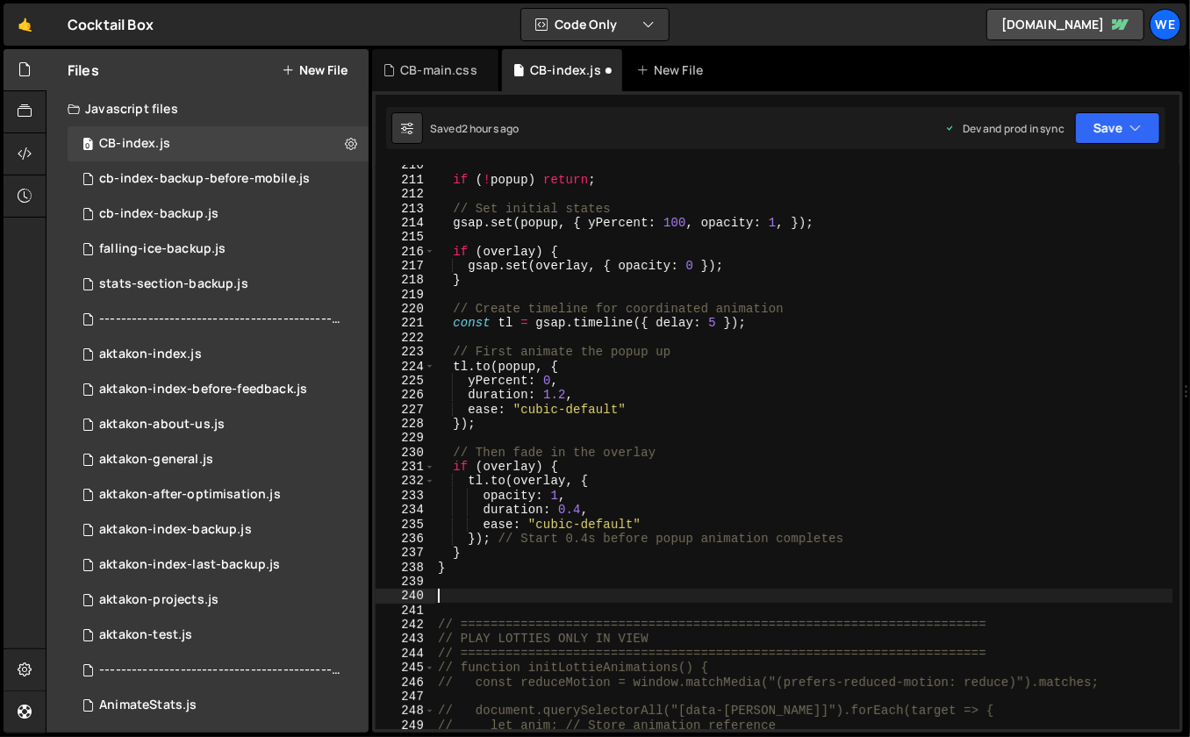
paste textarea "});"
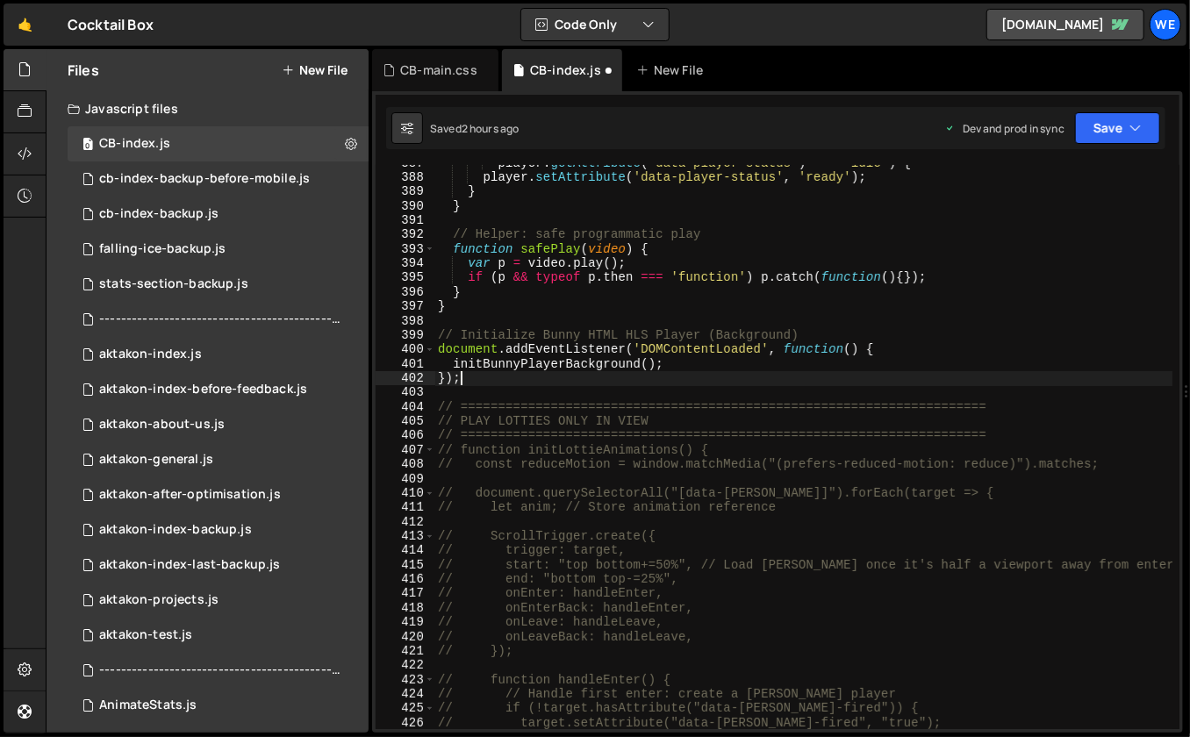
scroll to position [4851, 0]
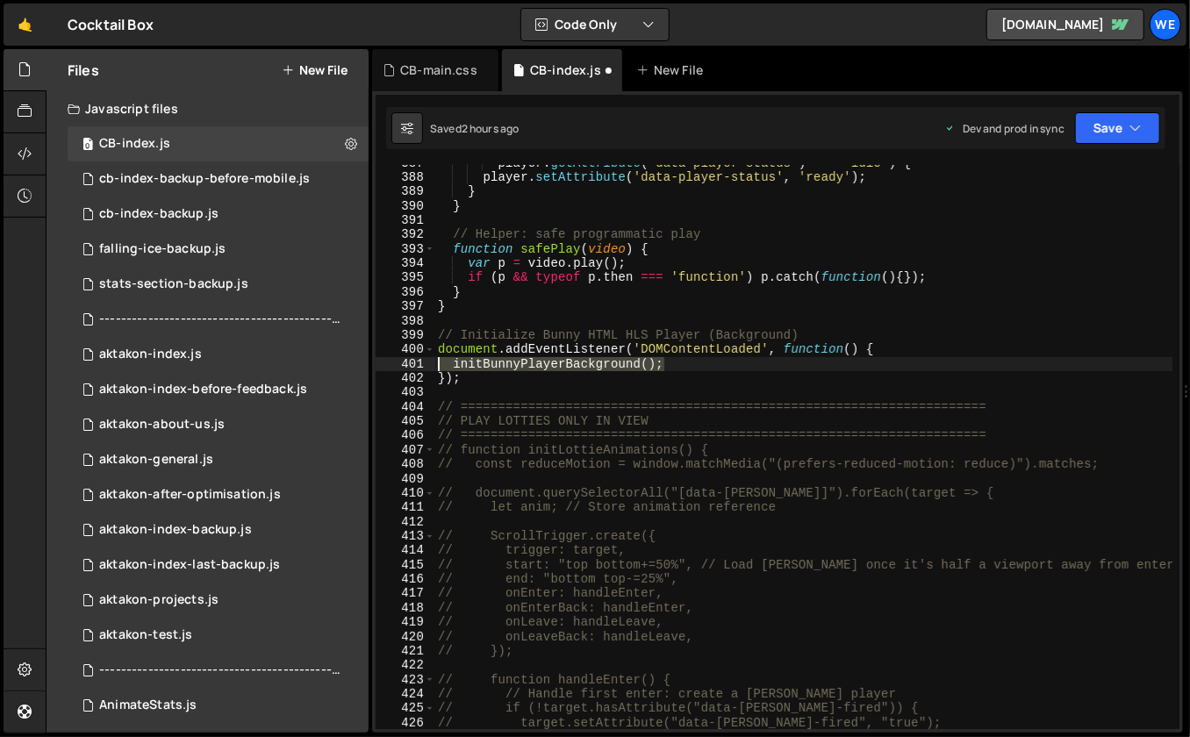
drag, startPoint x: 669, startPoint y: 357, endPoint x: 442, endPoint y: 366, distance: 227.4
click at [442, 366] on div "player . getAttribute ( 'data-player-status' ) === 'idle' ) { player . setAttri…" at bounding box center [803, 453] width 739 height 594
type textarea "initBunnyPlayerBackground();"
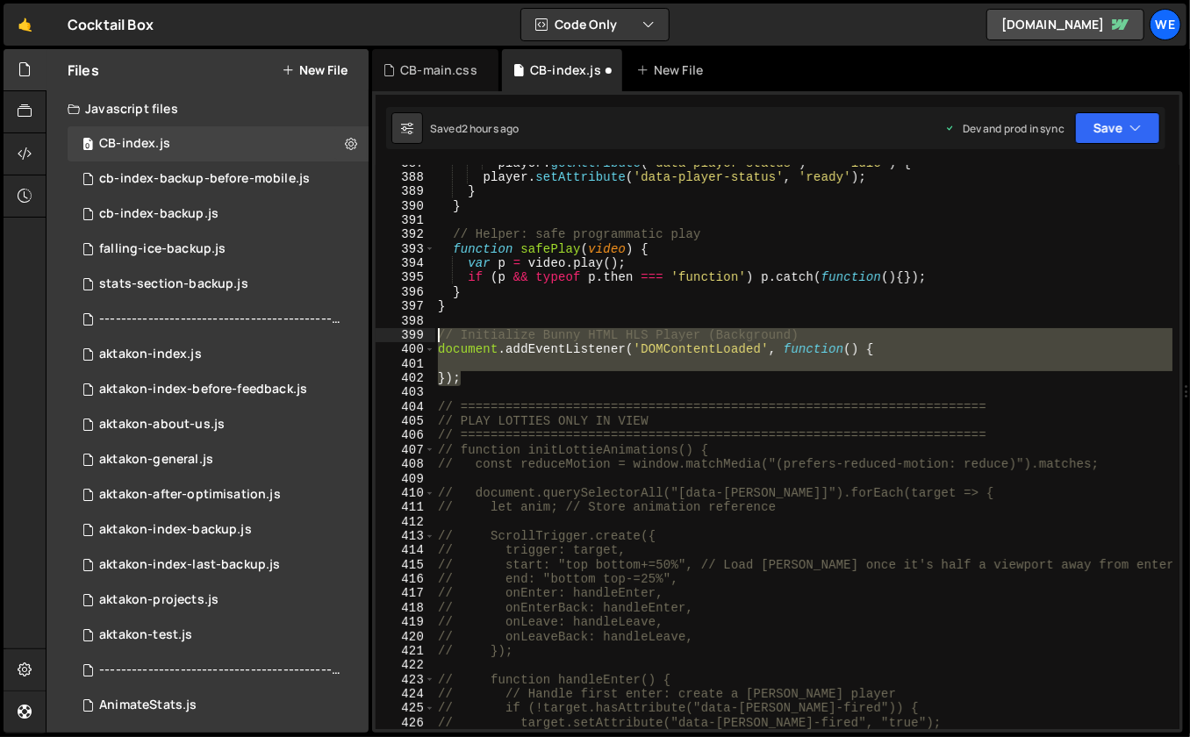
drag, startPoint x: 471, startPoint y: 379, endPoint x: 434, endPoint y: 334, distance: 58.0
click at [434, 334] on div "player . getAttribute ( 'data-player-status' ) === 'idle' ) { player . setAttri…" at bounding box center [803, 453] width 739 height 594
type textarea "// Initialize Bunny HTML HLS Player (Background) document.addEventListener('DOM…"
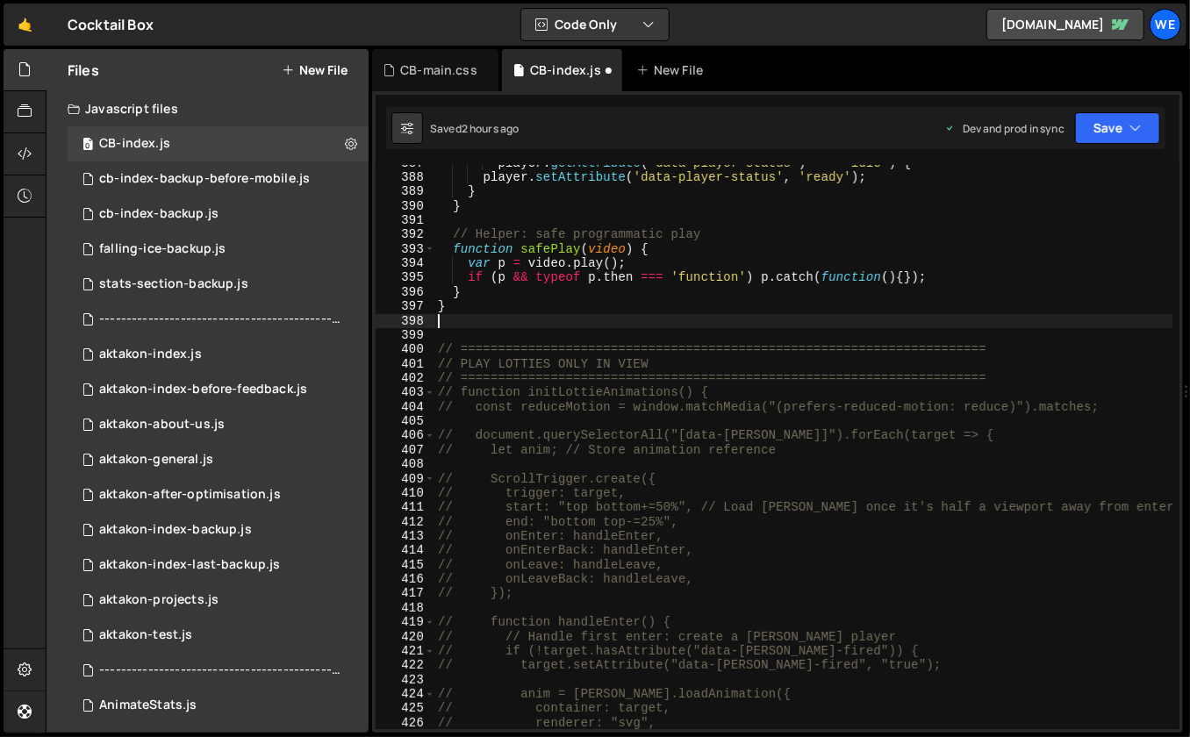
scroll to position [28182, 0]
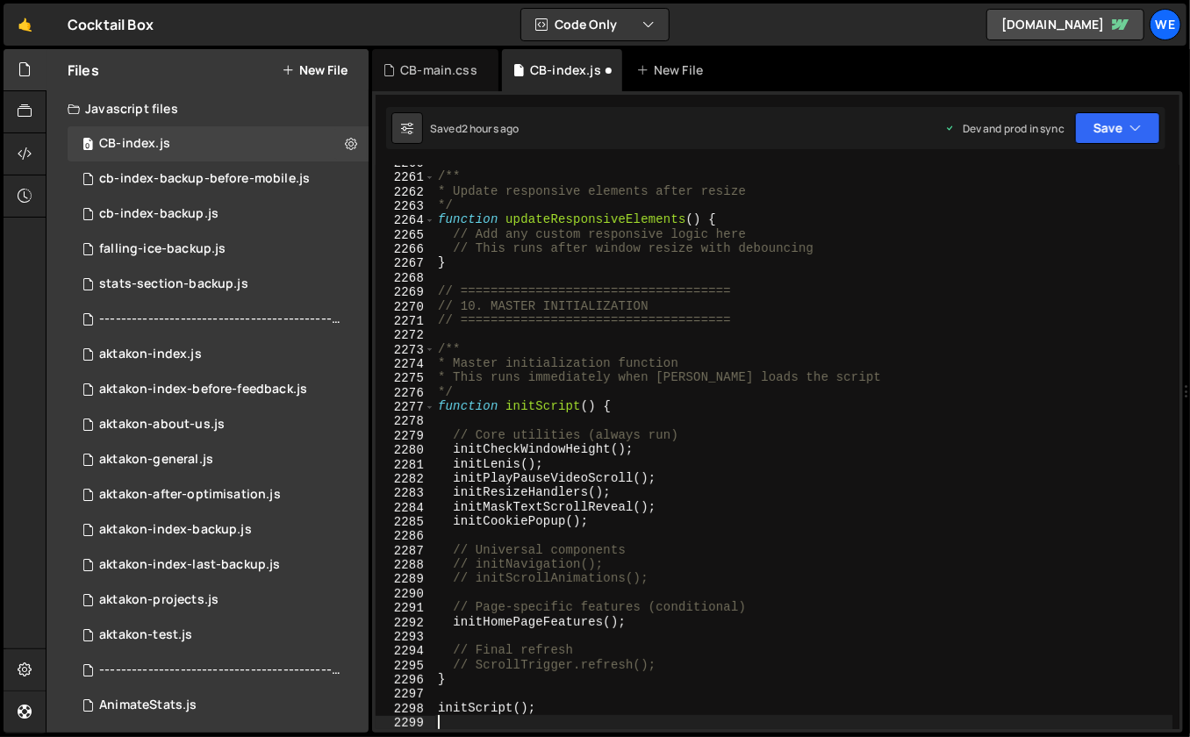
click at [652, 447] on div "/** * Update responsive elements after resize */ function updateResponsiveEleme…" at bounding box center [803, 452] width 739 height 594
type textarea "initLenis();"
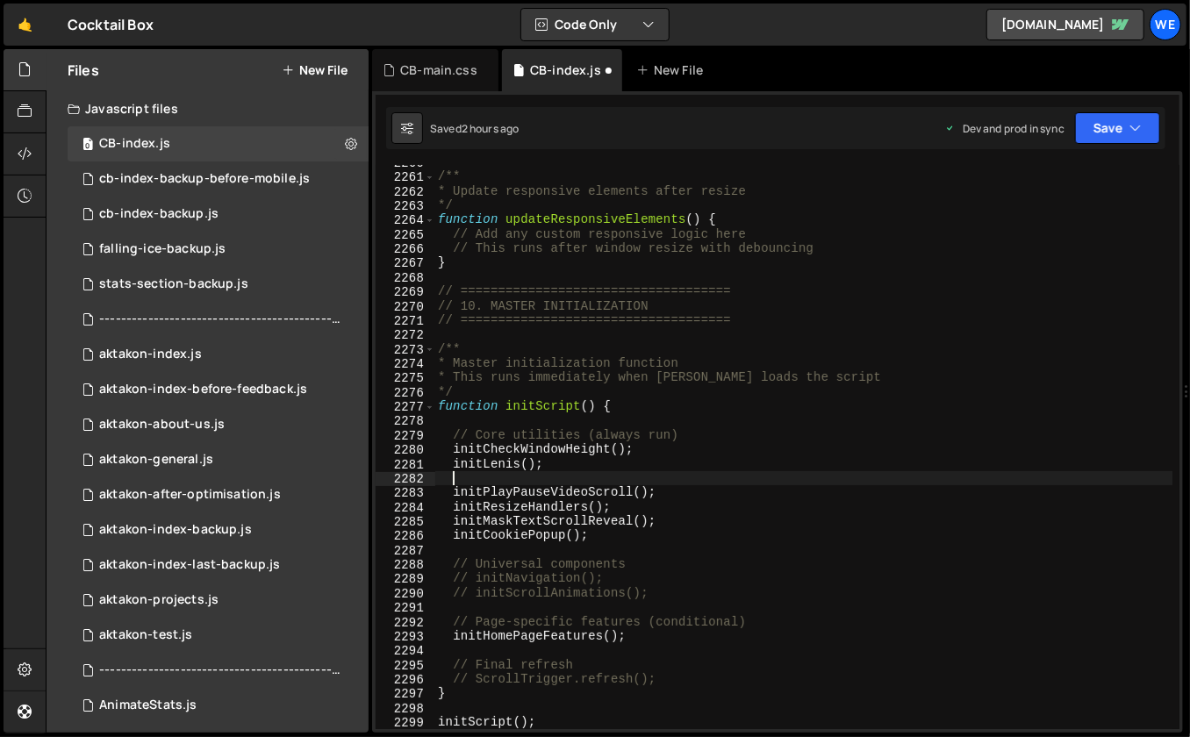
scroll to position [0, 0]
paste textarea "initBunnyPlayerBackground();"
type textarea "initBunnyPlayerBackground();"
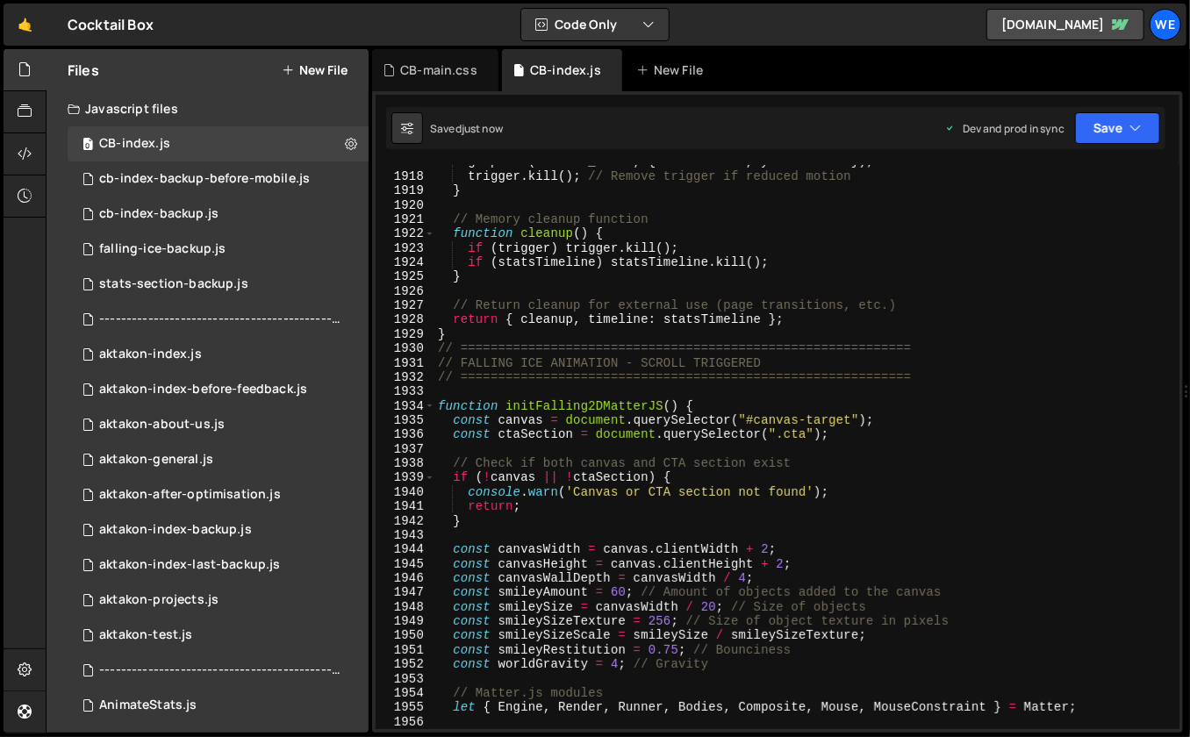
scroll to position [23784, 0]
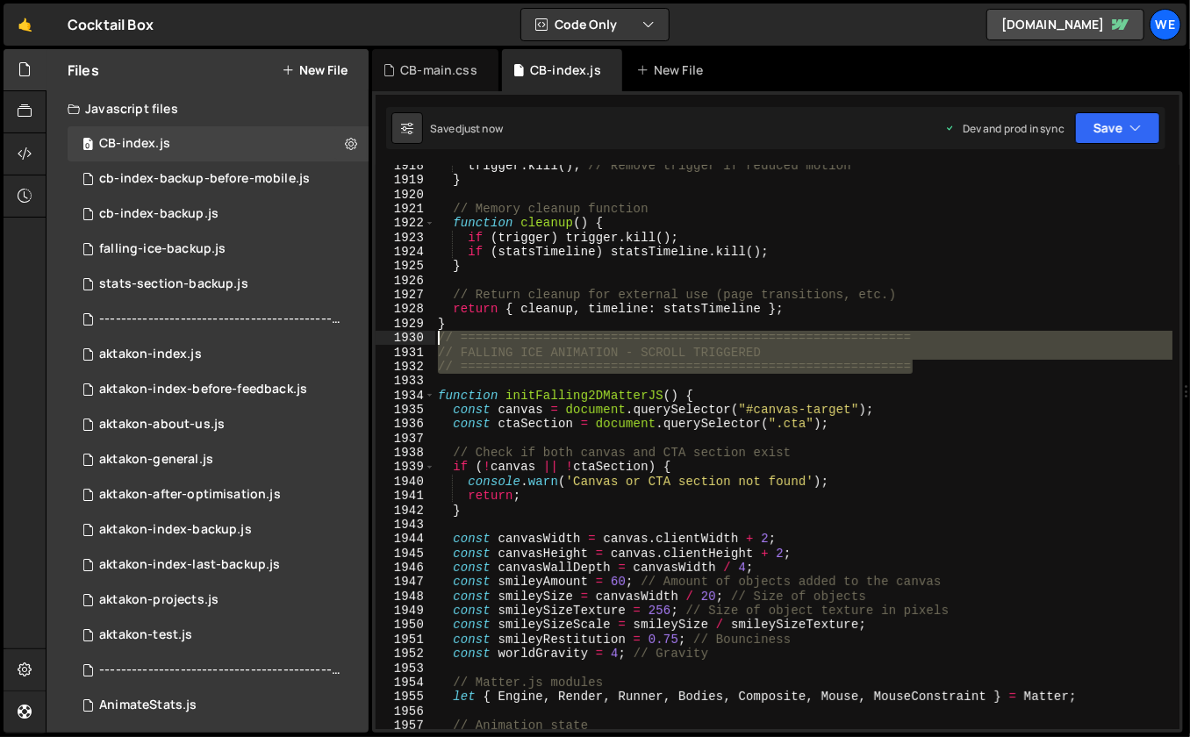
drag, startPoint x: 938, startPoint y: 369, endPoint x: 437, endPoint y: 337, distance: 502.0
click at [437, 337] on div "trigger . kill ( ) ; // Remove trigger if reduced motion } // Memory cleanup fu…" at bounding box center [803, 456] width 739 height 594
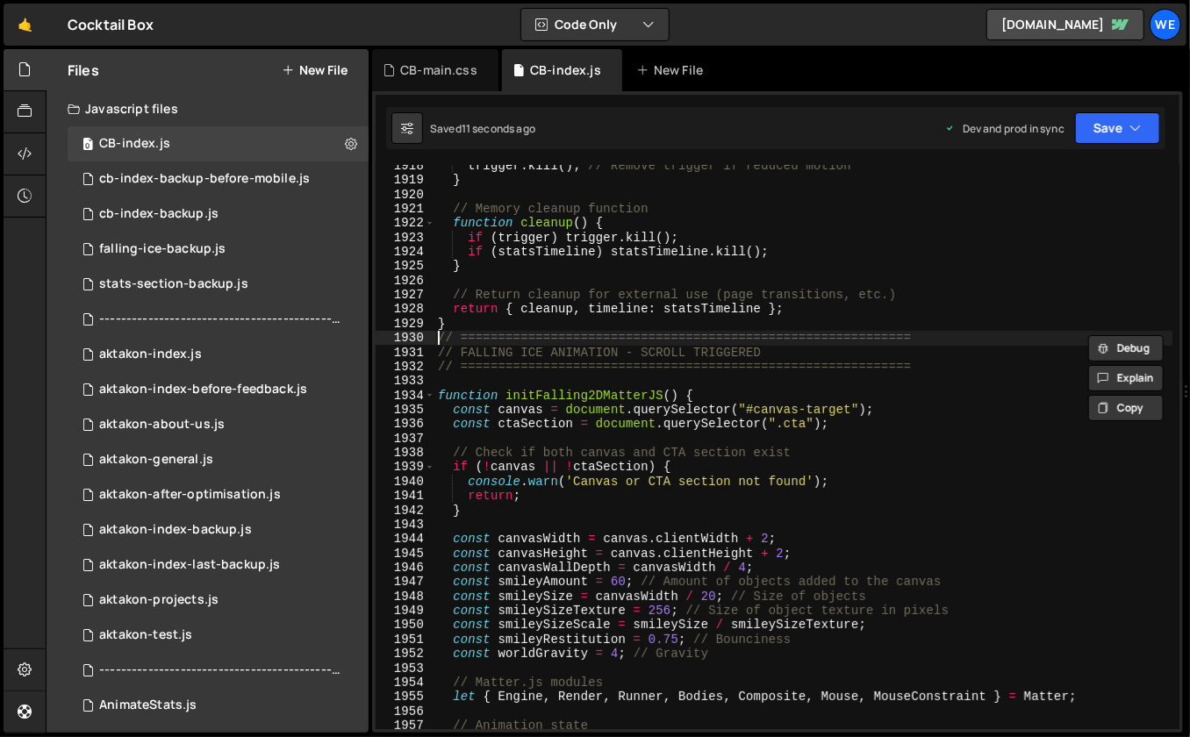
click at [577, 291] on div "trigger . kill ( ) ; // Remove trigger if reduced motion } // Memory cleanup fu…" at bounding box center [803, 456] width 739 height 594
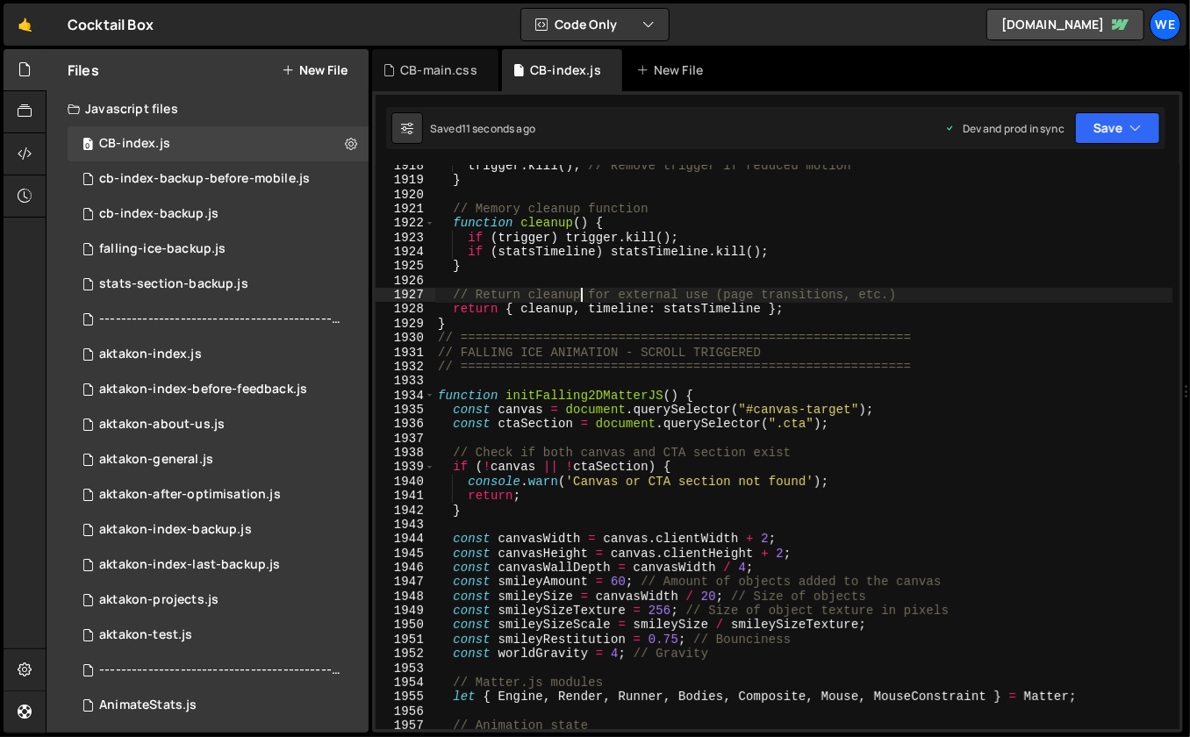
type textarea "// Return cleanup for external use (page transitions, etc.)"
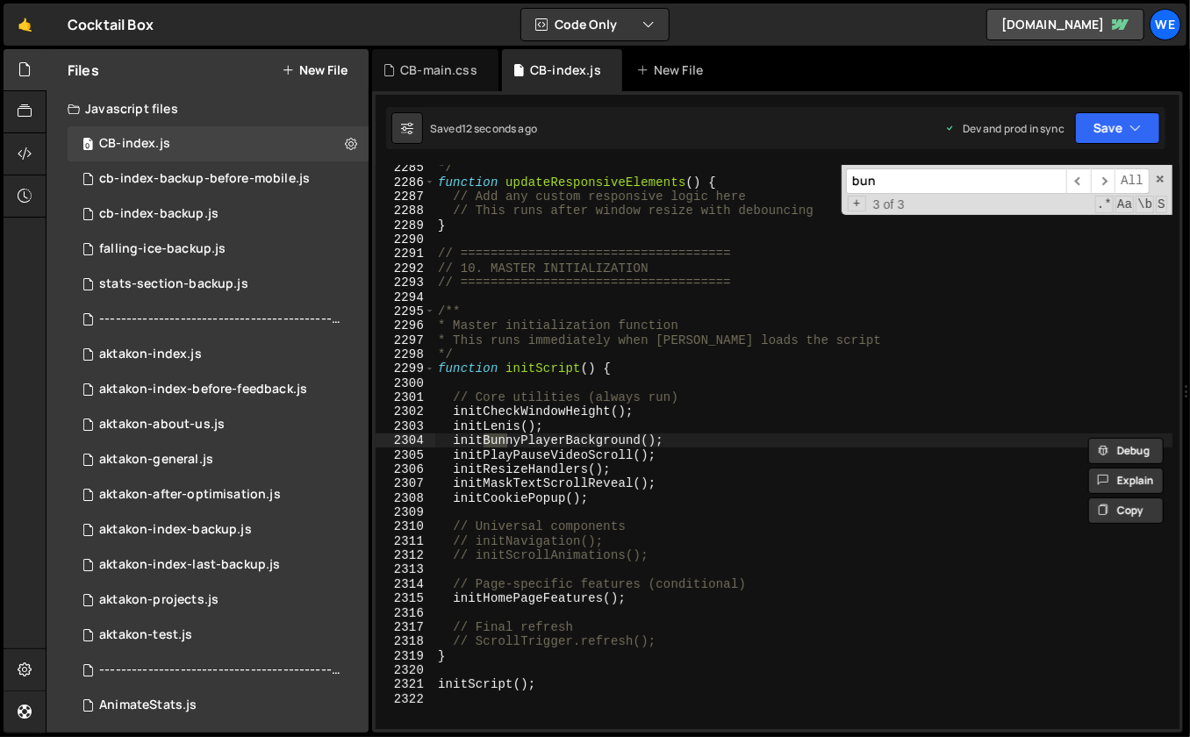
scroll to position [28182, 0]
type input "bunny"
click at [1074, 178] on span "​" at bounding box center [1078, 180] width 25 height 25
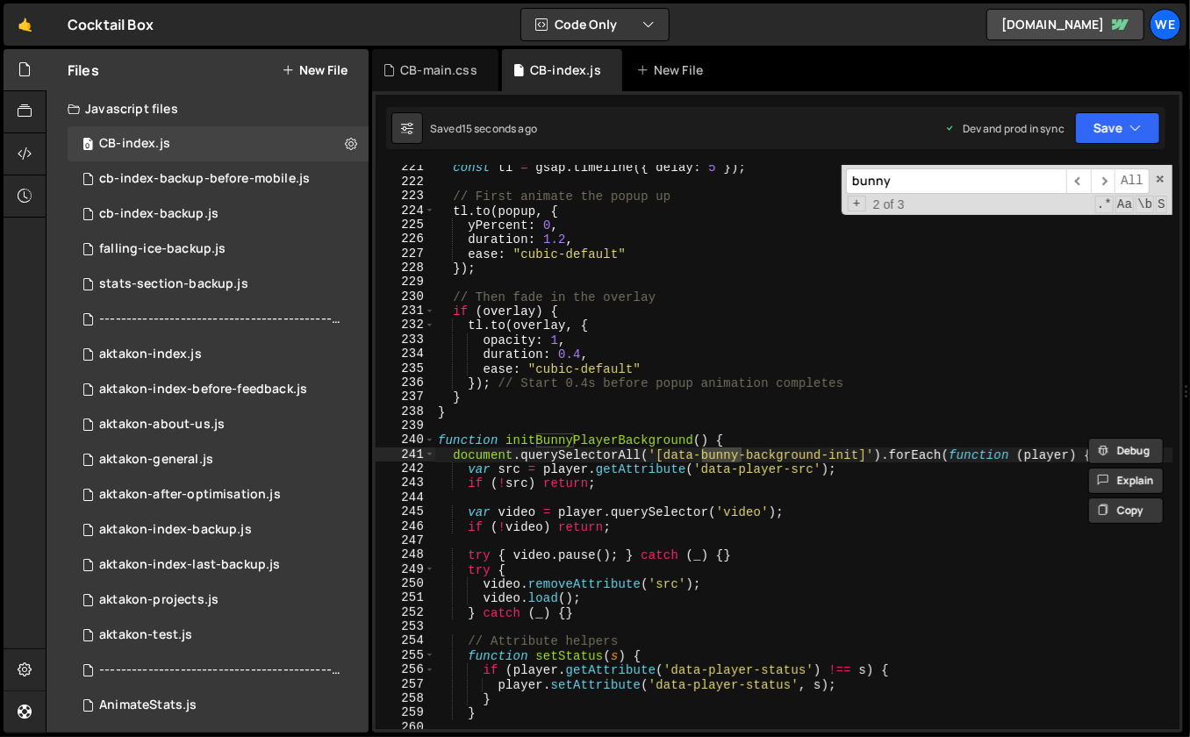
click at [646, 416] on div "const tl = gsap . timeline ({ delay : 5 }) ; // First animate the popup up tl .…" at bounding box center [803, 458] width 739 height 594
type textarea "}"
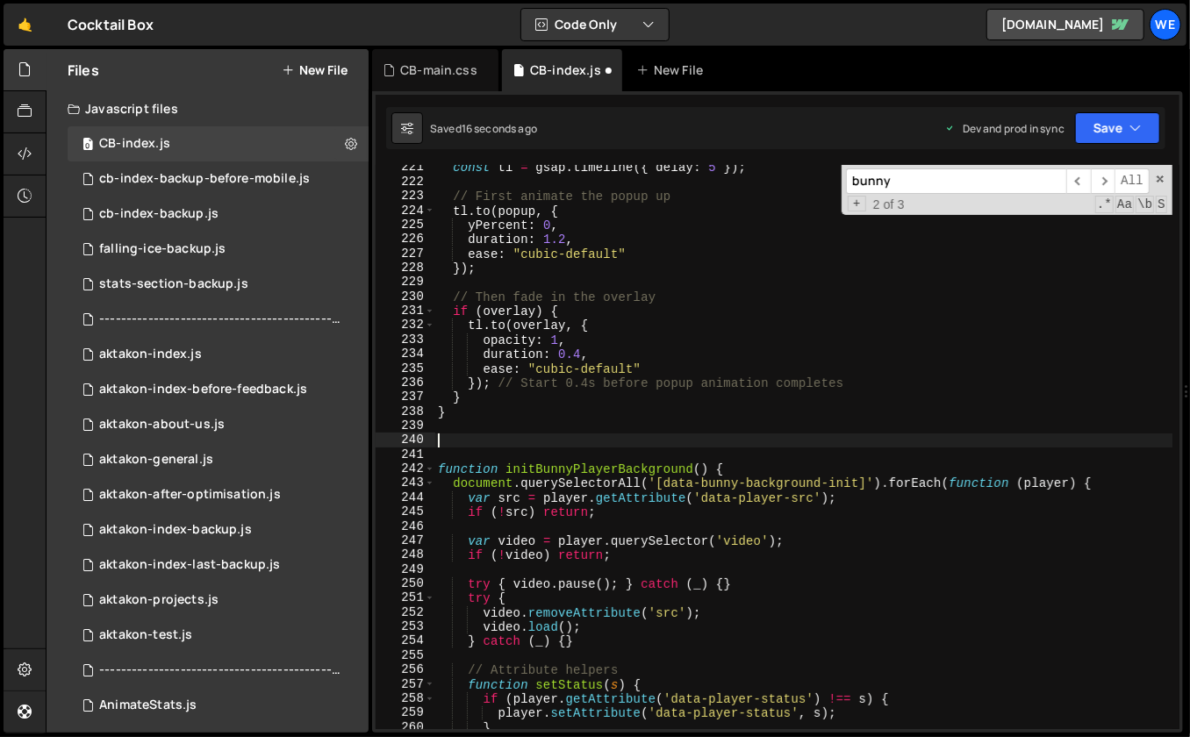
paste textarea "// ============================================================"
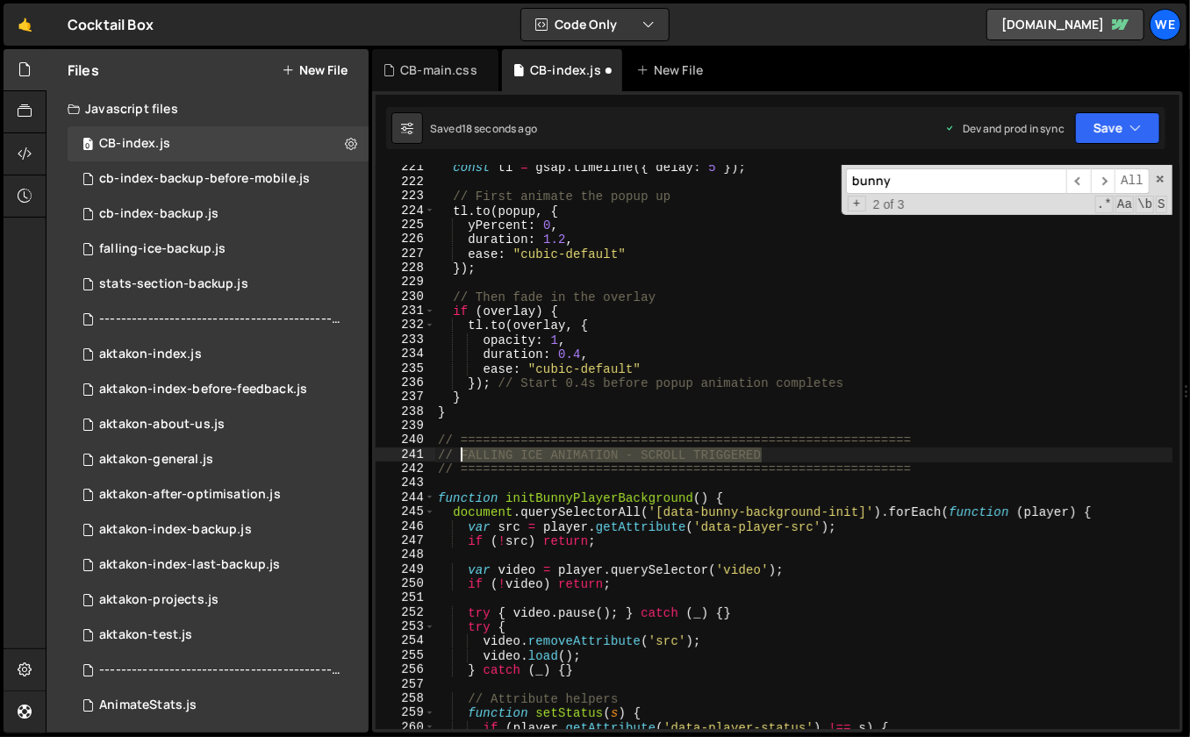
drag, startPoint x: 780, startPoint y: 454, endPoint x: 459, endPoint y: 452, distance: 321.1
click at [459, 452] on div "const tl = gsap . timeline ({ delay : 5 }) ; // First animate the popup up tl .…" at bounding box center [803, 458] width 739 height 594
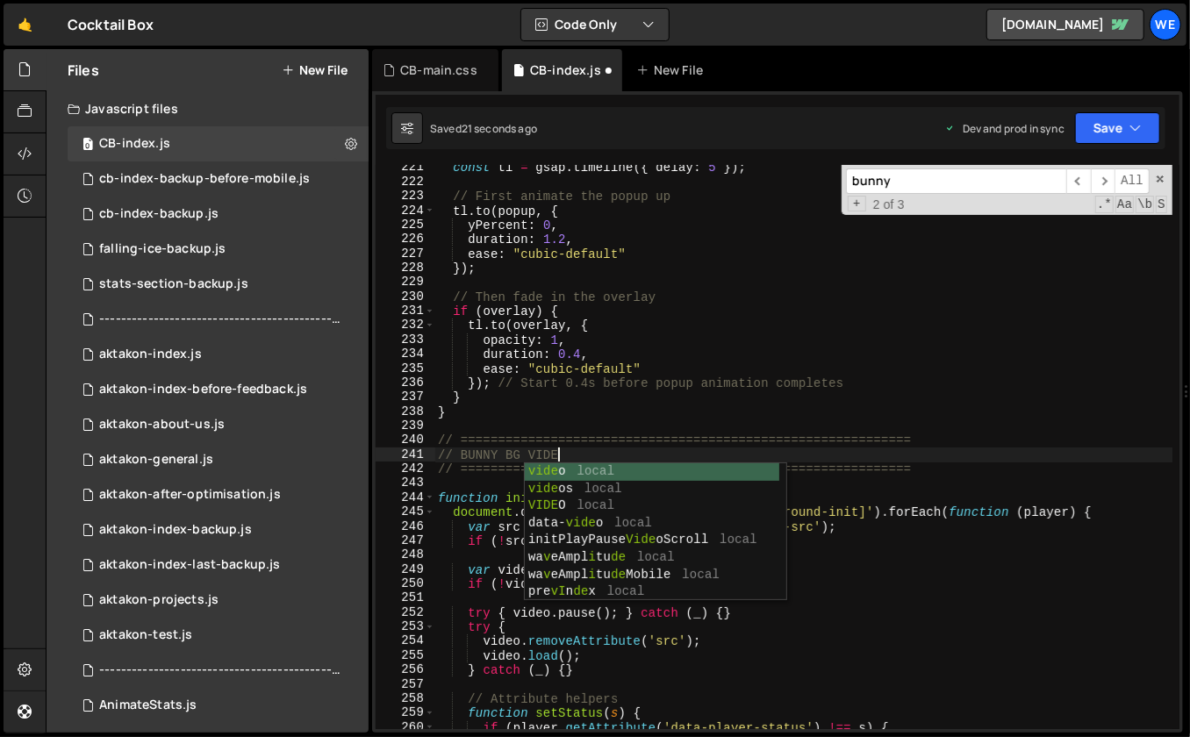
scroll to position [0, 8]
click at [673, 377] on div "const tl = gsap . timeline ({ delay : 5 }) ; // First animate the popup up tl .…" at bounding box center [803, 458] width 739 height 594
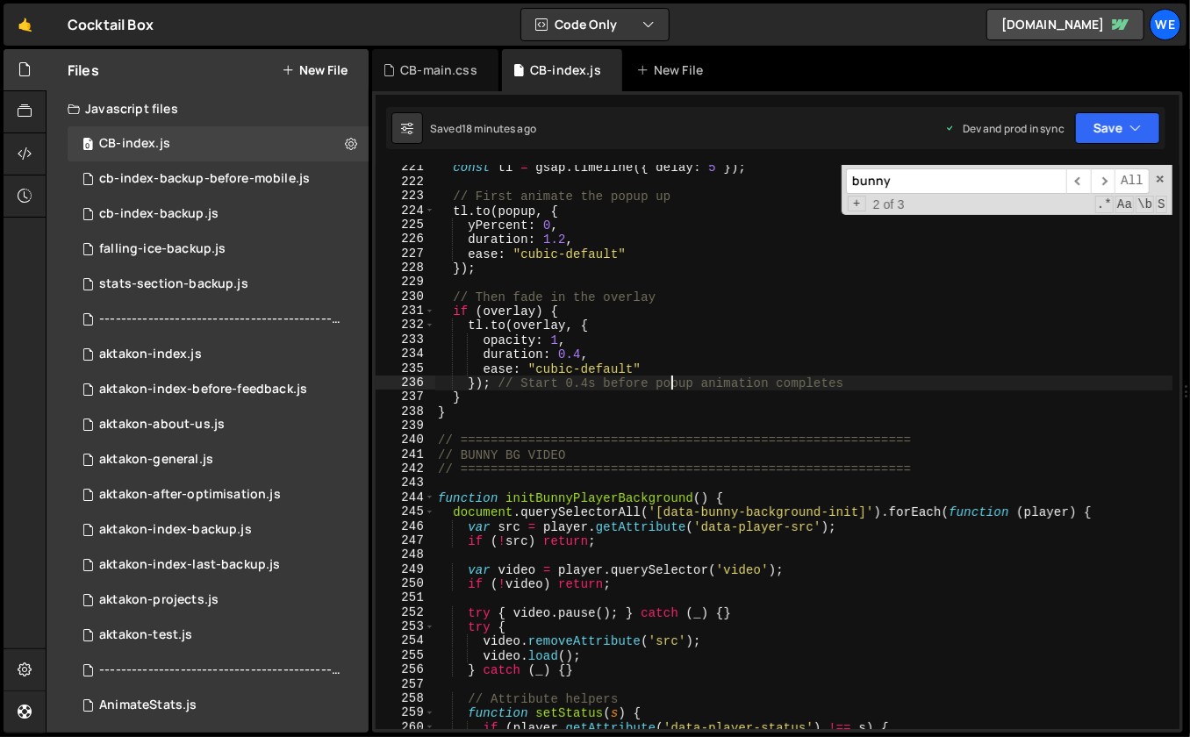
click at [679, 359] on div "const tl = gsap . timeline ({ delay : 5 }) ; // First animate the popup up tl .…" at bounding box center [803, 458] width 739 height 594
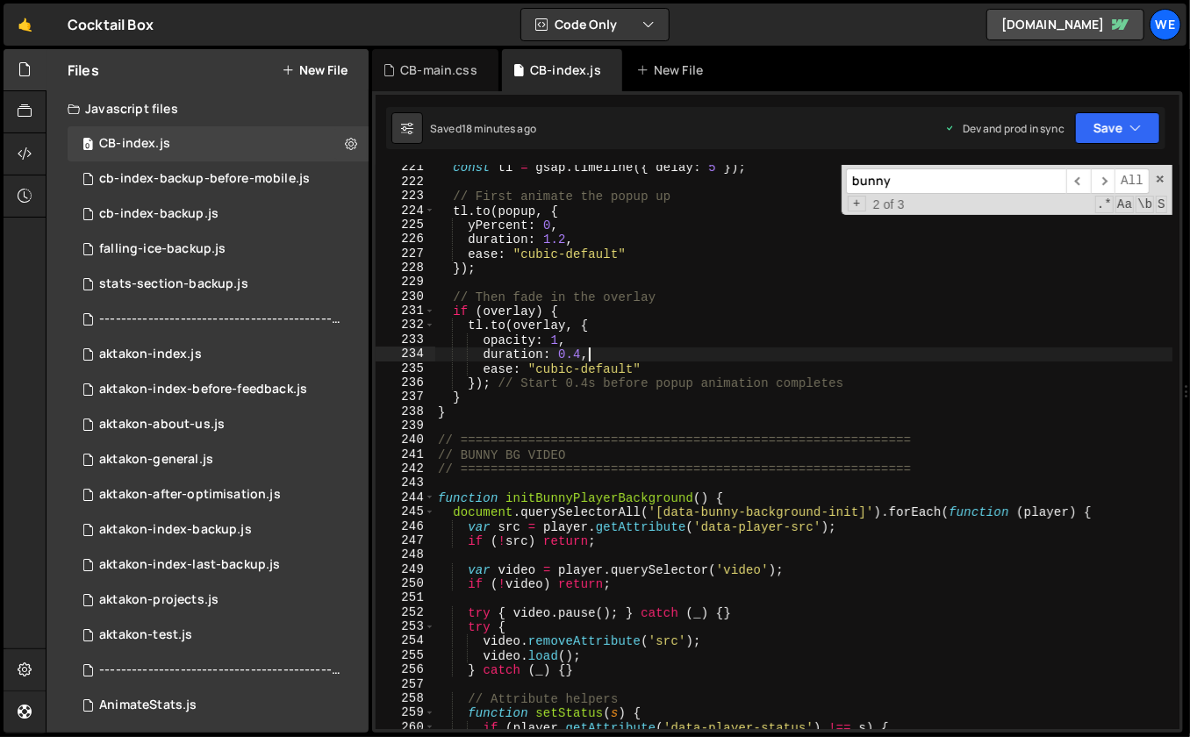
scroll to position [0, 5]
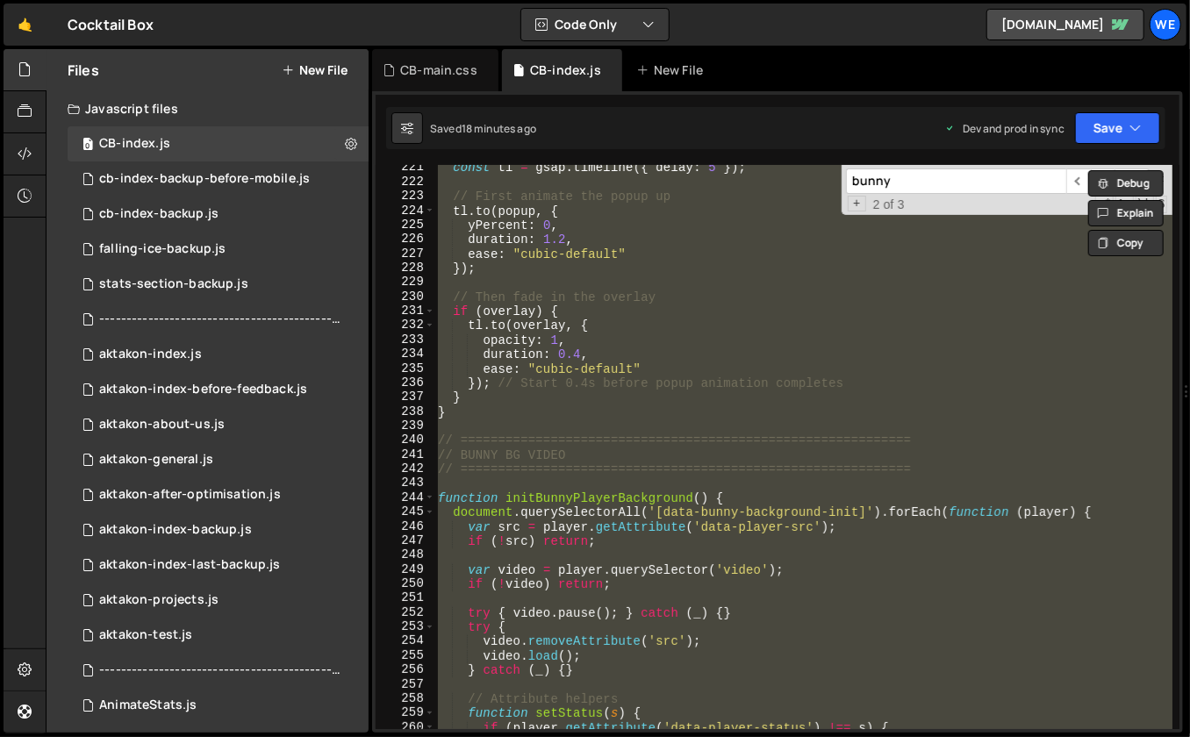
click at [724, 347] on div "const tl = gsap . timeline ({ delay : 5 }) ; // First animate the popup up tl .…" at bounding box center [803, 458] width 739 height 594
type textarea "duration: 0.4,"
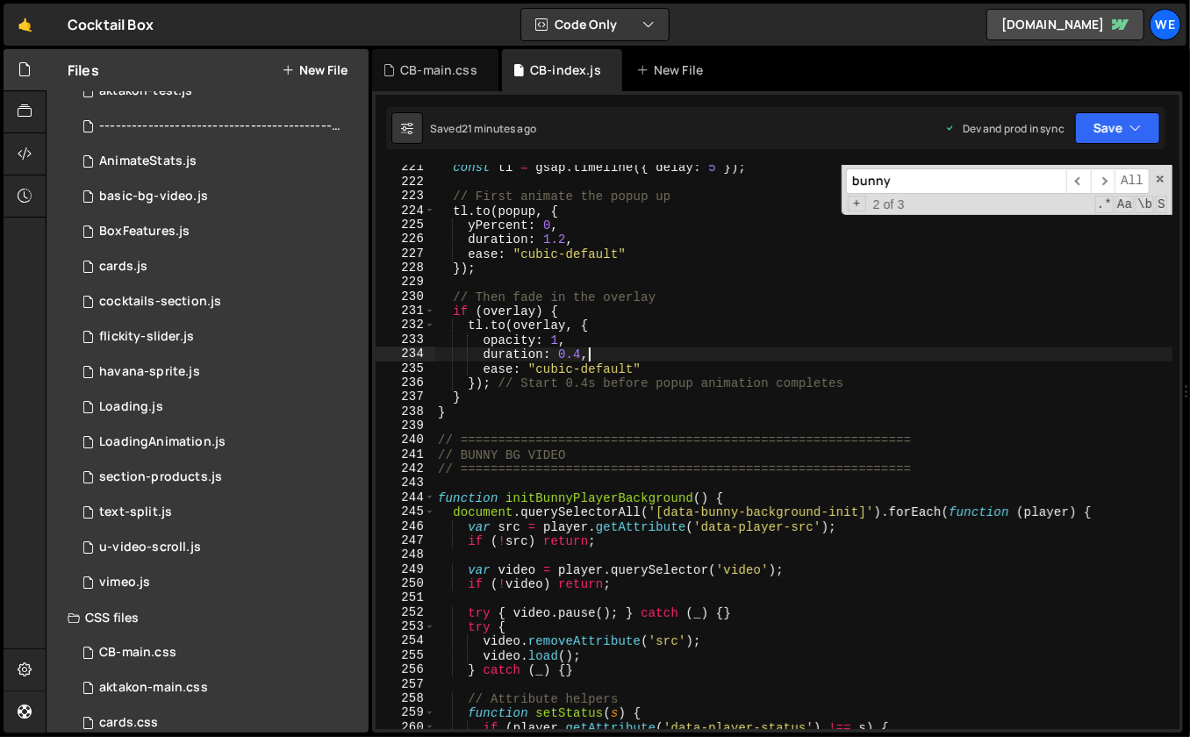
scroll to position [604, 0]
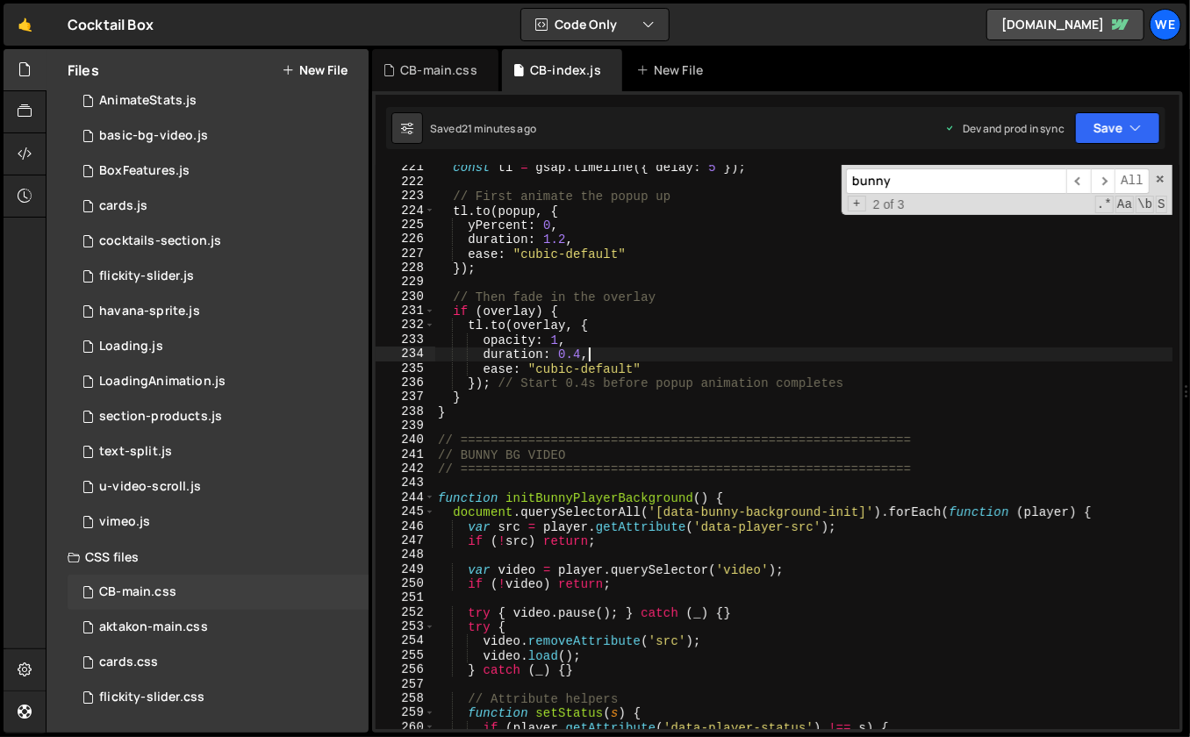
click at [155, 587] on div "CB-main.css" at bounding box center [137, 592] width 77 height 16
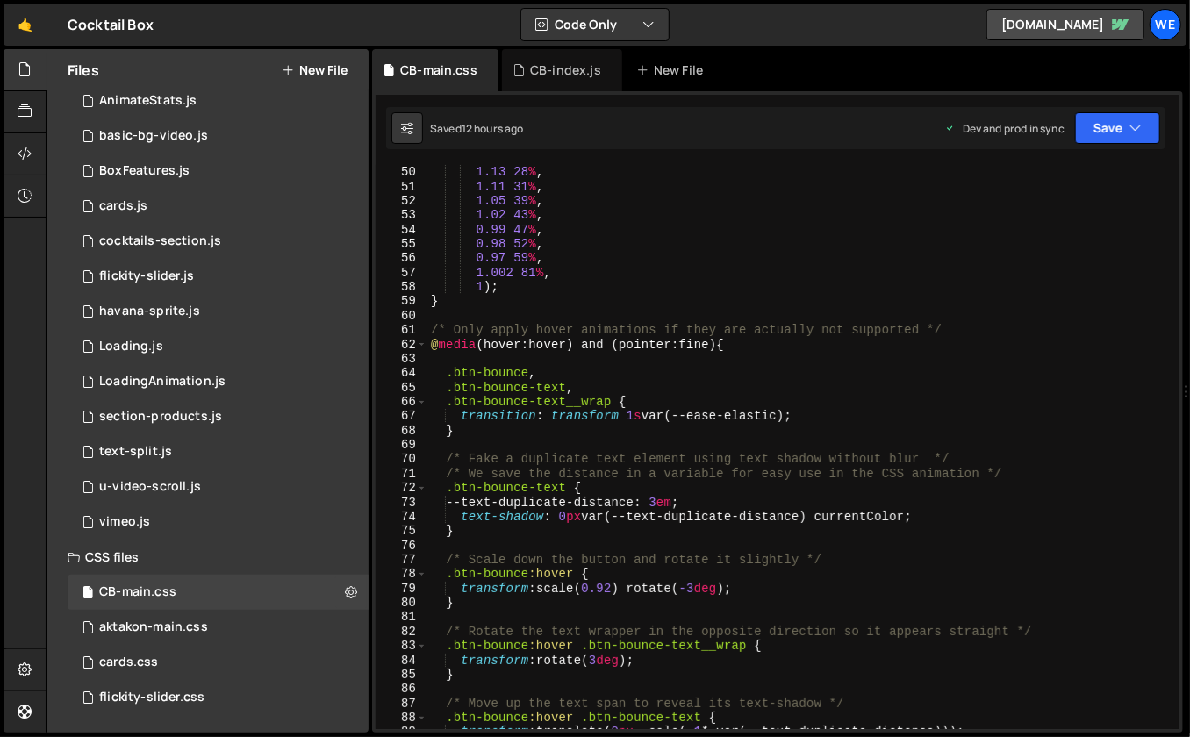
click at [783, 240] on div "1.15 26 % , 1.13 28 % , 1.11 31 % , 1.05 39 % , 1.02 43 % , 0.99 47 % , 0.98 52…" at bounding box center [800, 448] width 746 height 594
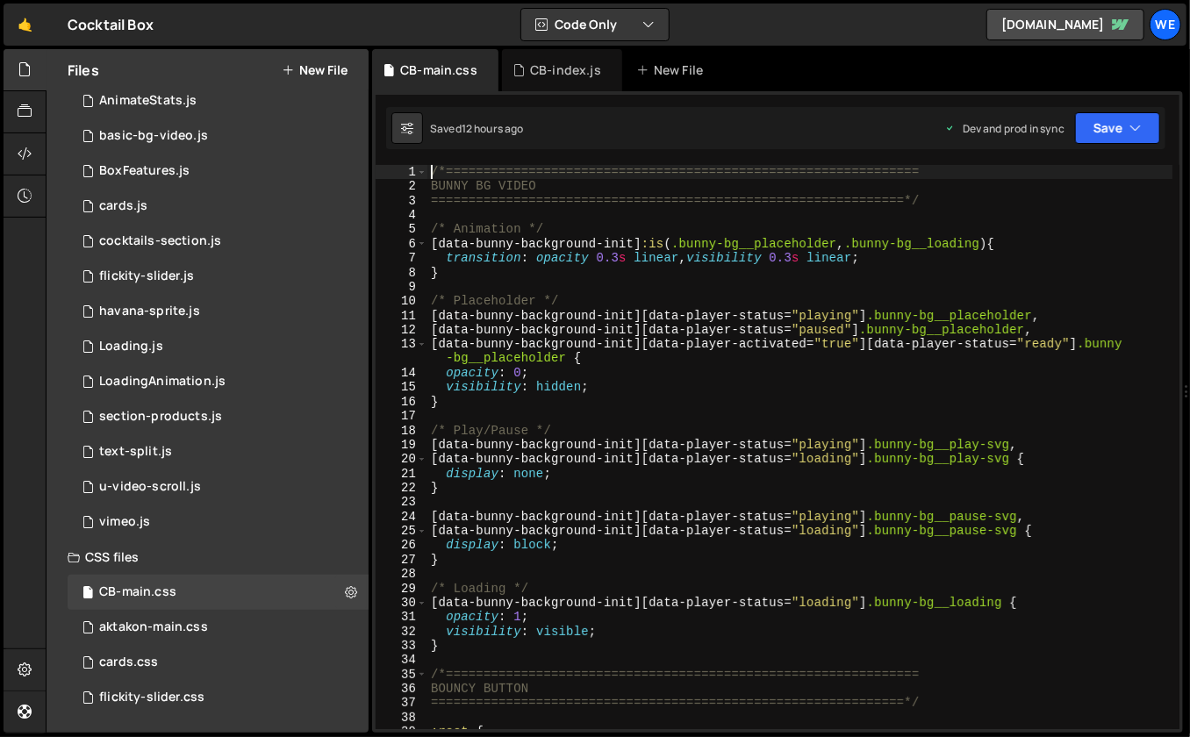
scroll to position [0, 0]
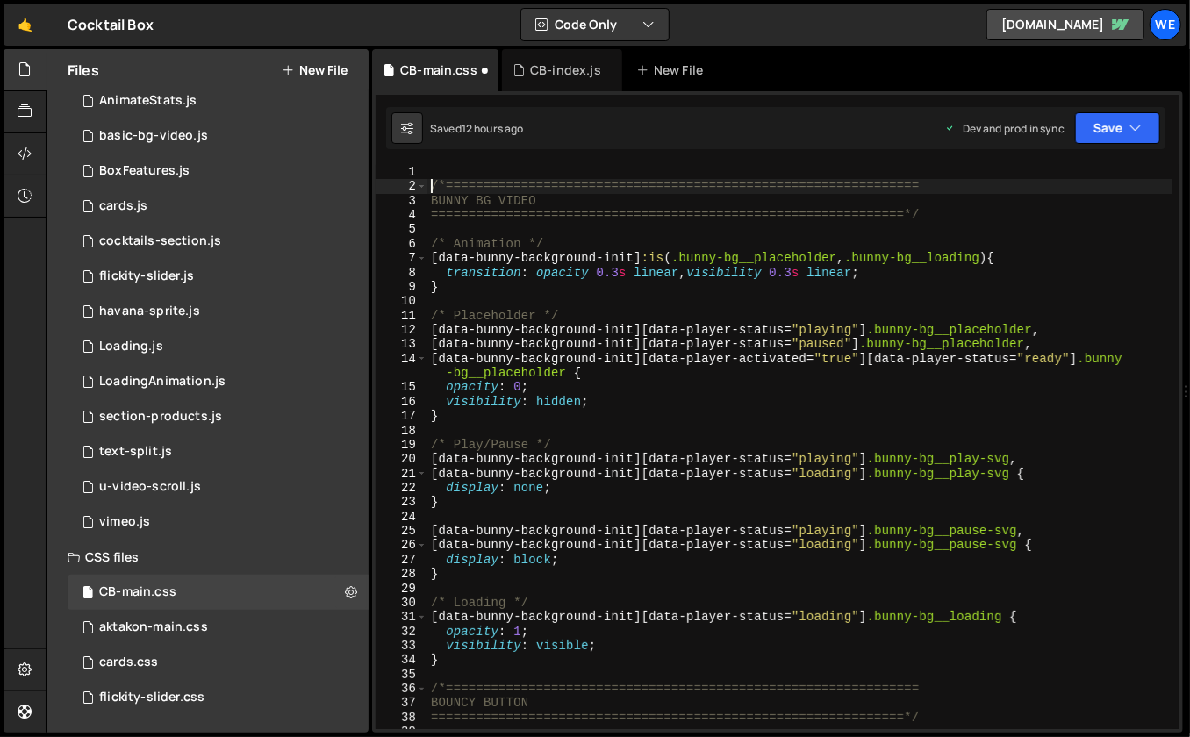
type textarea "/*==============================================================="
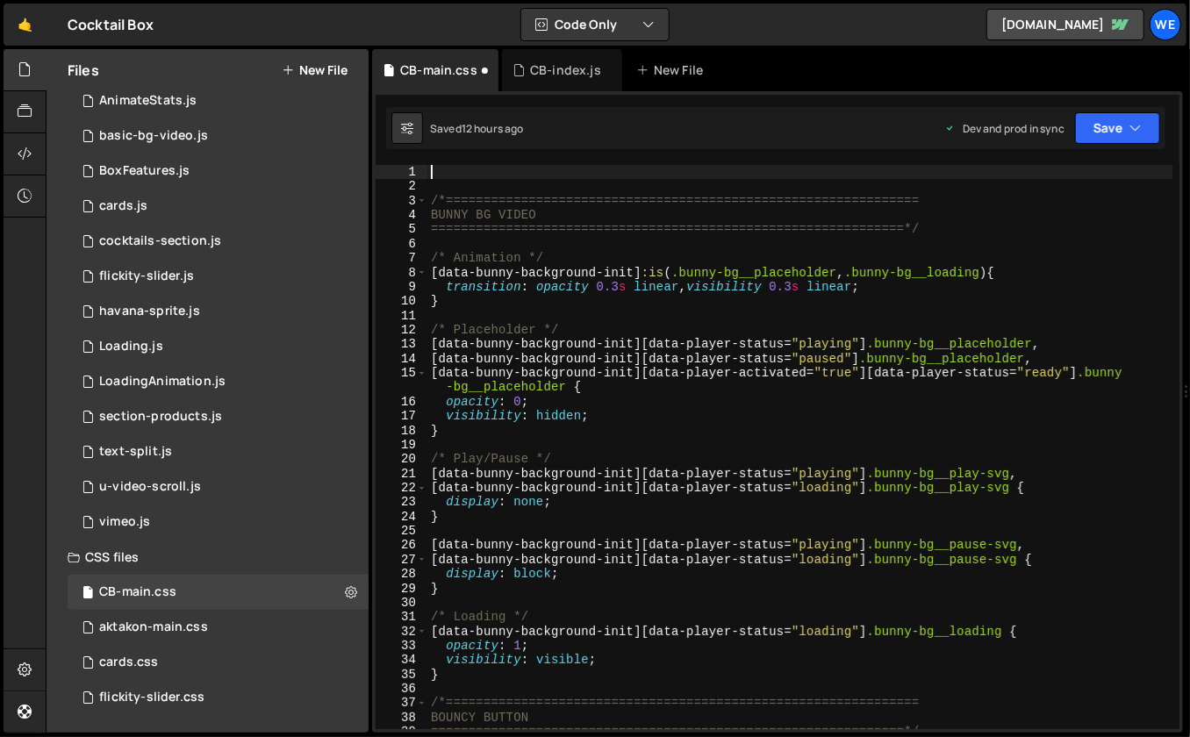
paste textarea "}"
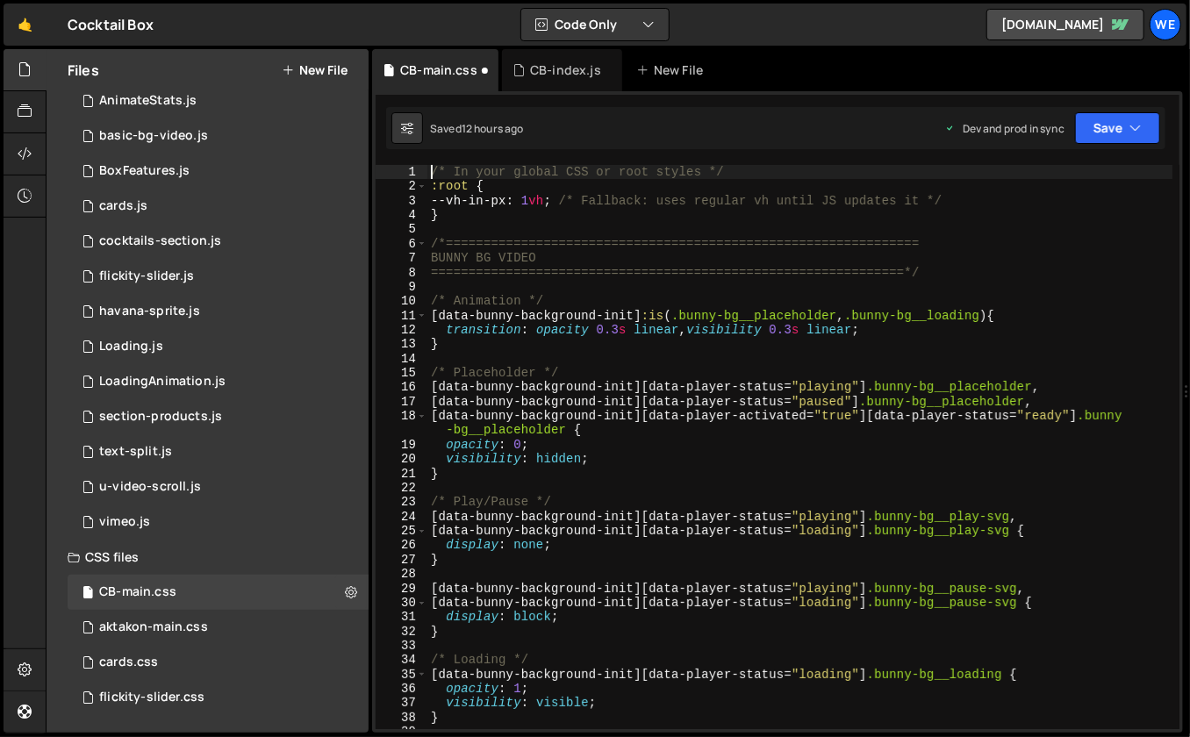
type textarea "/* In your global CSS or root styles */"
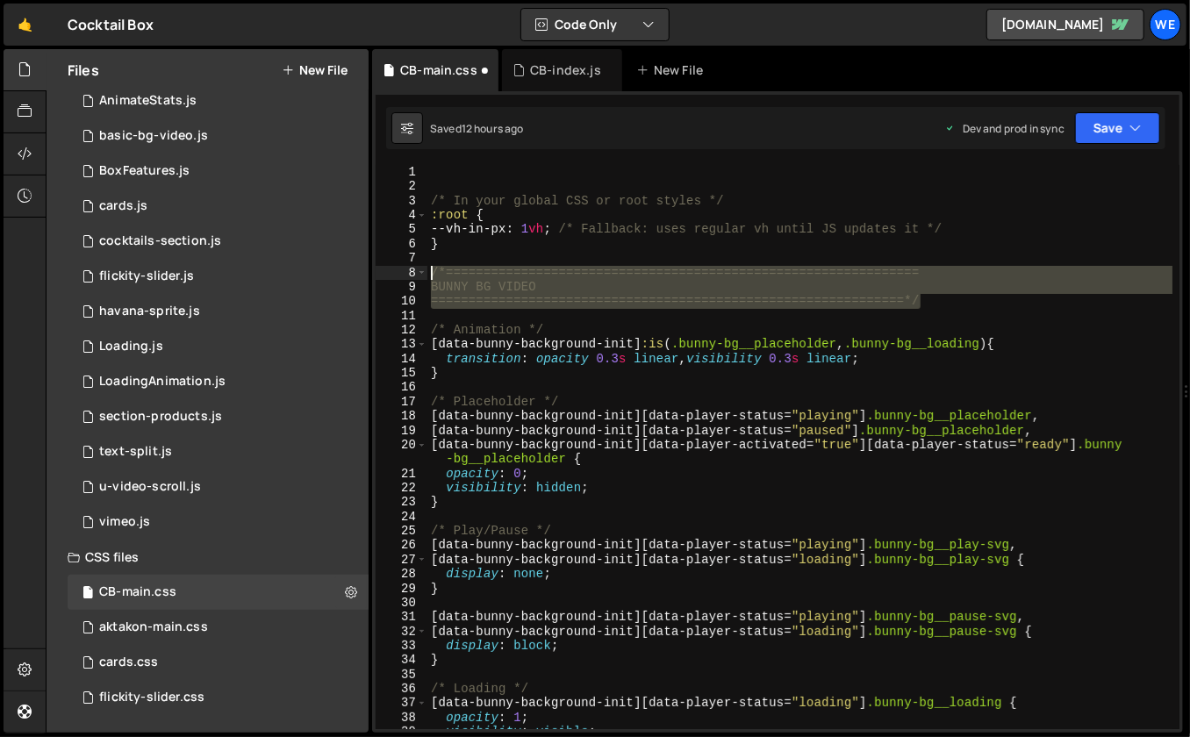
drag, startPoint x: 943, startPoint y: 306, endPoint x: 433, endPoint y: 272, distance: 511.7
click at [432, 272] on div "/* In your global CSS or root styles */ :root { --vh-in-px : 1 vh ; /* Fallback…" at bounding box center [800, 462] width 746 height 594
type textarea "/*=============================================================== BUNNY BG VIDEO"
click at [447, 171] on div "/* In your global CSS or root styles */ :root { --vh-in-px : 1 vh ; /* Fallback…" at bounding box center [800, 462] width 746 height 594
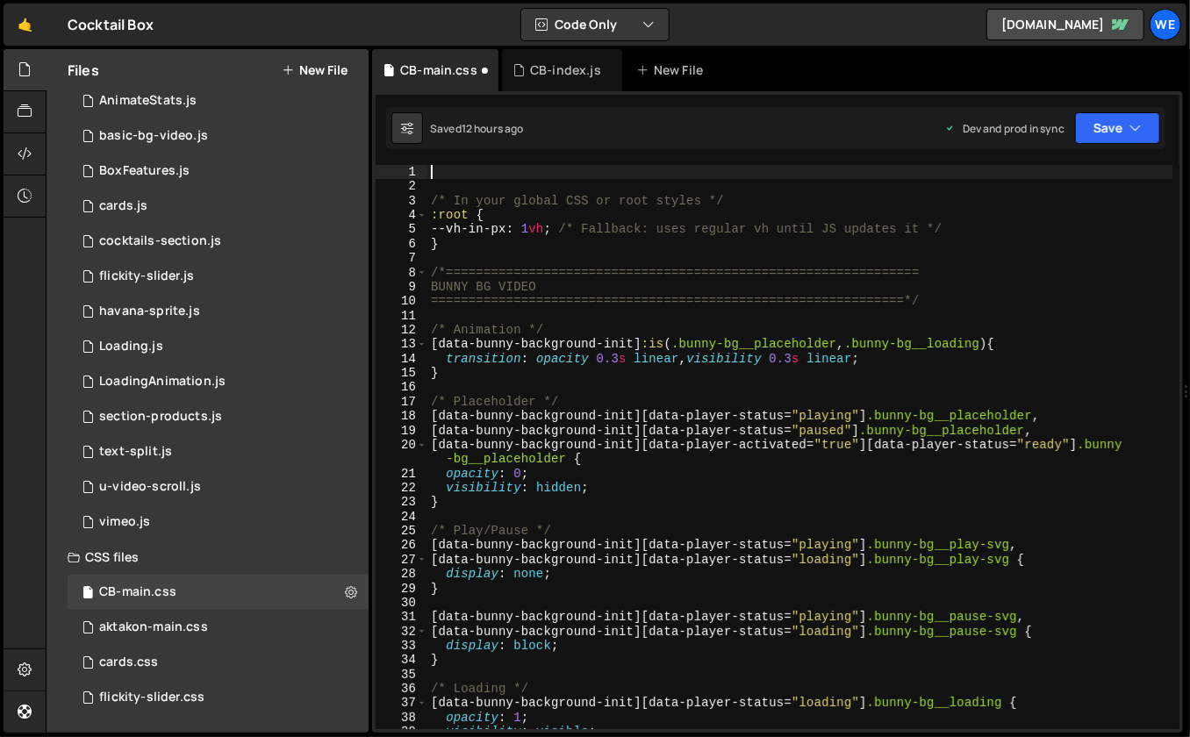
paste textarea "===============================================================*/"
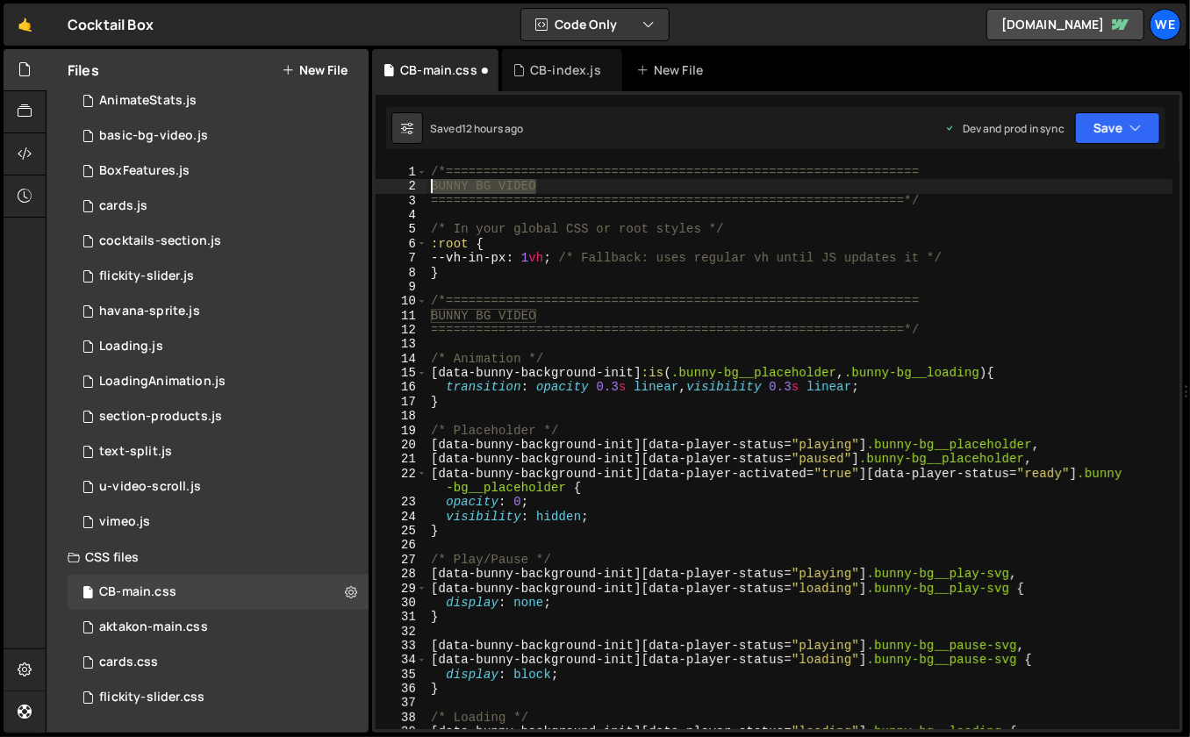
drag, startPoint x: 536, startPoint y: 182, endPoint x: 431, endPoint y: 186, distance: 105.3
click at [431, 186] on div "/*=============================================================== BUNNY BG VIDE…" at bounding box center [800, 462] width 746 height 594
click at [766, 261] on div "/*=============================================================== Vh-to-px ====…" at bounding box center [800, 462] width 746 height 594
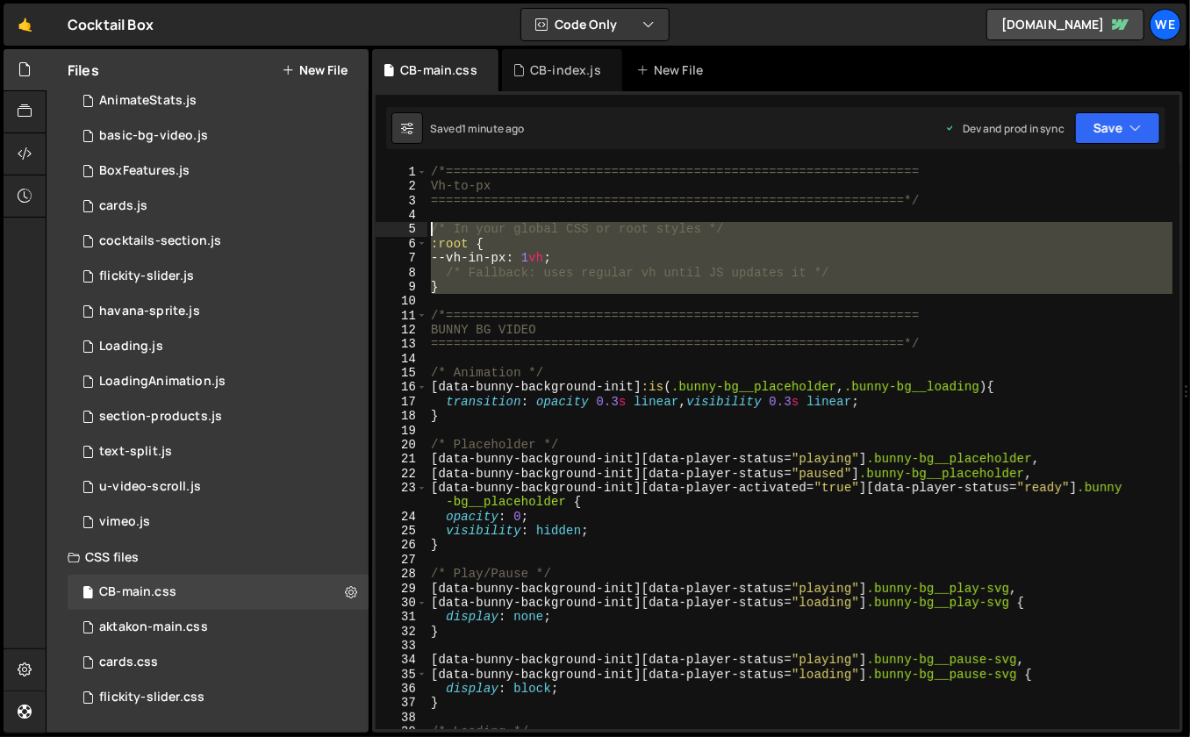
drag, startPoint x: 447, startPoint y: 297, endPoint x: 429, endPoint y: 230, distance: 70.0
click at [429, 230] on div "/*=============================================================== Vh-to-px ====…" at bounding box center [800, 462] width 746 height 594
click at [602, 440] on div "/*=============================================================== Vh-to-px ====…" at bounding box center [800, 462] width 746 height 594
type textarea "/* Placeholder */"
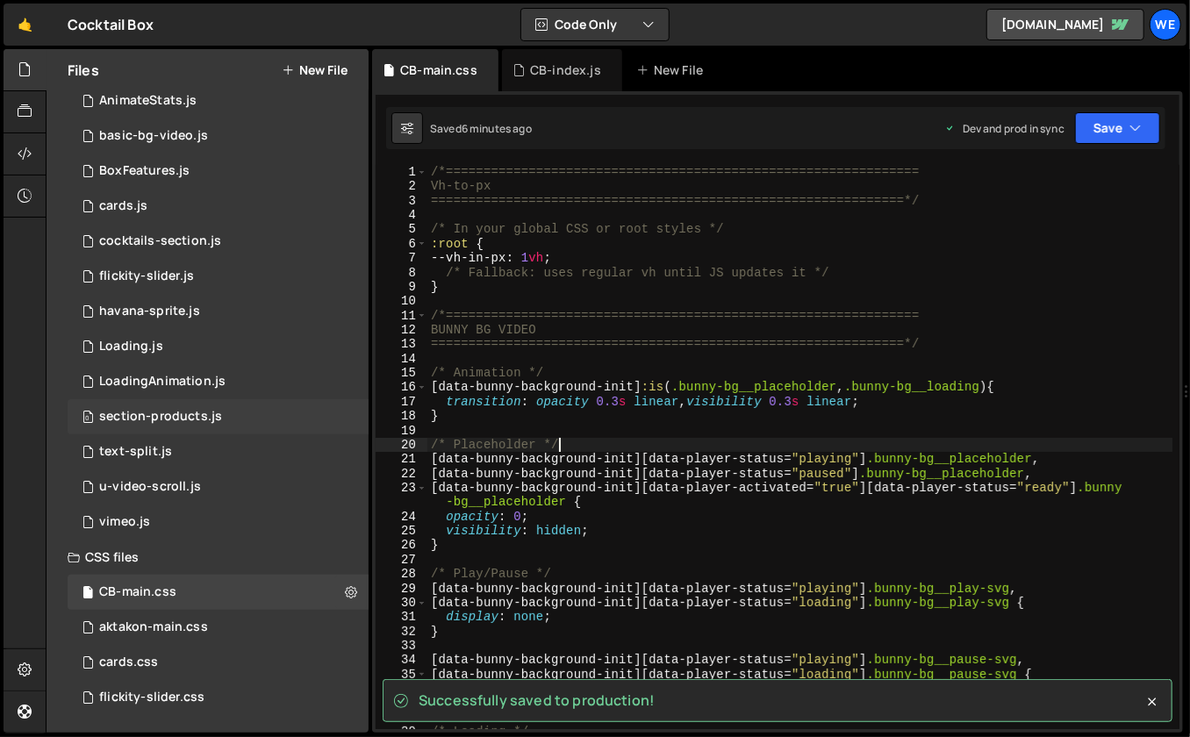
scroll to position [0, 0]
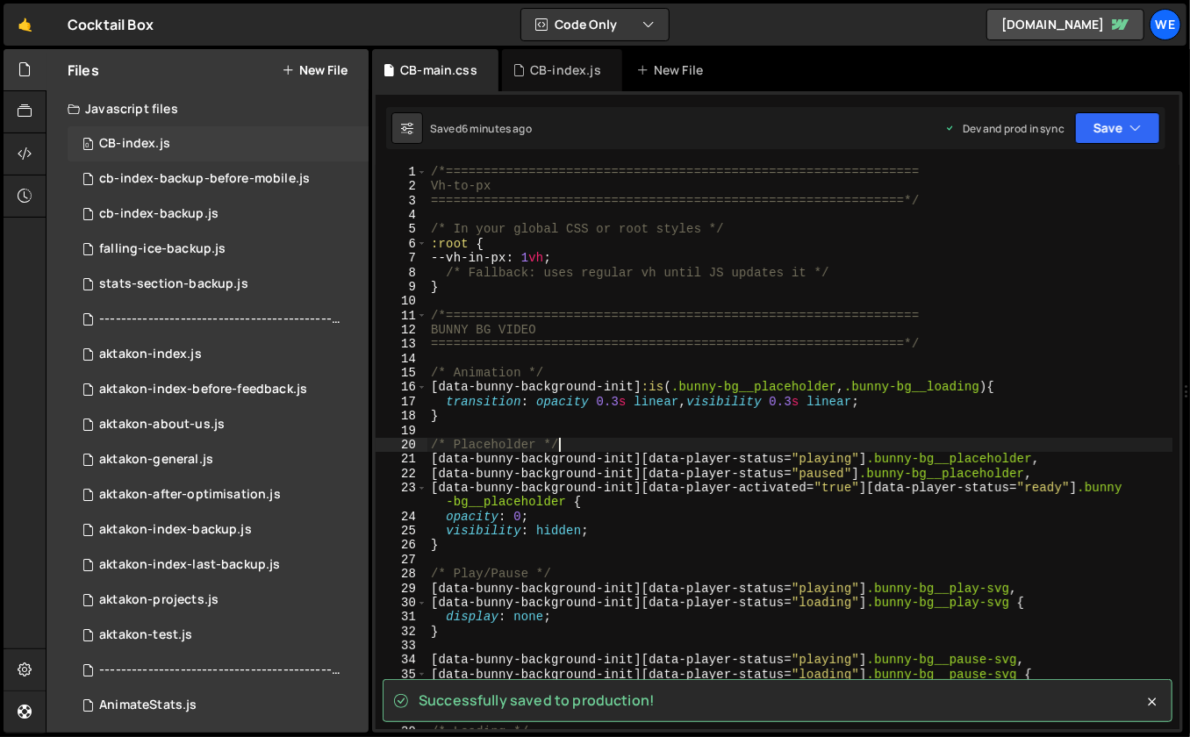
click at [178, 136] on div "0 CB-index.js 0" at bounding box center [218, 143] width 301 height 35
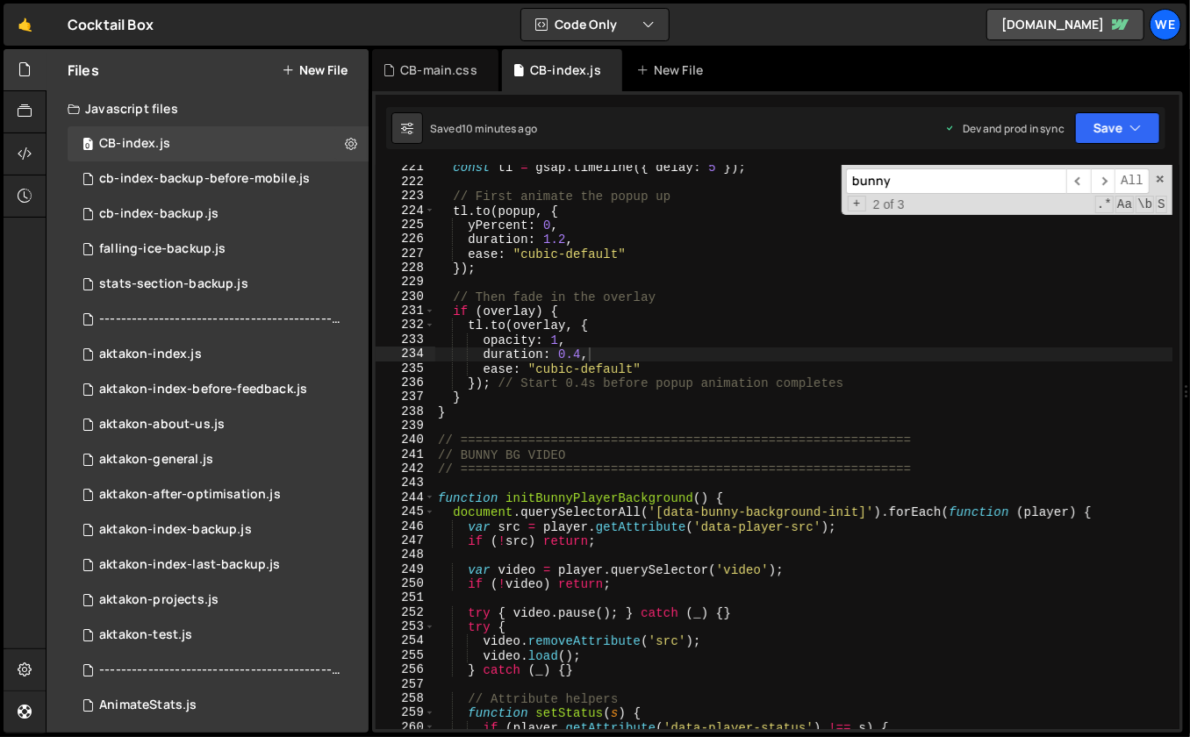
click at [628, 303] on div "const tl = gsap . timeline ({ delay : 5 }) ; // First animate the popup up tl .…" at bounding box center [803, 458] width 739 height 594
type textarea "// Then fade in the overlay"
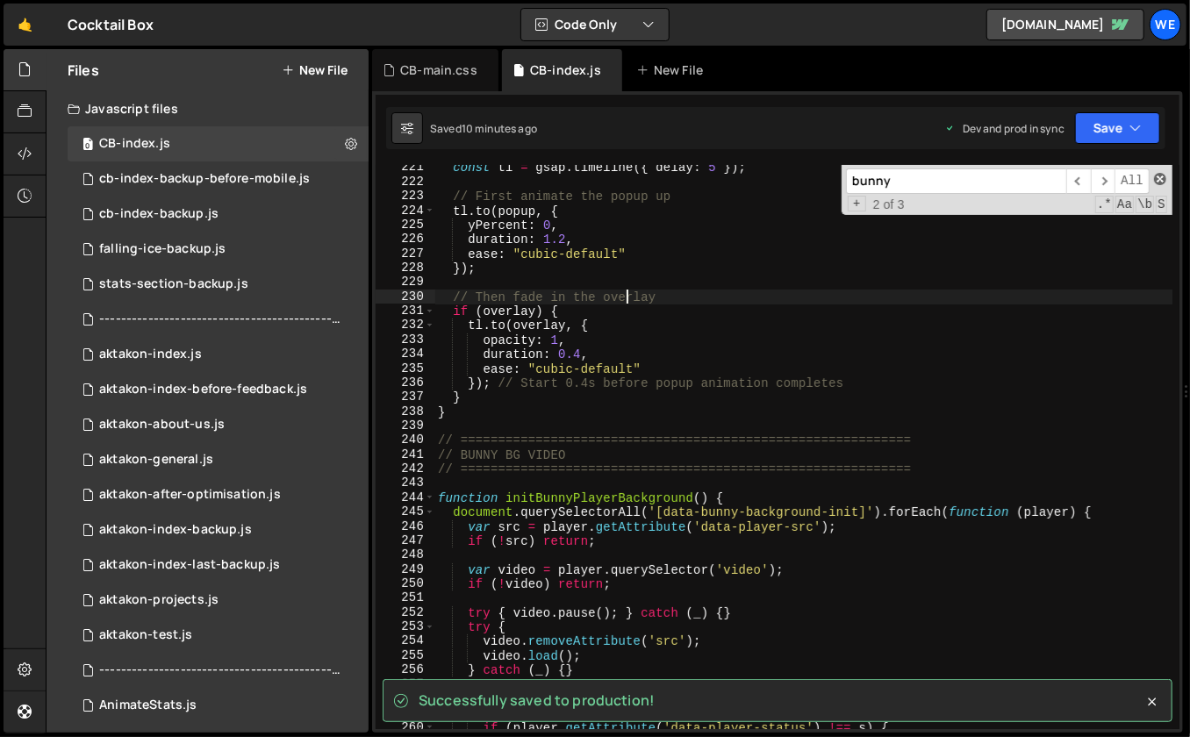
click at [1158, 180] on span at bounding box center [1160, 179] width 12 height 12
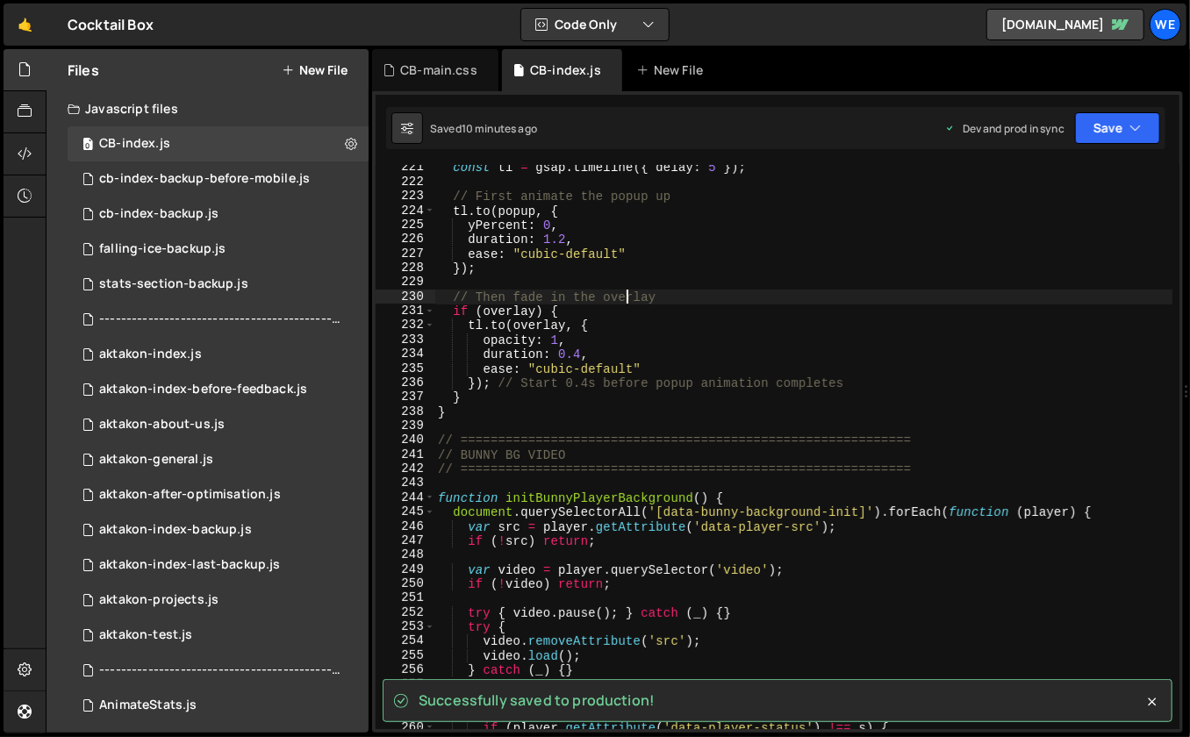
click at [823, 22] on div "🤙 Cocktail Box ⚠️ Code is being edited in another browser Code Only Code Only C…" at bounding box center [595, 25] width 1183 height 42
